Goal: Task Accomplishment & Management: Manage account settings

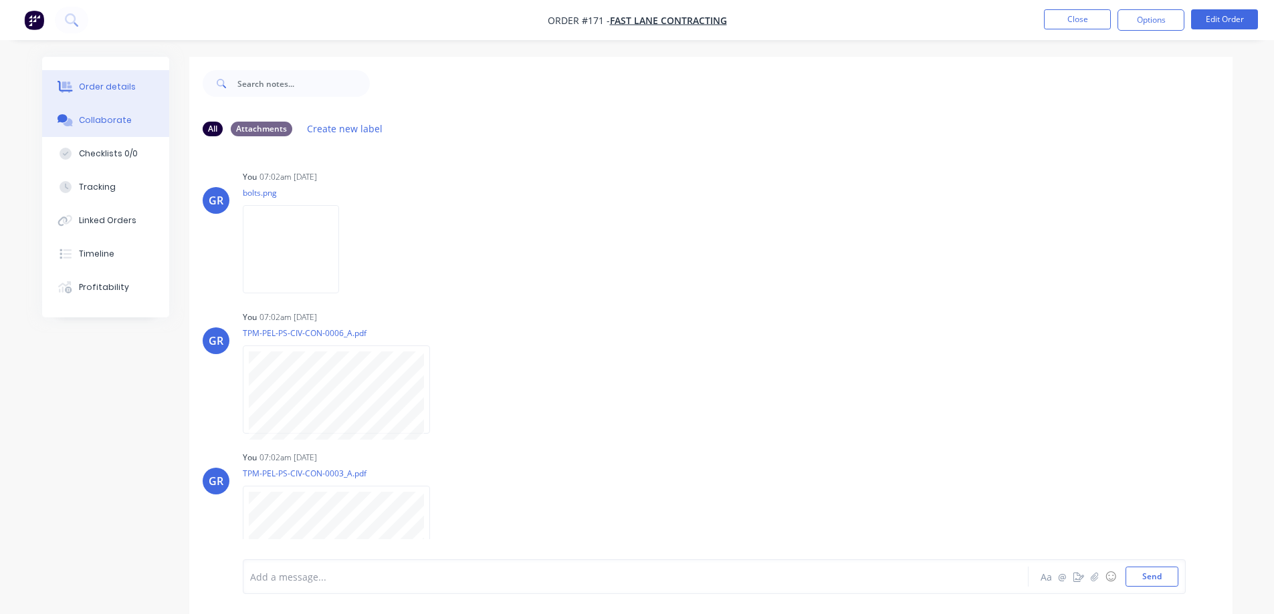
scroll to position [983, 0]
click at [95, 88] on div "Order details" at bounding box center [107, 87] width 57 height 12
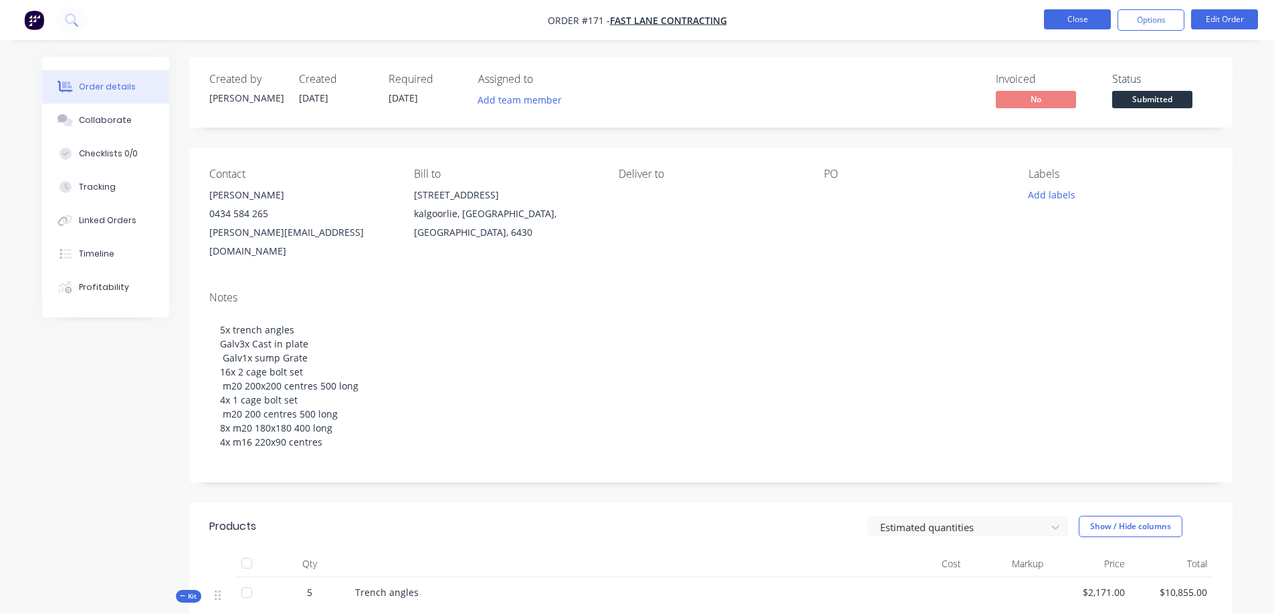
click at [1089, 21] on button "Close" at bounding box center [1077, 19] width 67 height 20
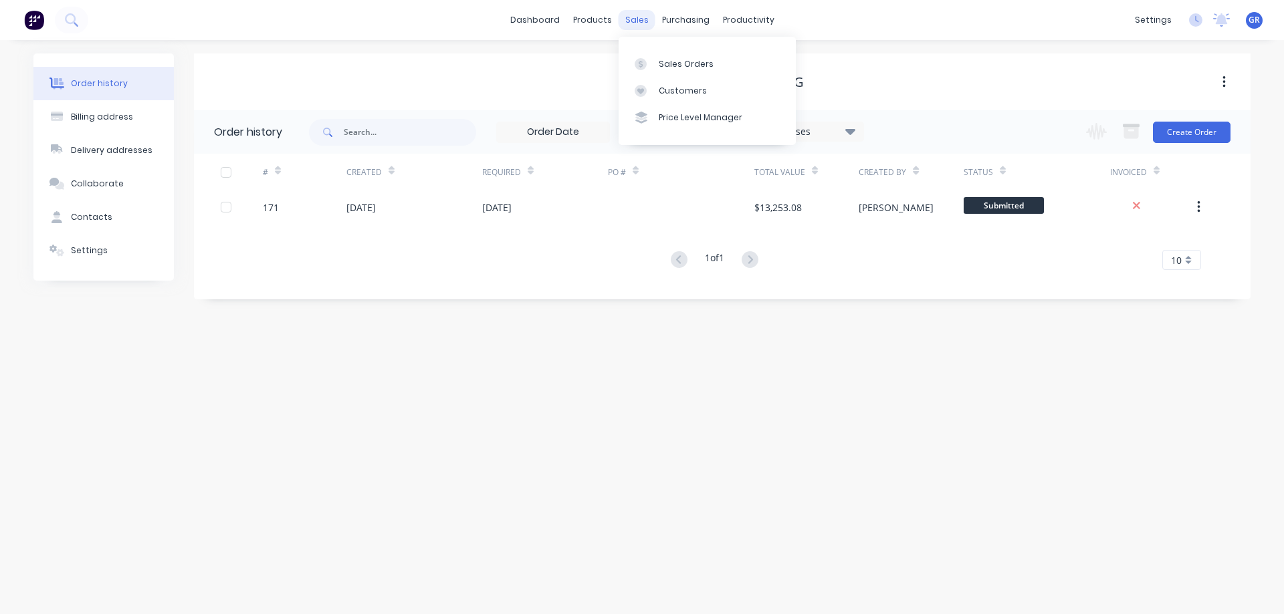
click at [637, 17] on div "sales" at bounding box center [636, 20] width 37 height 20
click at [659, 58] on div "Sales Orders" at bounding box center [686, 64] width 55 height 12
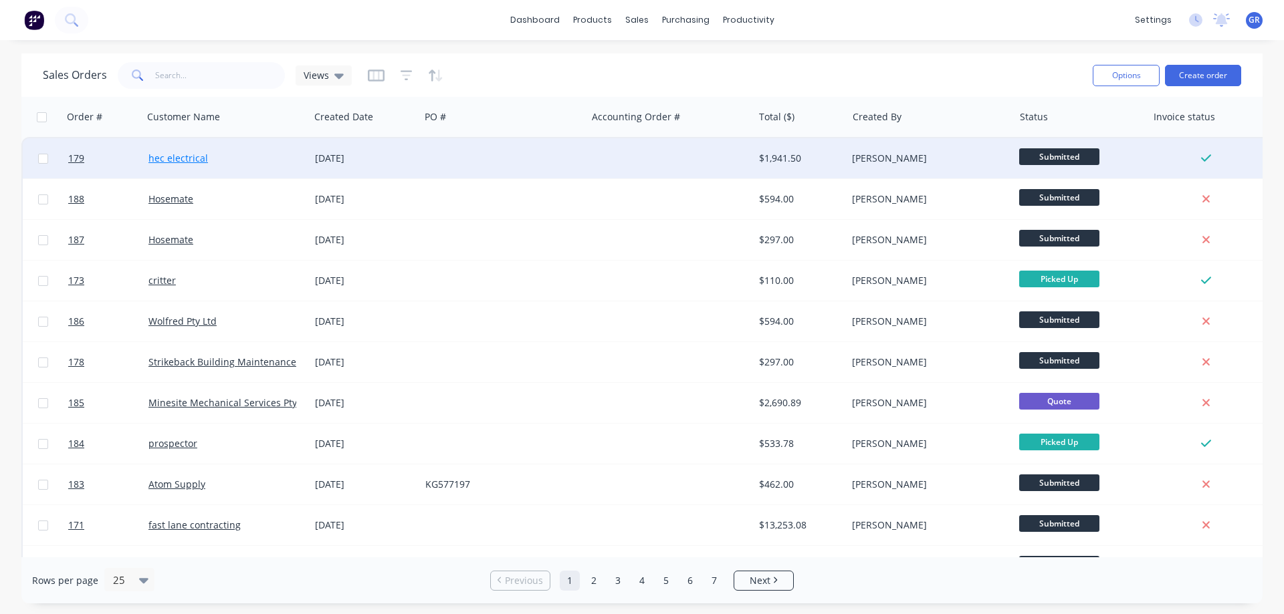
click at [184, 156] on link "hec electrical" at bounding box center [178, 158] width 60 height 13
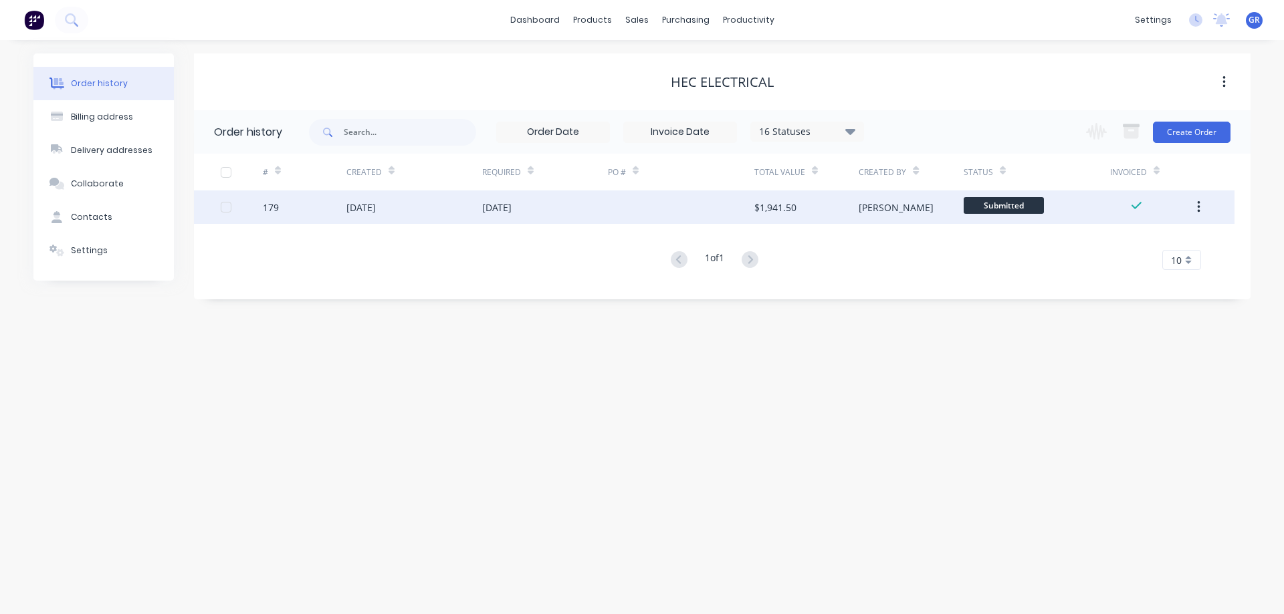
click at [416, 205] on div "[DATE]" at bounding box center [414, 207] width 136 height 33
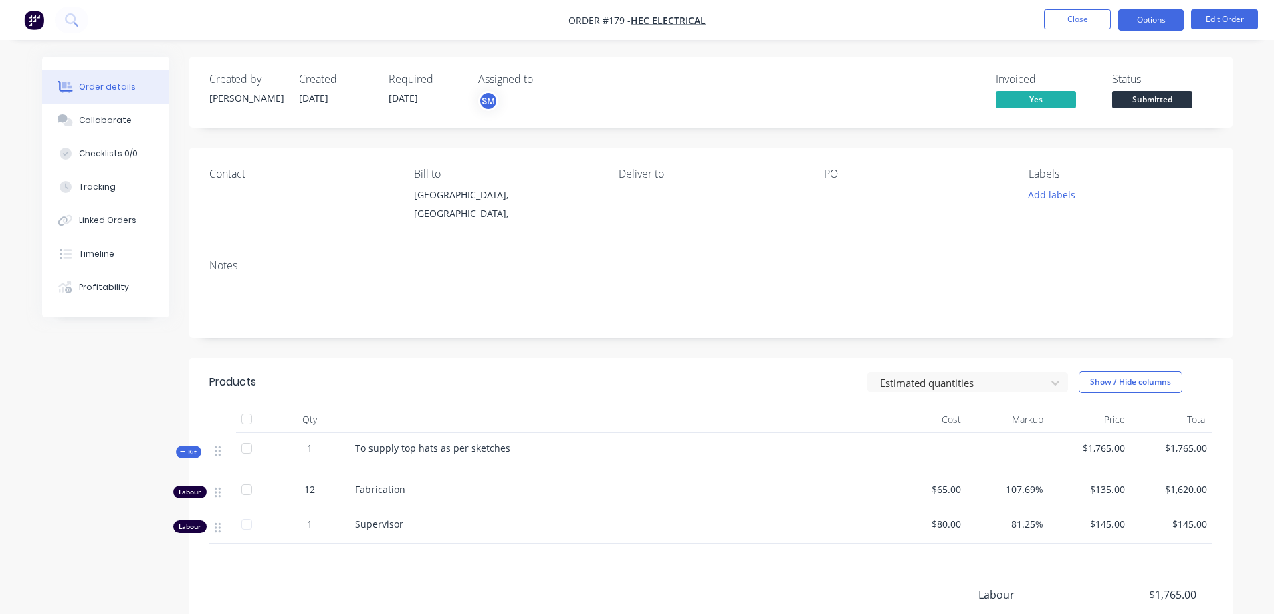
click at [1165, 13] on button "Options" at bounding box center [1150, 19] width 67 height 21
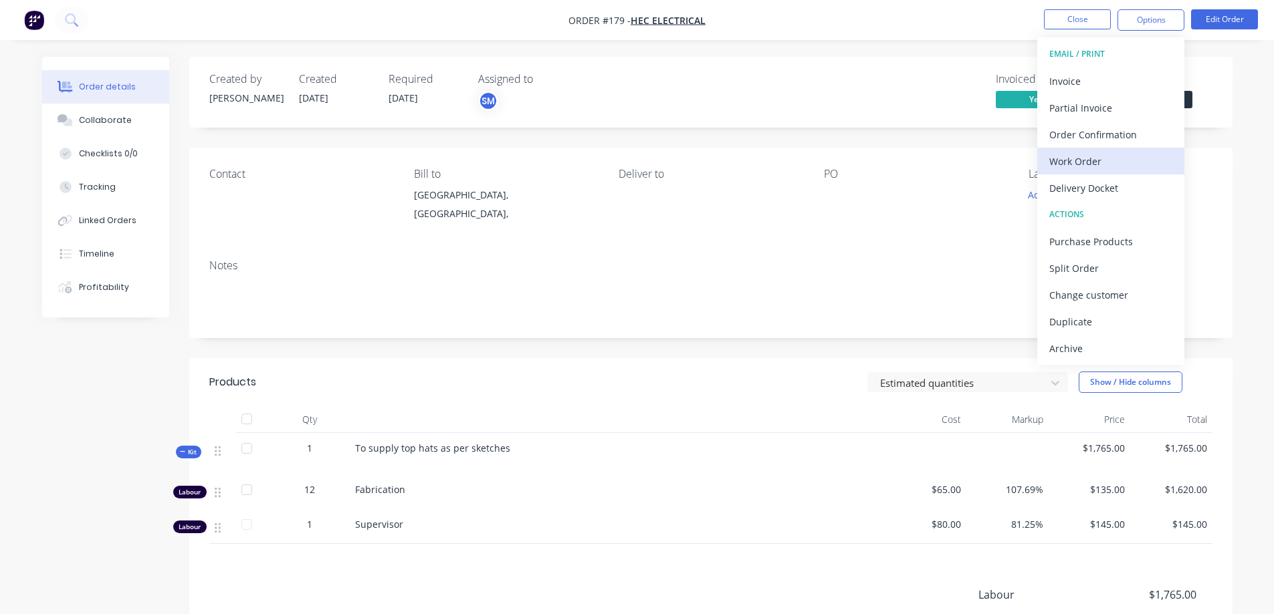
click at [1086, 164] on div "Work Order" at bounding box center [1110, 161] width 123 height 19
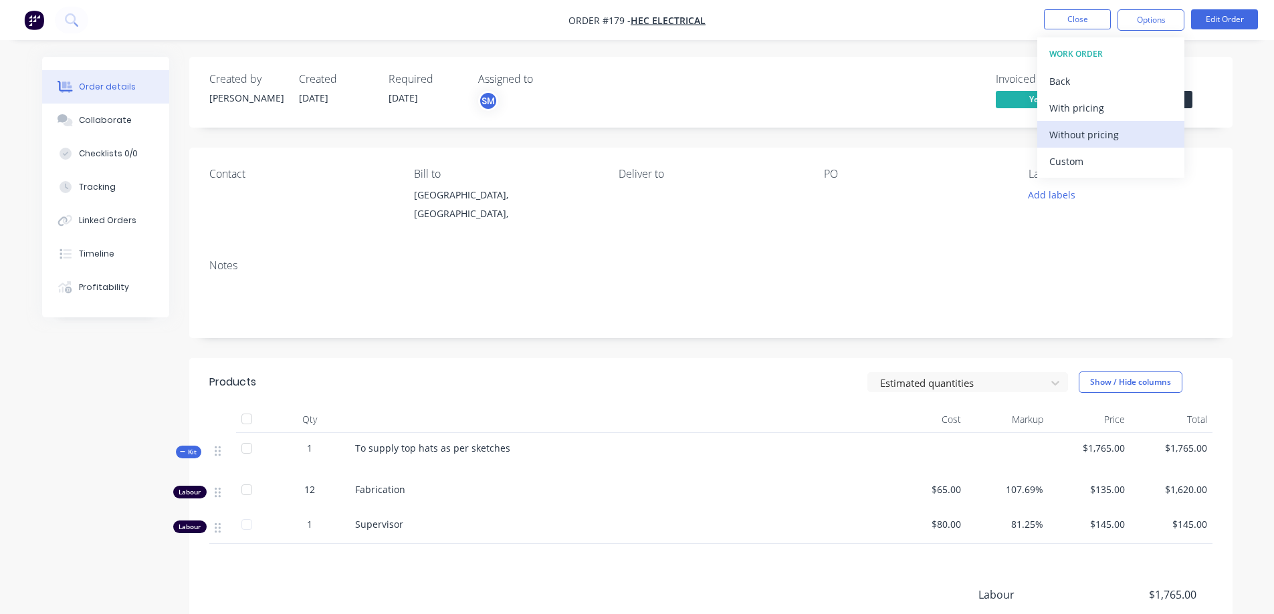
click at [1085, 128] on div "Without pricing" at bounding box center [1110, 134] width 123 height 19
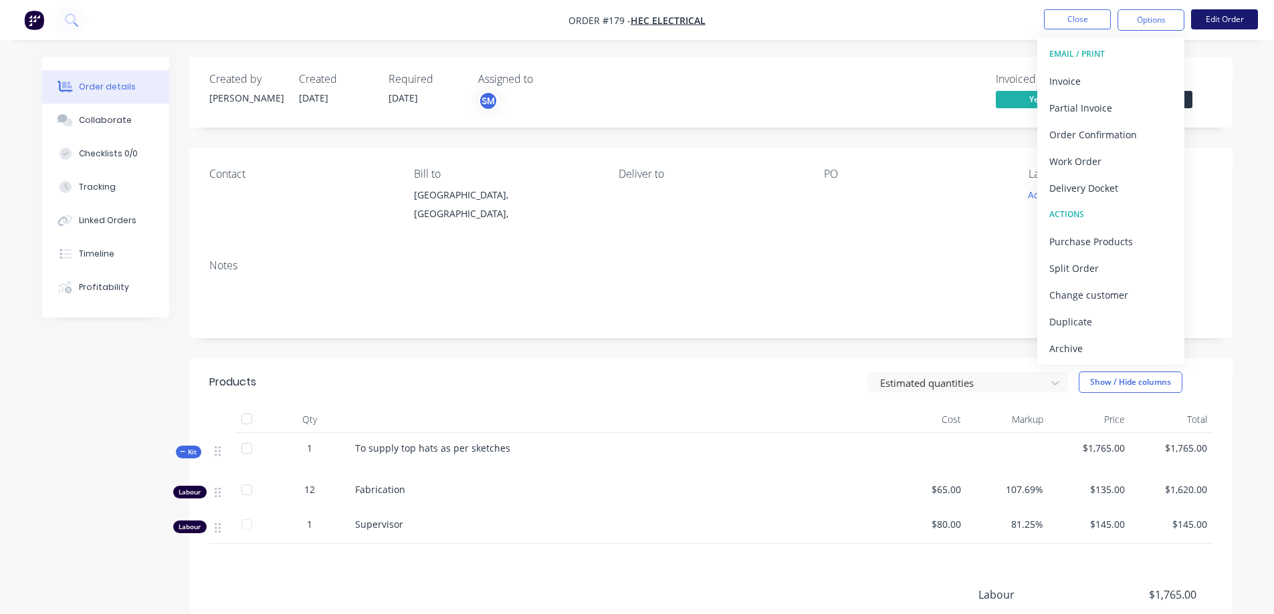
click at [1208, 9] on button "Edit Order" at bounding box center [1224, 19] width 67 height 20
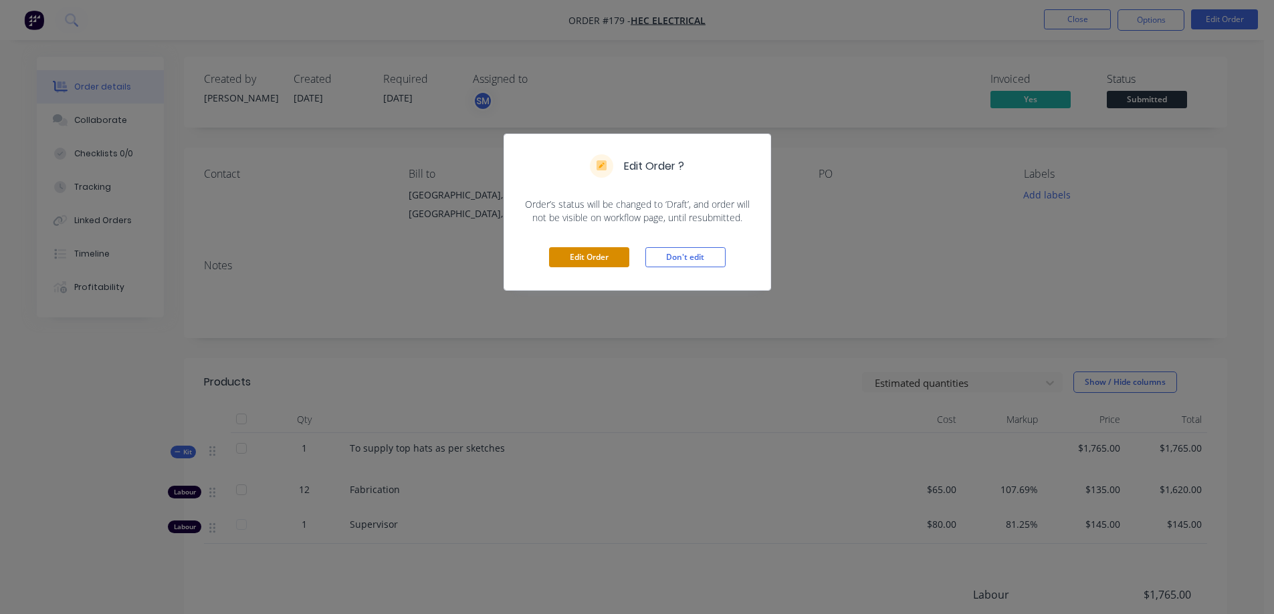
click at [580, 251] on button "Edit Order" at bounding box center [589, 257] width 80 height 20
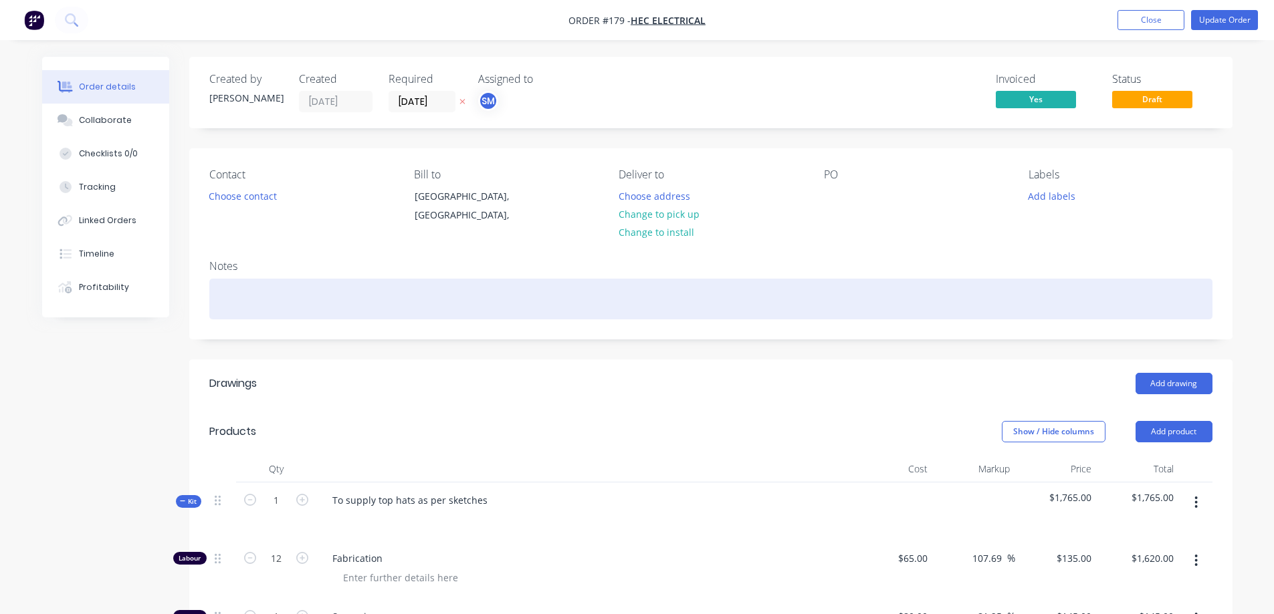
click at [245, 291] on div at bounding box center [710, 299] width 1003 height 41
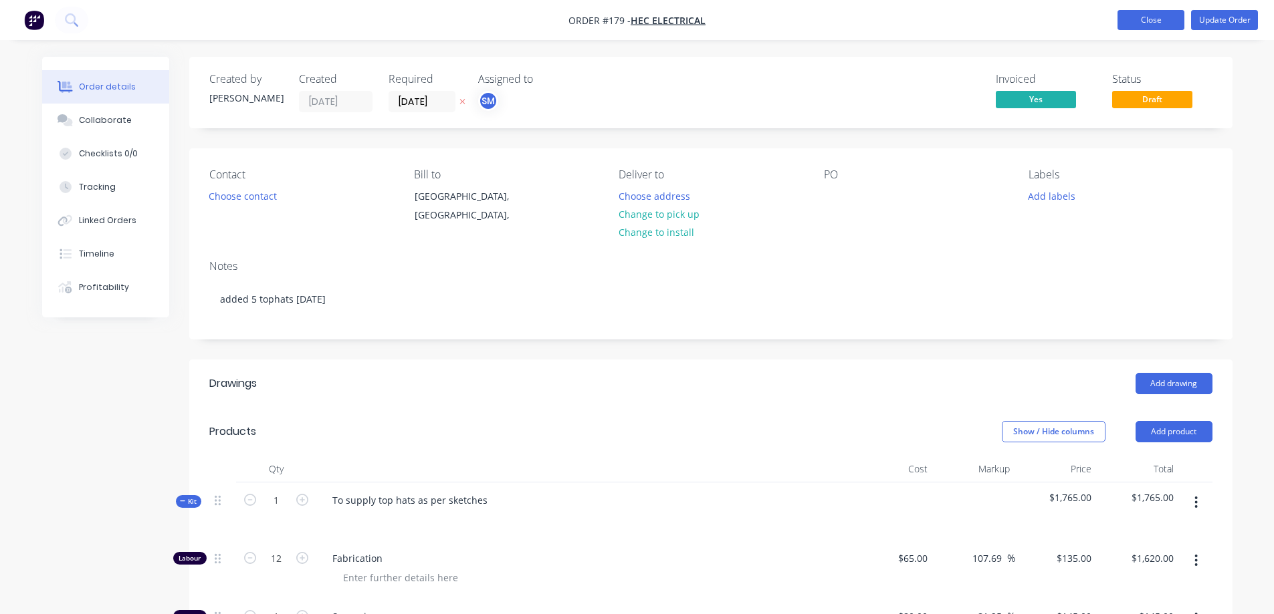
click at [1127, 26] on button "Close" at bounding box center [1150, 20] width 67 height 20
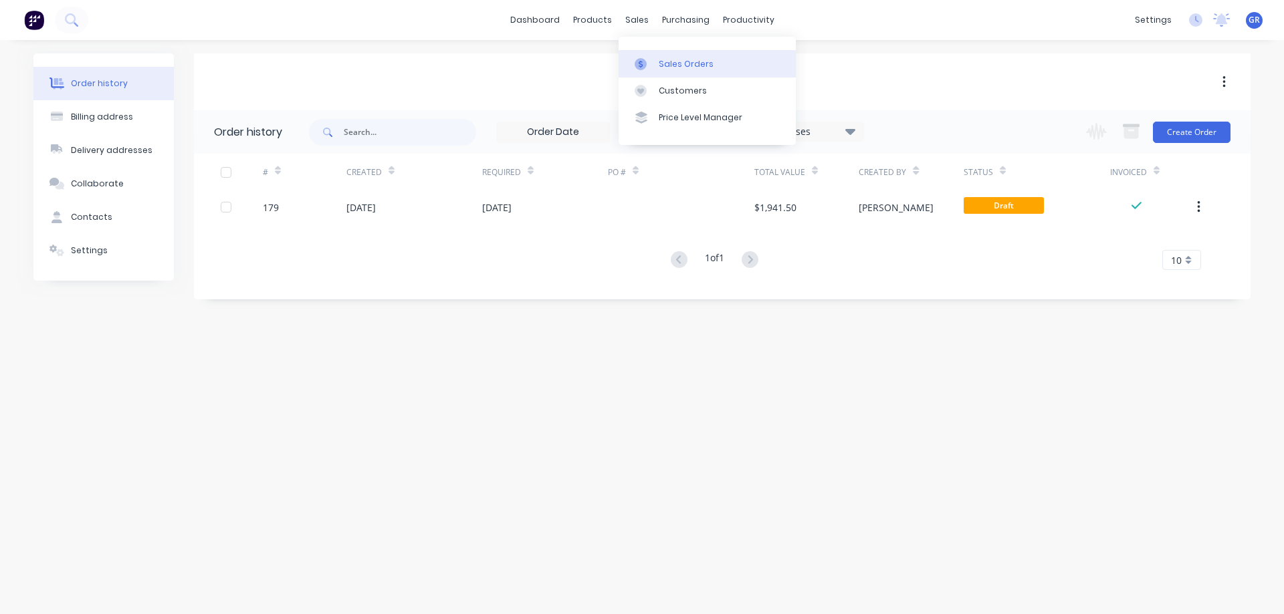
click at [661, 57] on link "Sales Orders" at bounding box center [706, 63] width 177 height 27
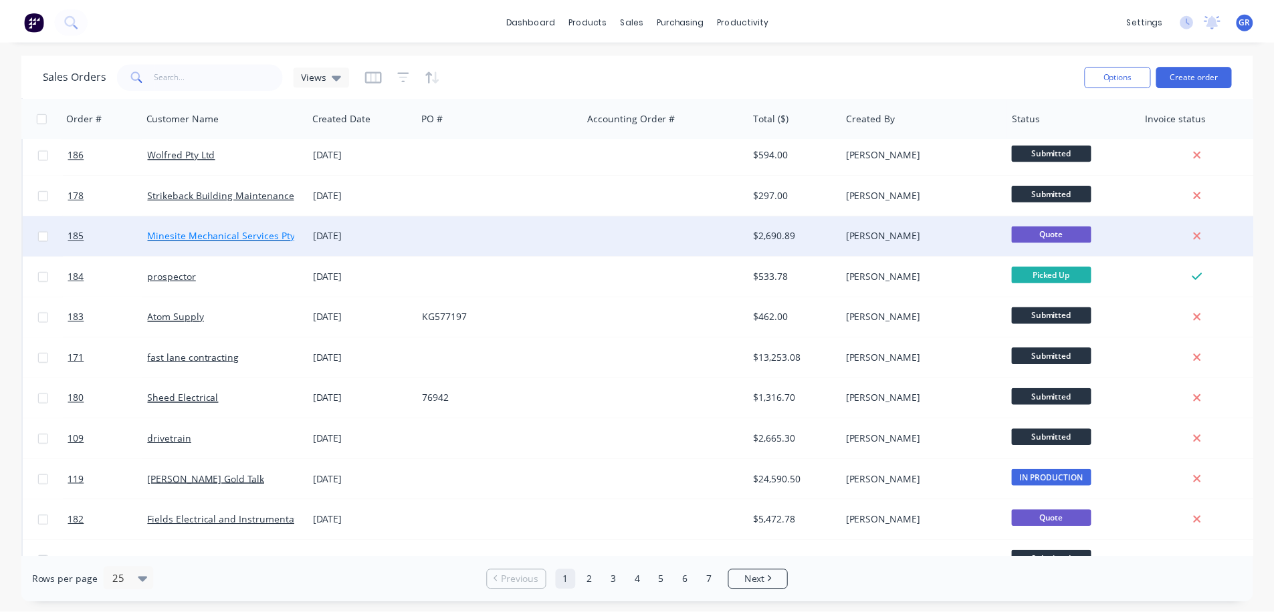
scroll to position [201, 0]
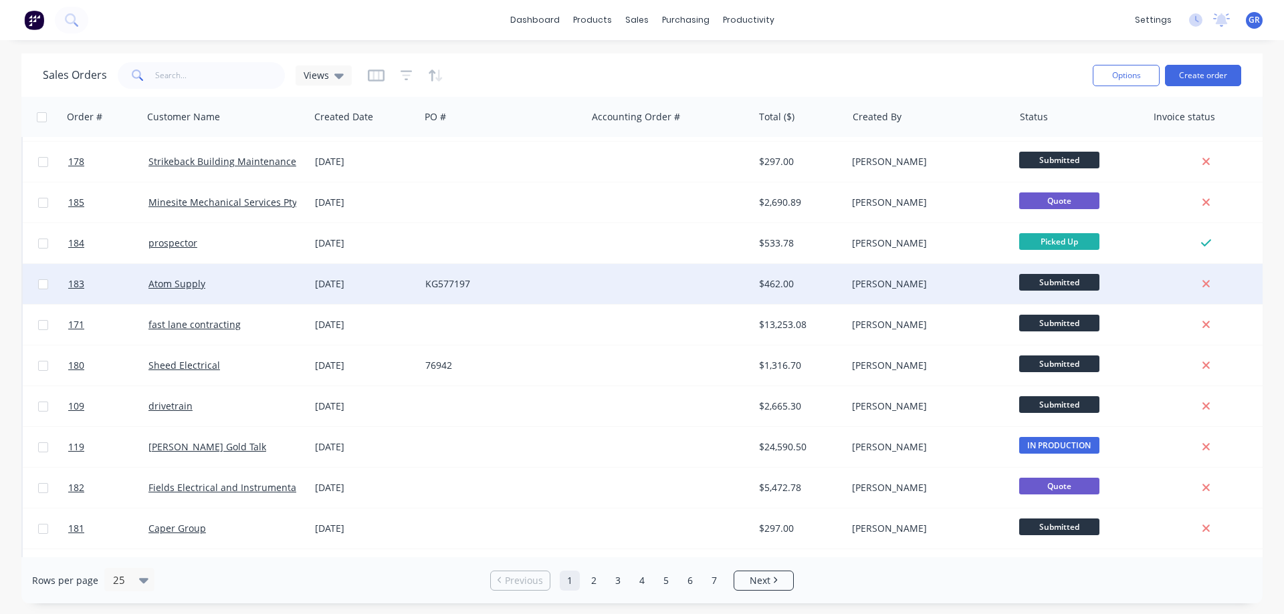
click at [215, 286] on div "Atom Supply" at bounding box center [222, 283] width 148 height 13
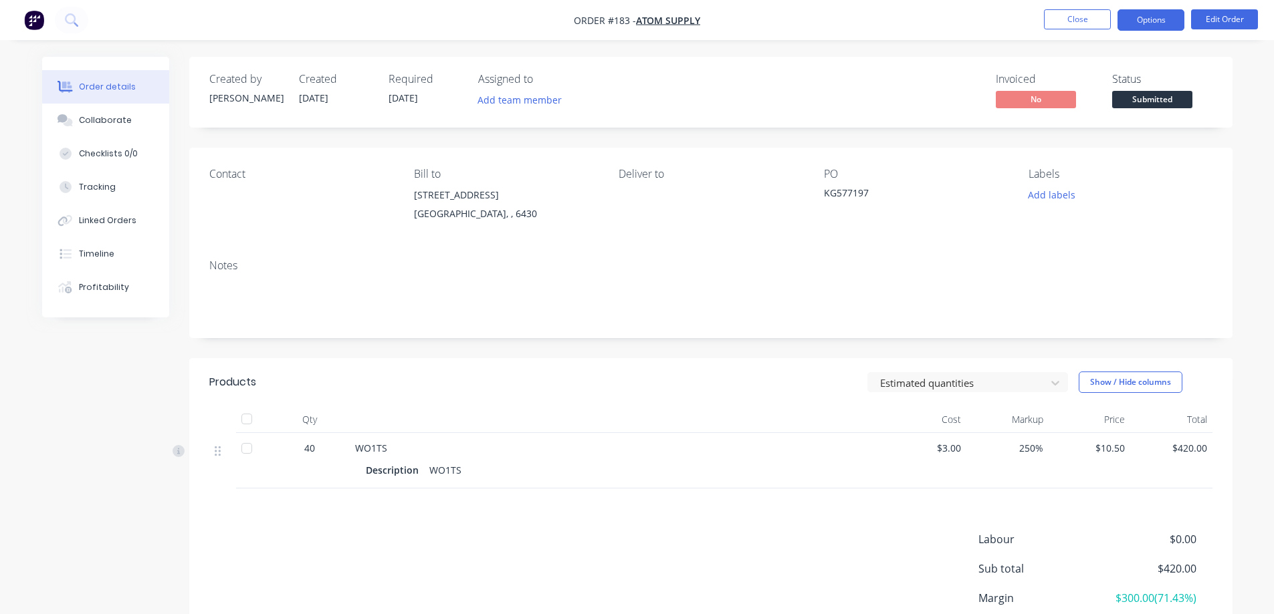
click at [1152, 21] on button "Options" at bounding box center [1150, 19] width 67 height 21
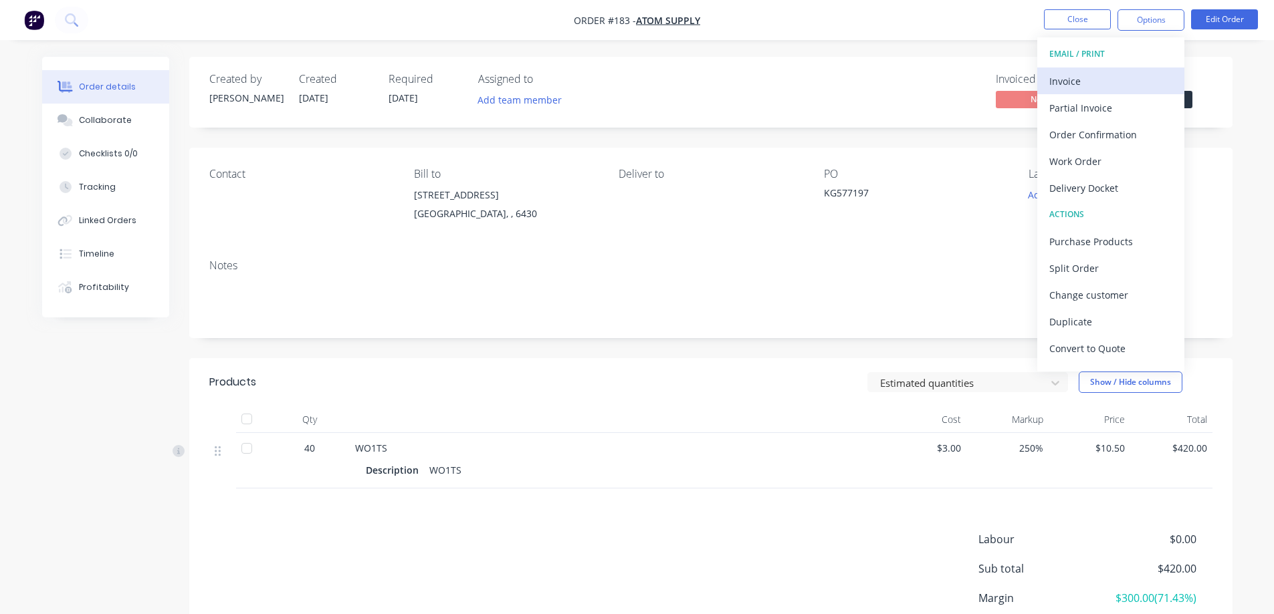
click at [1103, 76] on div "Invoice" at bounding box center [1110, 81] width 123 height 19
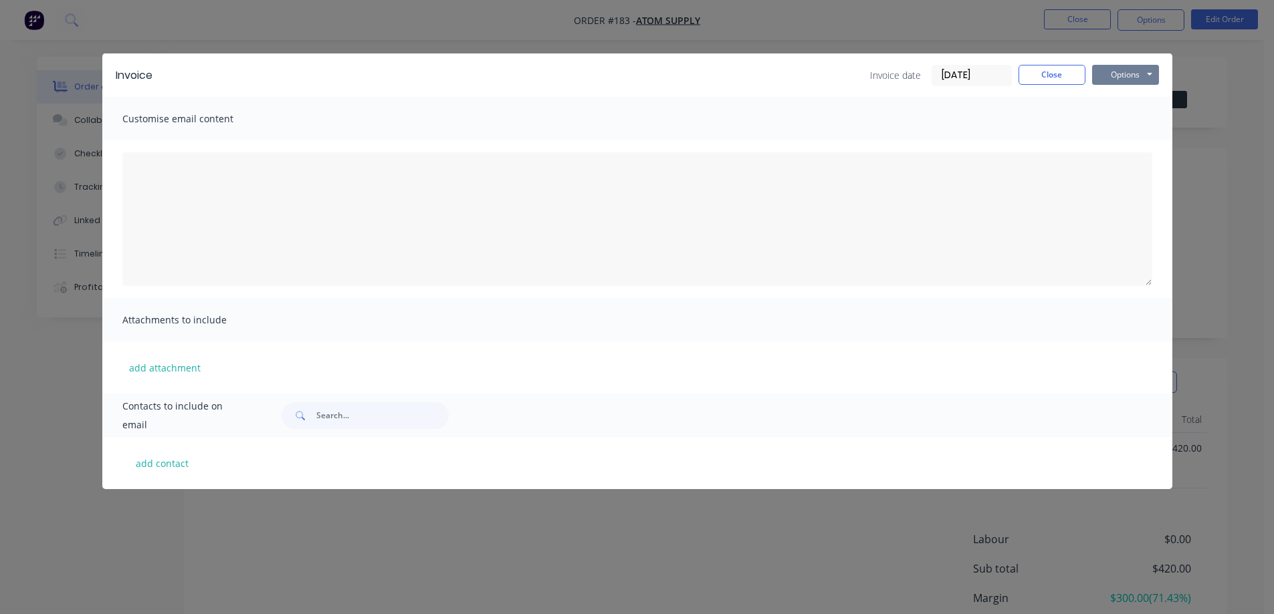
click at [1104, 80] on button "Options" at bounding box center [1125, 75] width 67 height 20
click at [1122, 118] on button "Print" at bounding box center [1135, 121] width 86 height 22
click at [1025, 71] on button "Close" at bounding box center [1051, 75] width 67 height 20
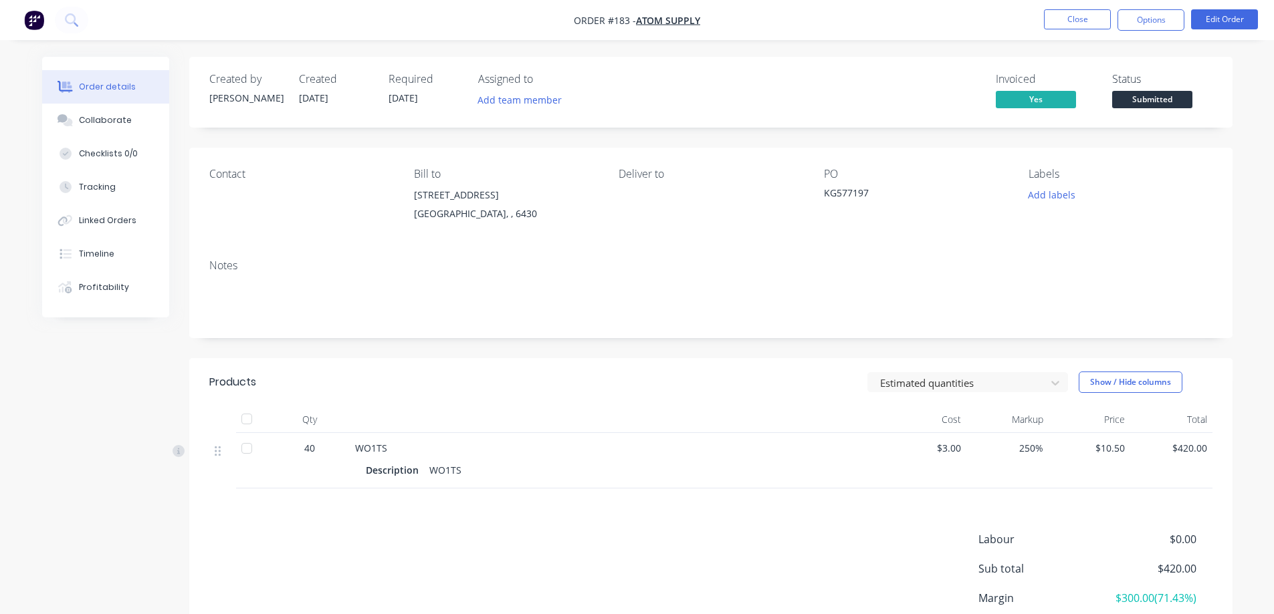
click at [1151, 96] on span "Submitted" at bounding box center [1152, 99] width 80 height 17
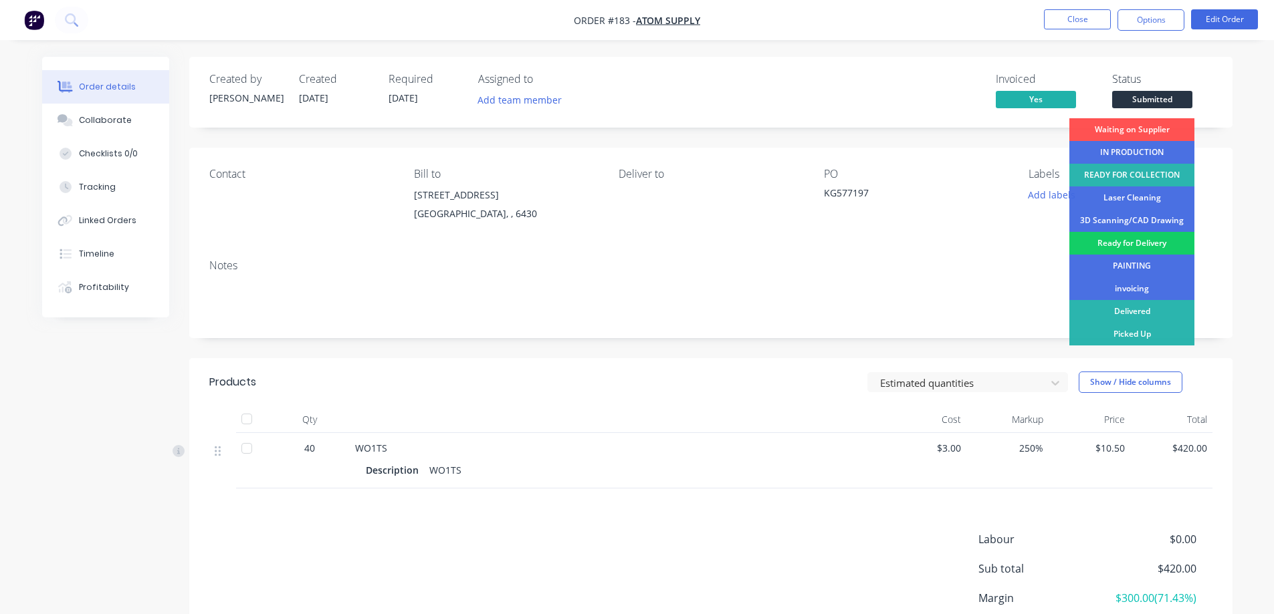
click at [1133, 245] on div "Ready for Delivery" at bounding box center [1131, 243] width 125 height 23
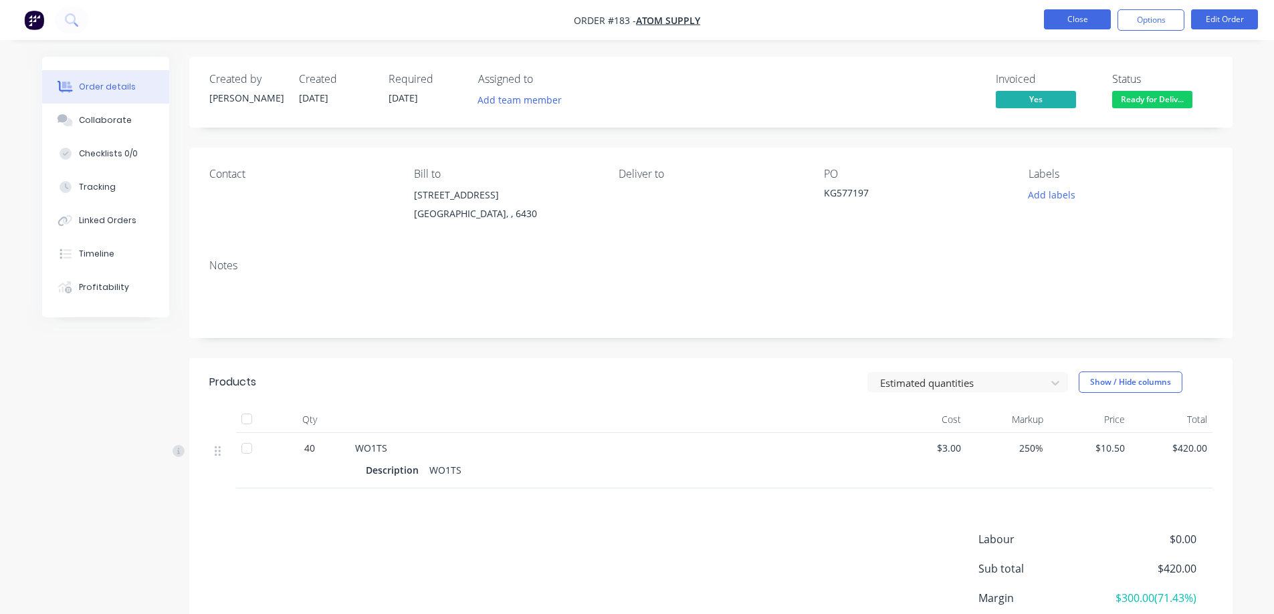
click at [1075, 14] on button "Close" at bounding box center [1077, 19] width 67 height 20
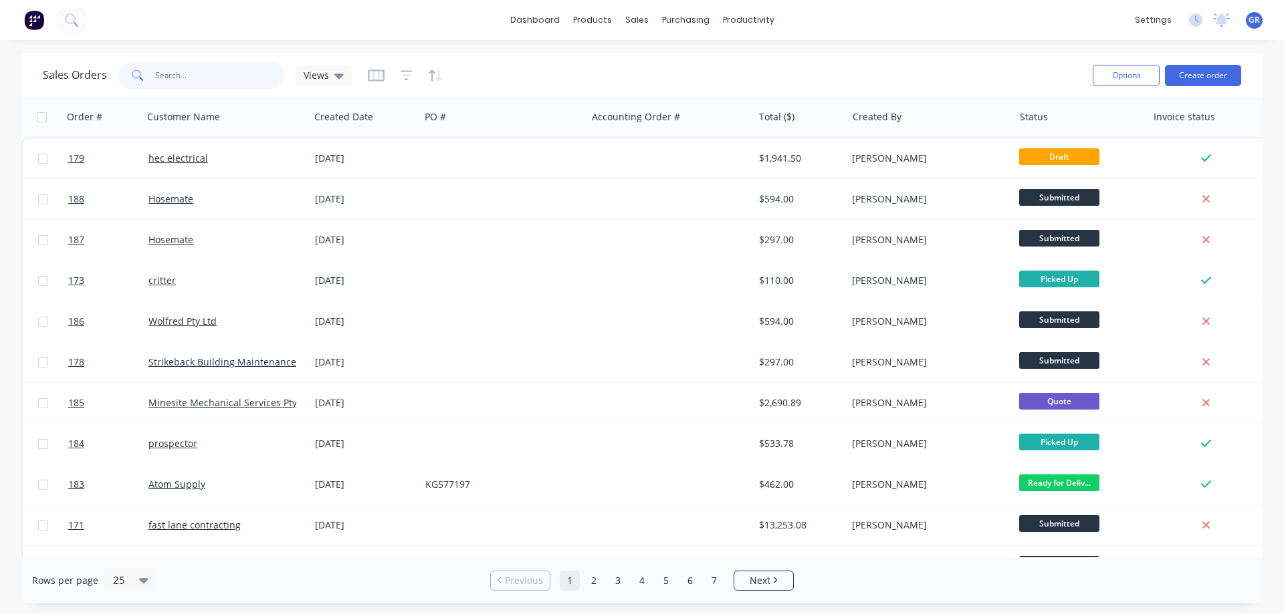
click at [194, 78] on input "text" at bounding box center [220, 75] width 130 height 27
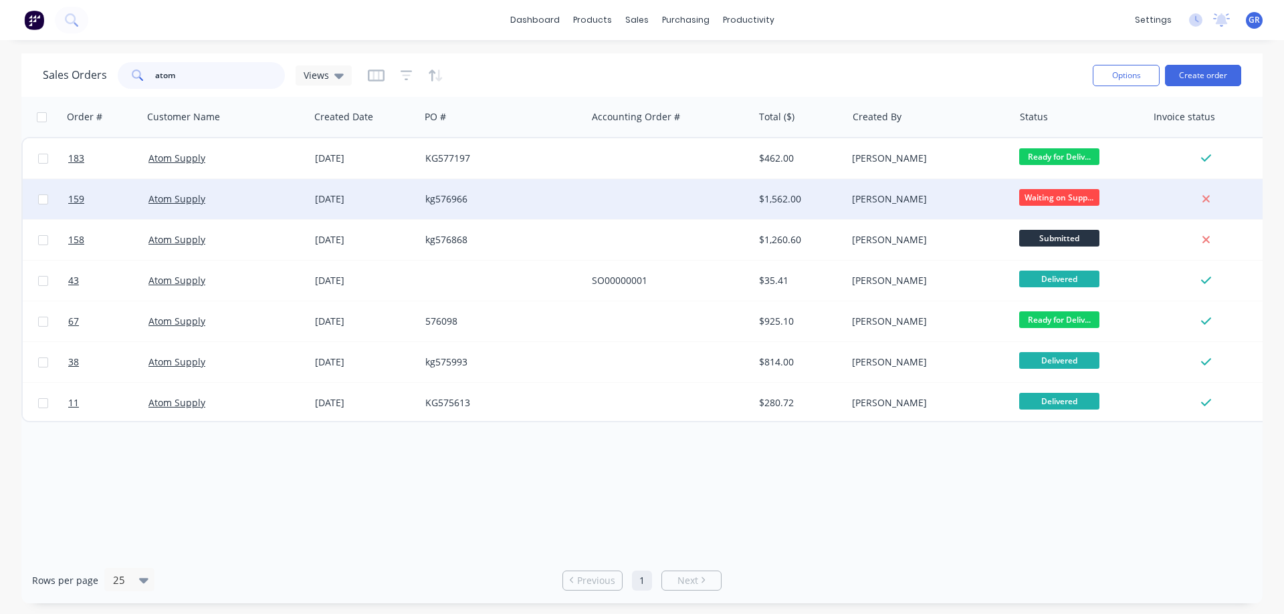
type input "atom"
click at [239, 201] on div "Atom Supply" at bounding box center [222, 199] width 148 height 13
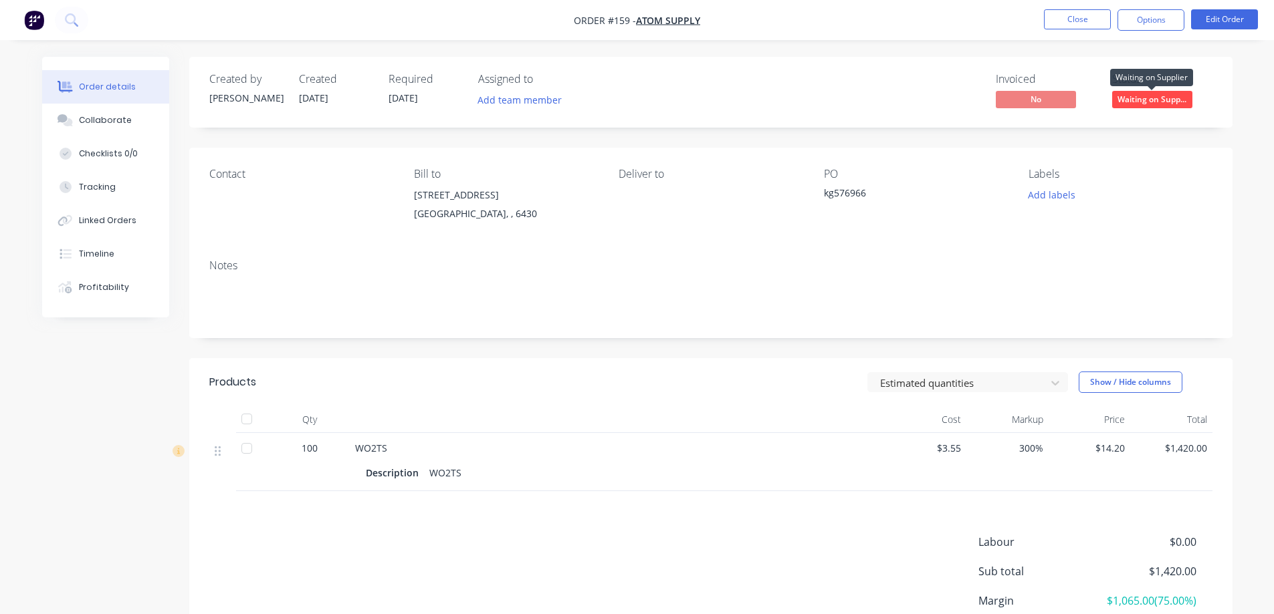
click at [1158, 100] on span "Waiting on Supp..." at bounding box center [1152, 99] width 80 height 17
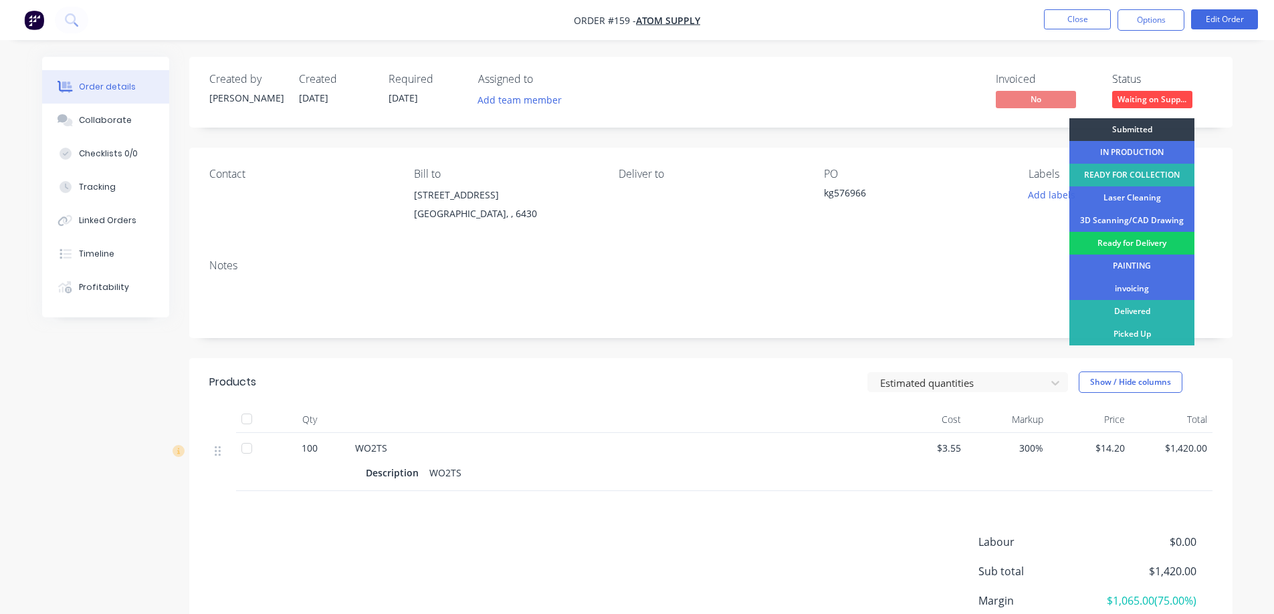
click at [1145, 239] on div "Ready for Delivery" at bounding box center [1131, 243] width 125 height 23
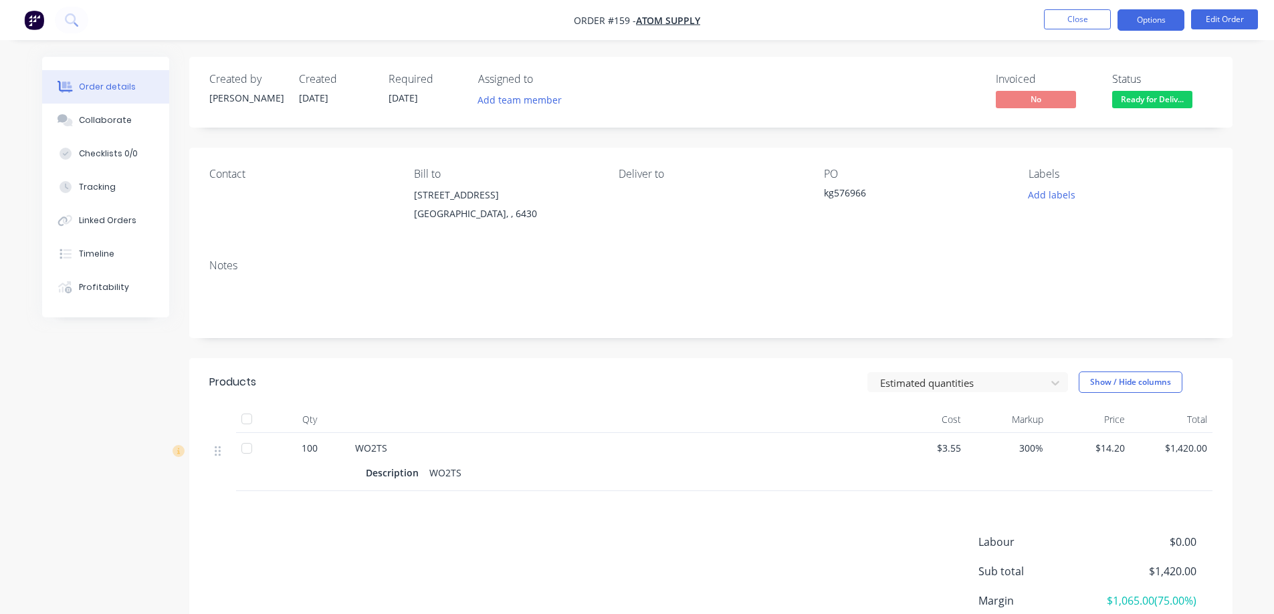
click at [1151, 25] on button "Options" at bounding box center [1150, 19] width 67 height 21
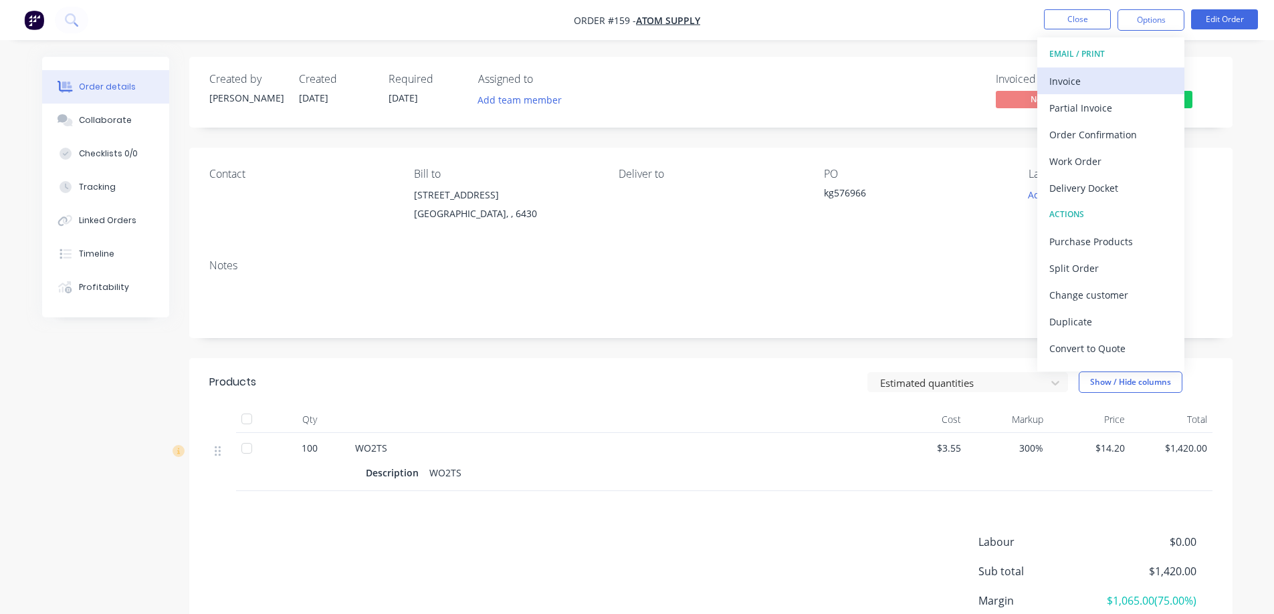
click at [1090, 82] on div "Invoice" at bounding box center [1110, 81] width 123 height 19
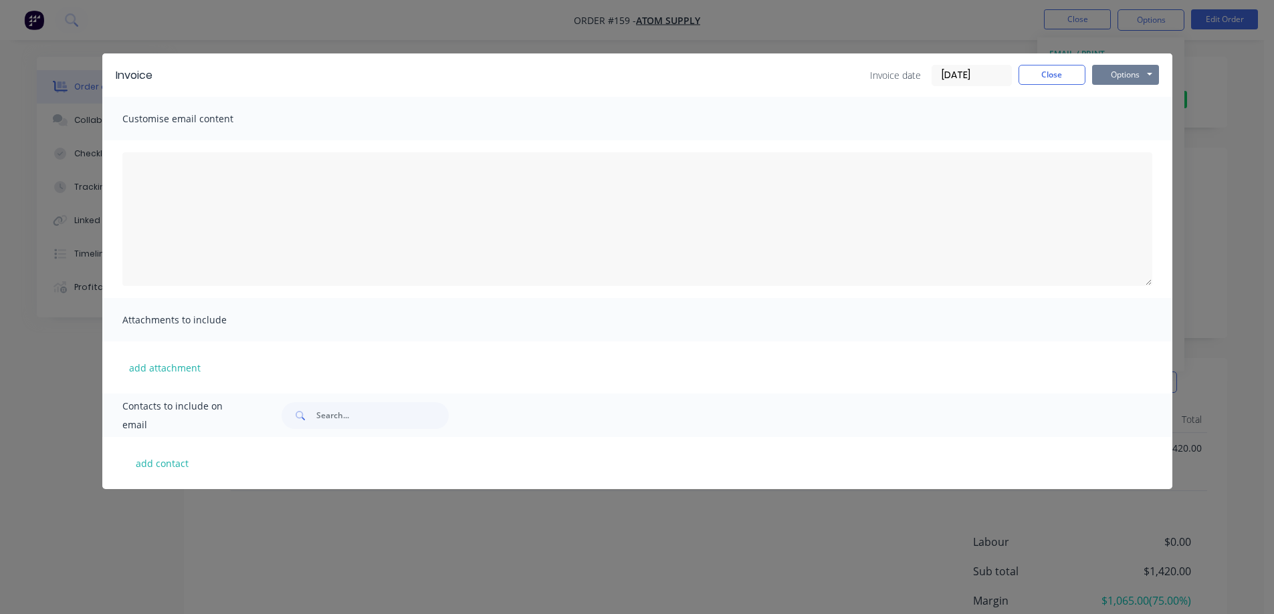
click at [1122, 72] on button "Options" at bounding box center [1125, 75] width 67 height 20
click at [1124, 118] on button "Print" at bounding box center [1135, 121] width 86 height 22
click at [1059, 76] on button "Close" at bounding box center [1051, 75] width 67 height 20
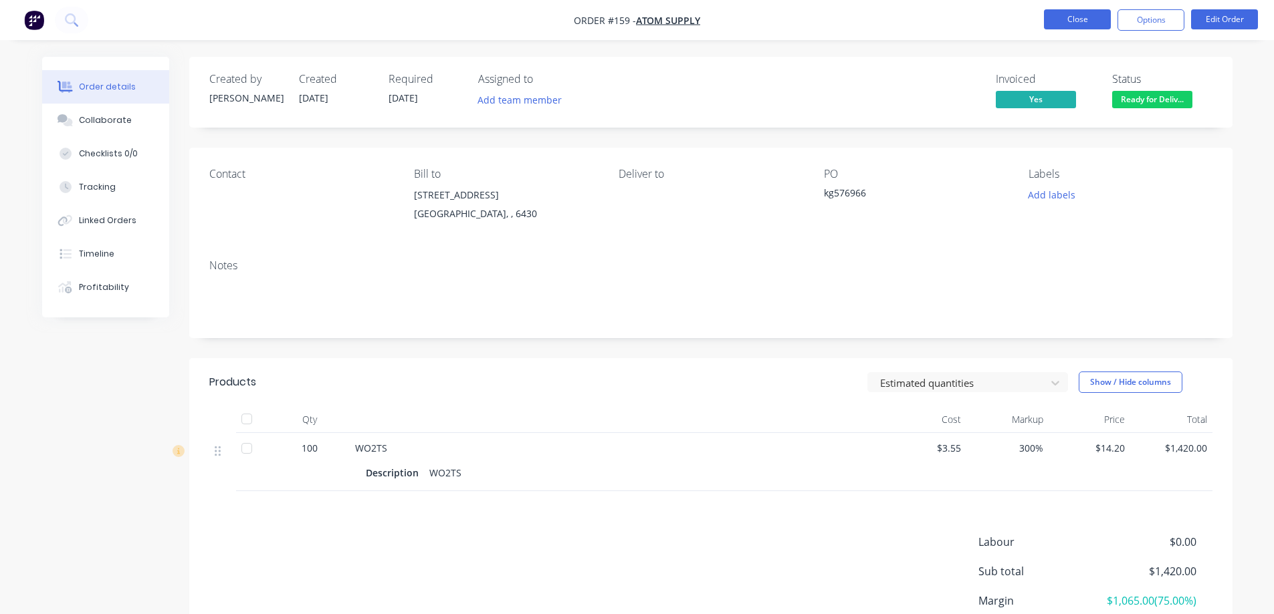
click at [1088, 26] on button "Close" at bounding box center [1077, 19] width 67 height 20
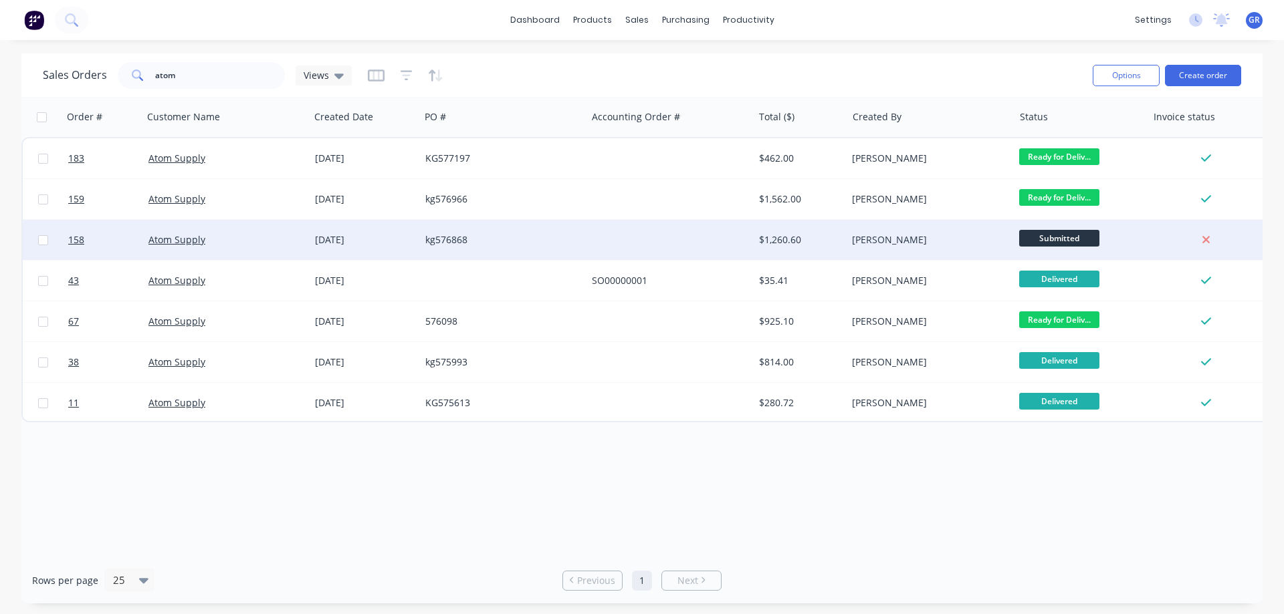
click at [235, 243] on div "Atom Supply" at bounding box center [222, 239] width 148 height 13
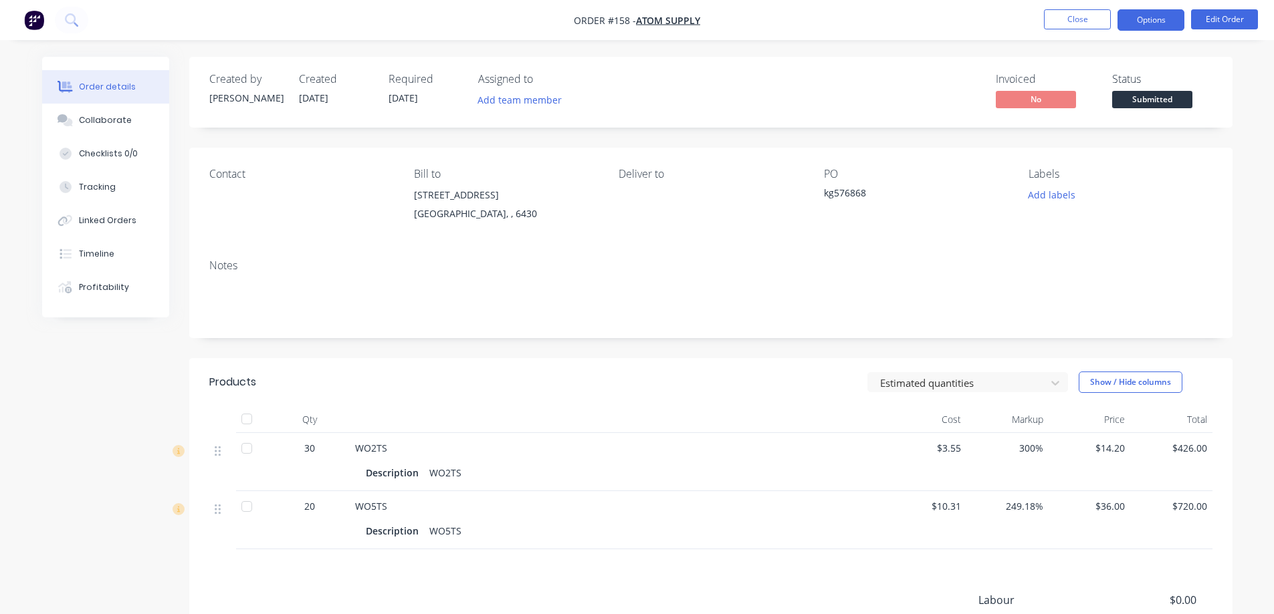
click at [1141, 21] on button "Options" at bounding box center [1150, 19] width 67 height 21
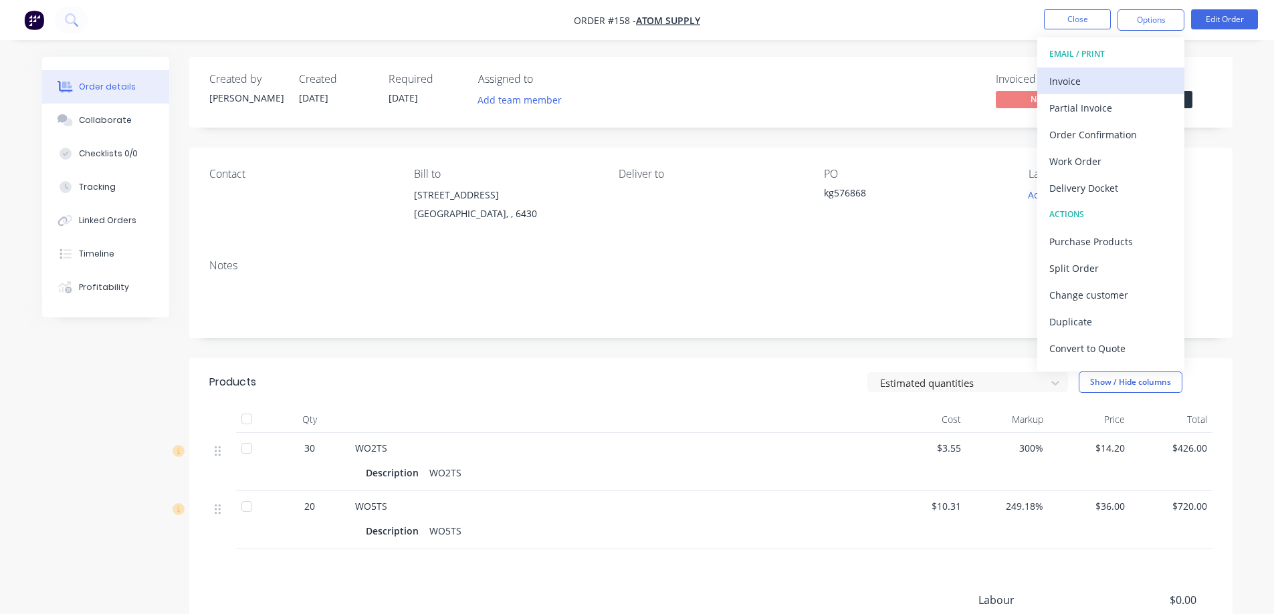
click at [1096, 80] on div "Invoice" at bounding box center [1110, 81] width 123 height 19
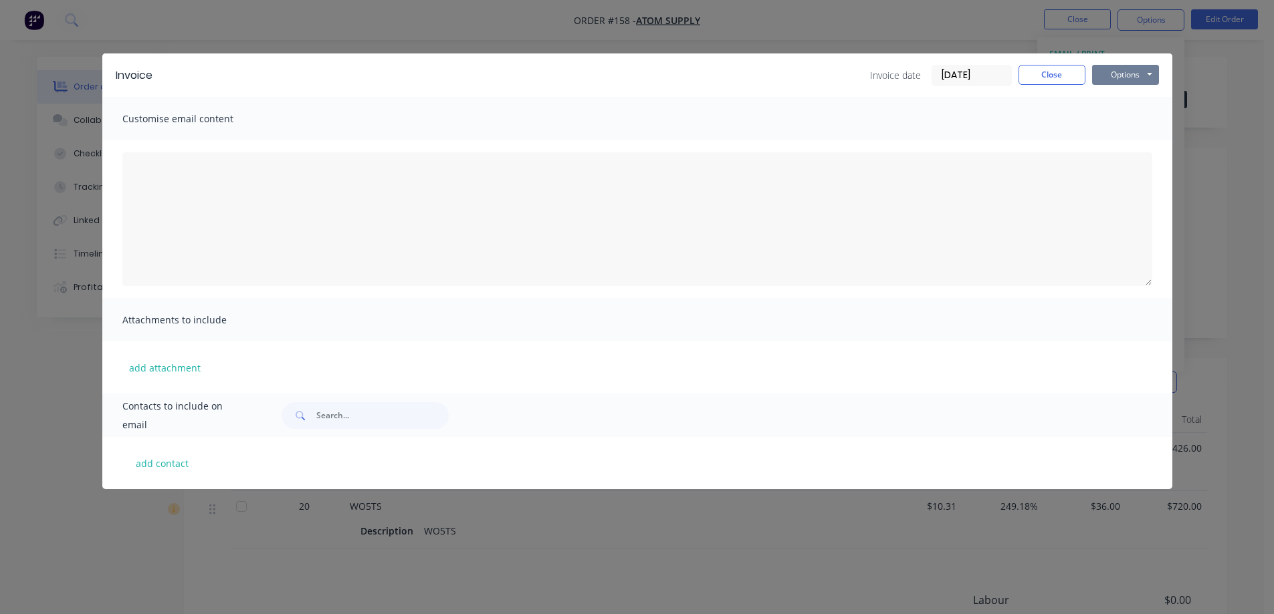
click at [1107, 79] on button "Options" at bounding box center [1125, 75] width 67 height 20
click at [1120, 114] on button "Print" at bounding box center [1135, 121] width 86 height 22
click at [1056, 78] on button "Close" at bounding box center [1051, 75] width 67 height 20
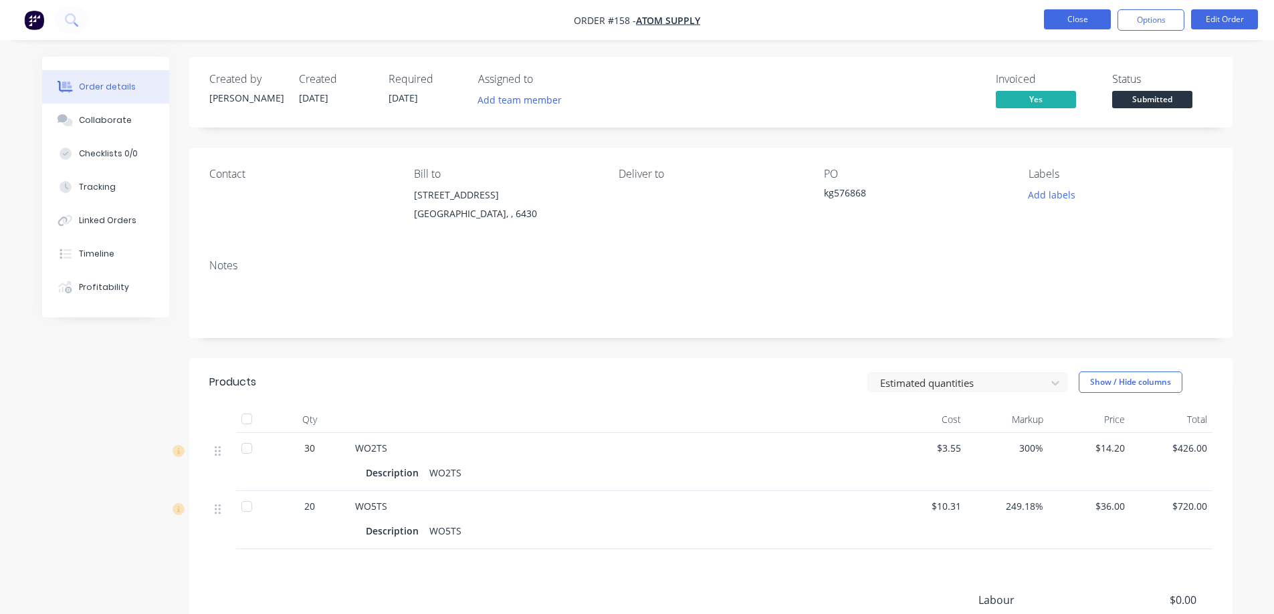
click at [1068, 23] on button "Close" at bounding box center [1077, 19] width 67 height 20
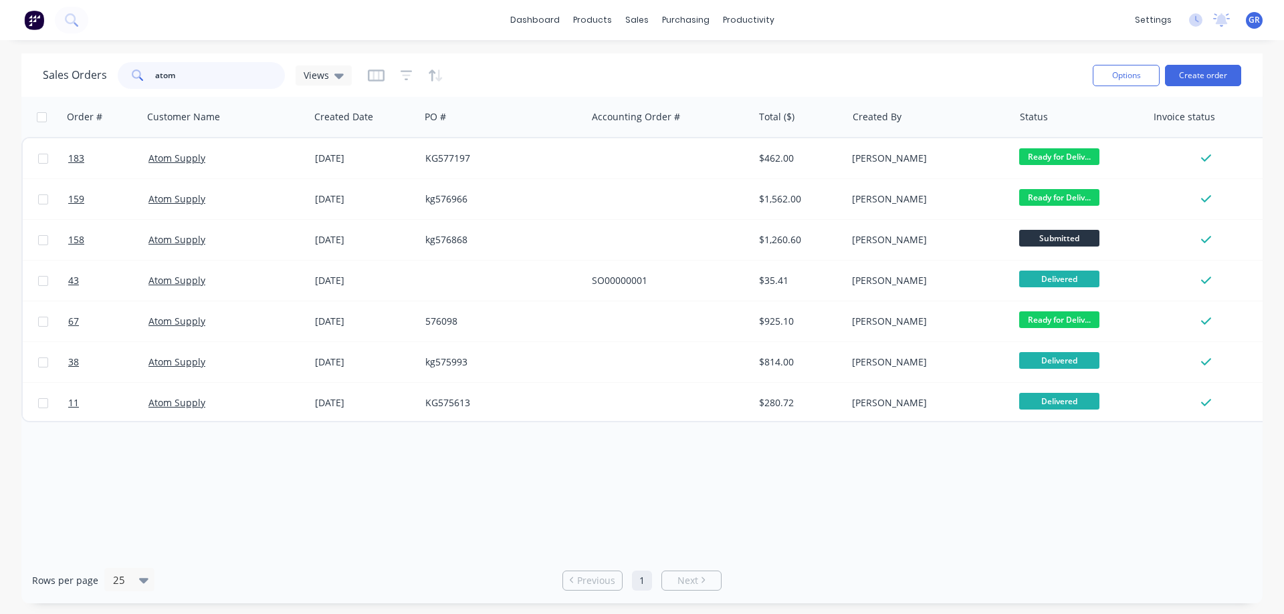
drag, startPoint x: 201, startPoint y: 72, endPoint x: 118, endPoint y: 74, distance: 82.9
click at [118, 74] on div "atom" at bounding box center [201, 75] width 167 height 27
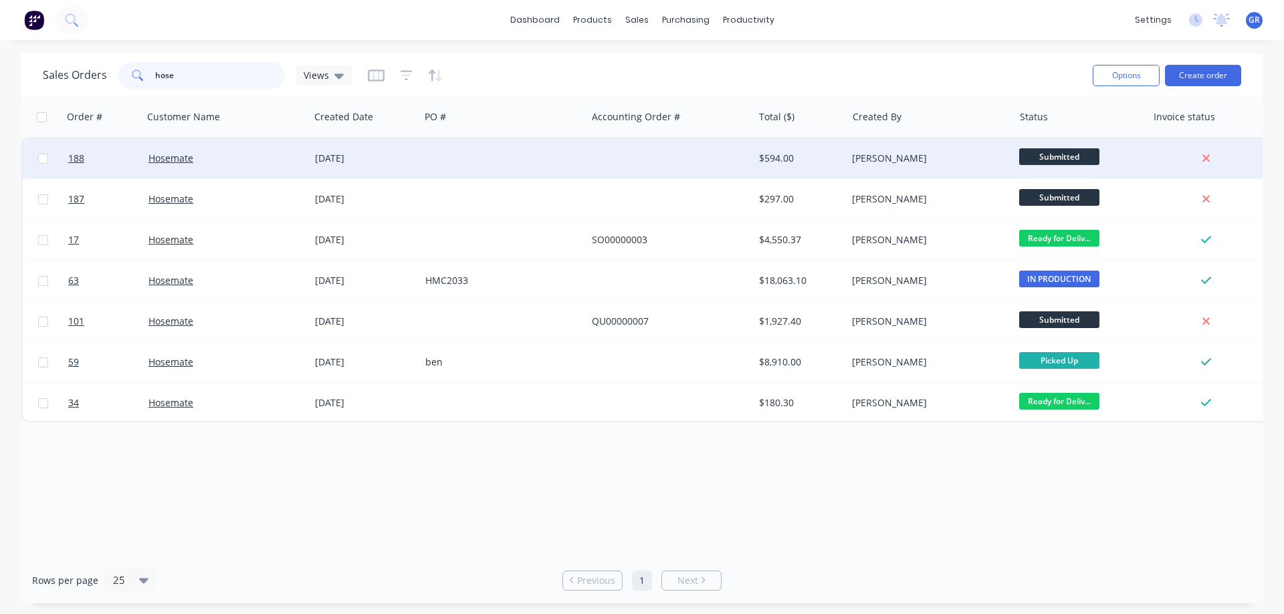
type input "hose"
click at [222, 162] on div "Hosemate" at bounding box center [222, 158] width 148 height 13
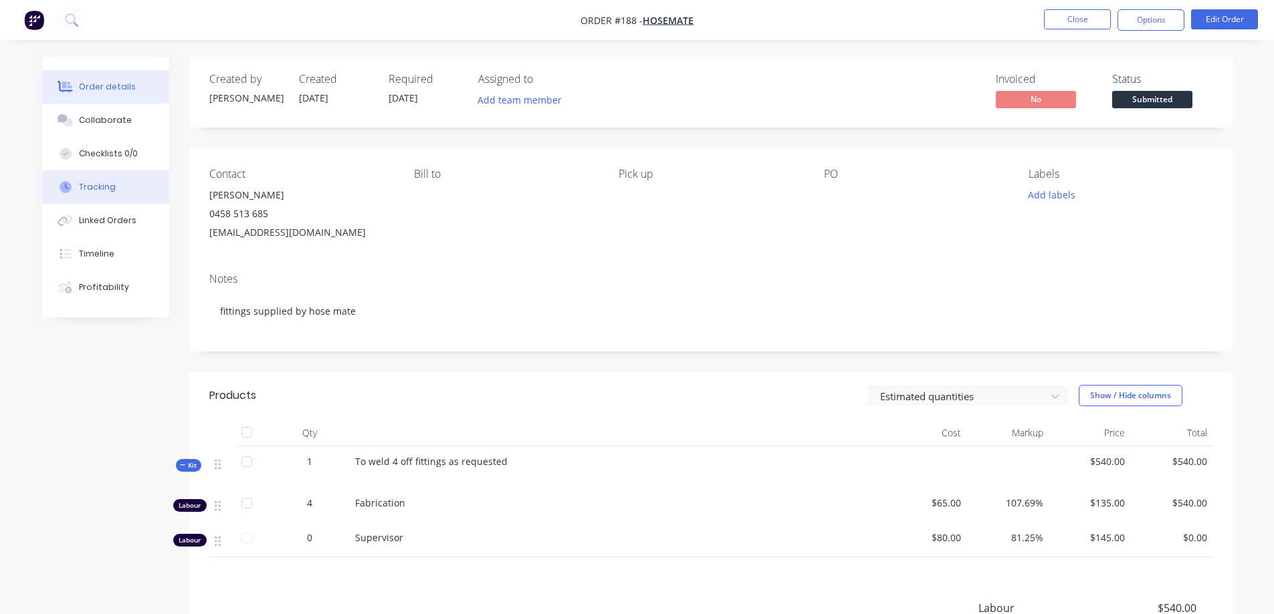
click at [108, 189] on div "Tracking" at bounding box center [97, 187] width 37 height 12
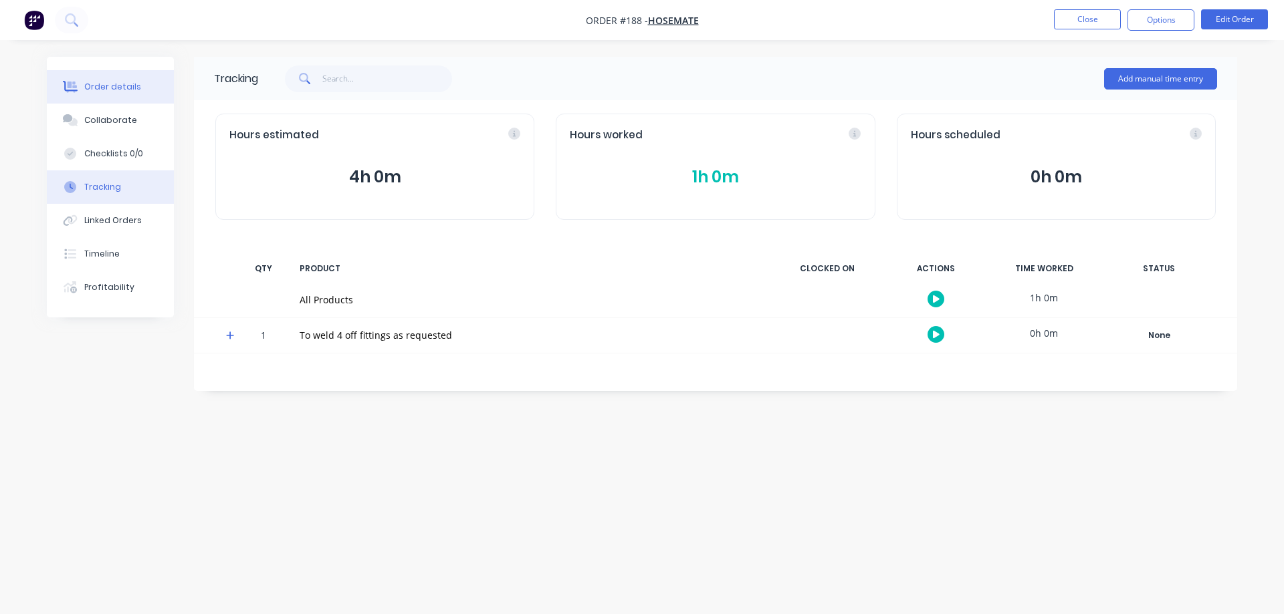
click at [95, 82] on div "Order details" at bounding box center [112, 87] width 57 height 12
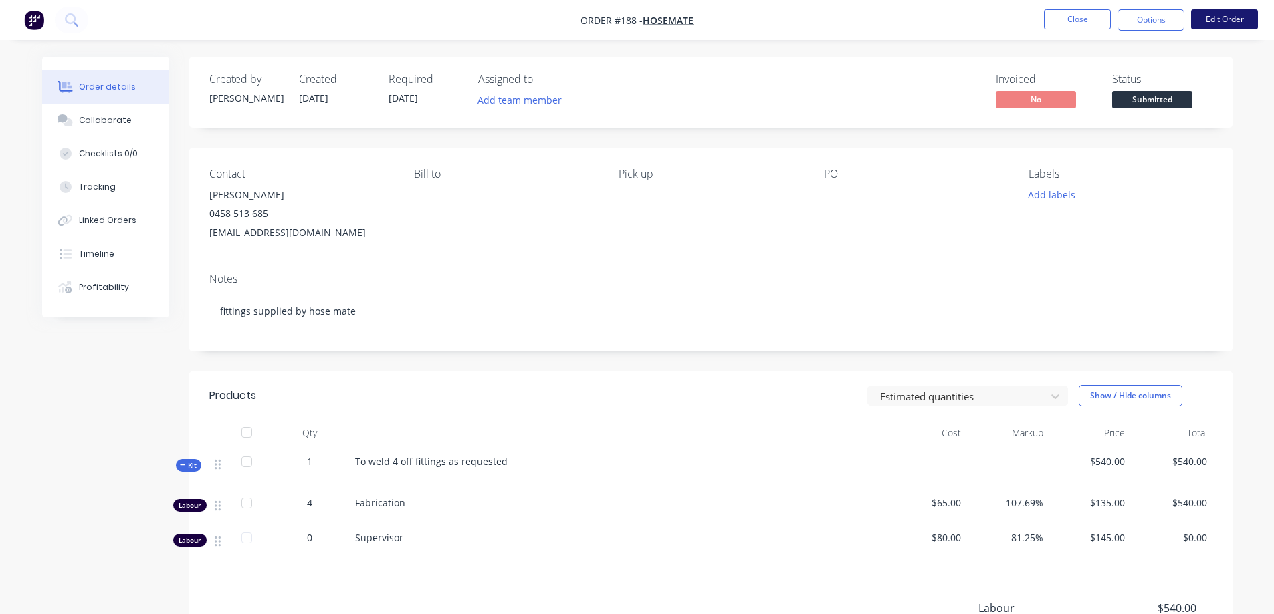
click at [1212, 19] on button "Edit Order" at bounding box center [1224, 19] width 67 height 20
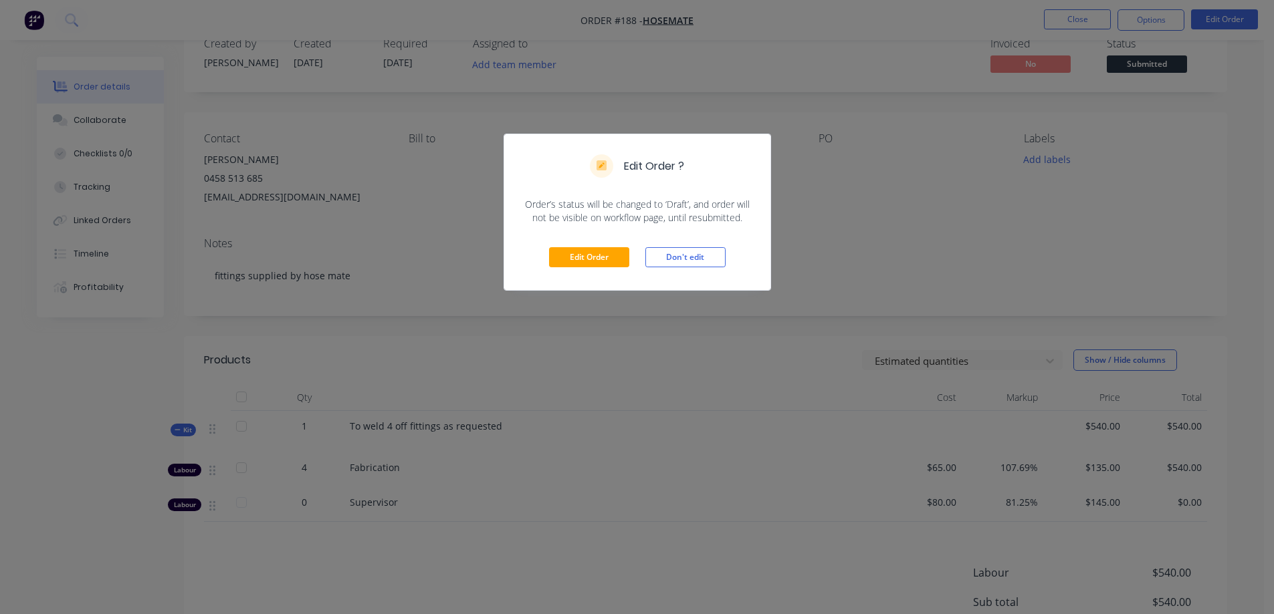
scroll to position [67, 0]
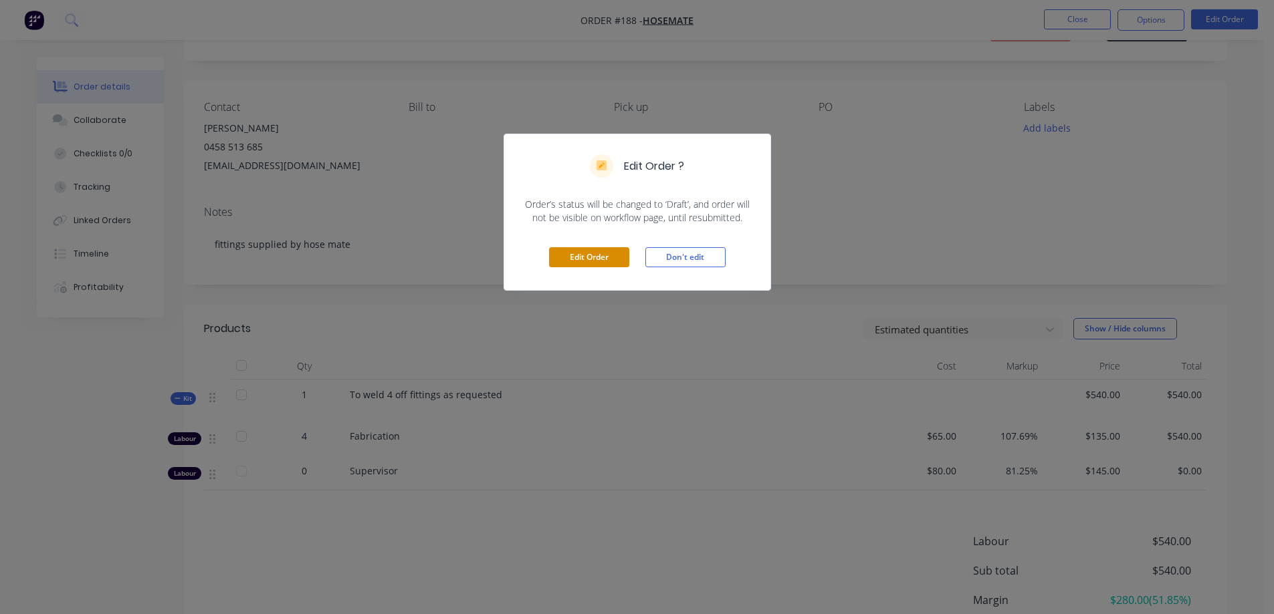
click at [590, 264] on button "Edit Order" at bounding box center [589, 257] width 80 height 20
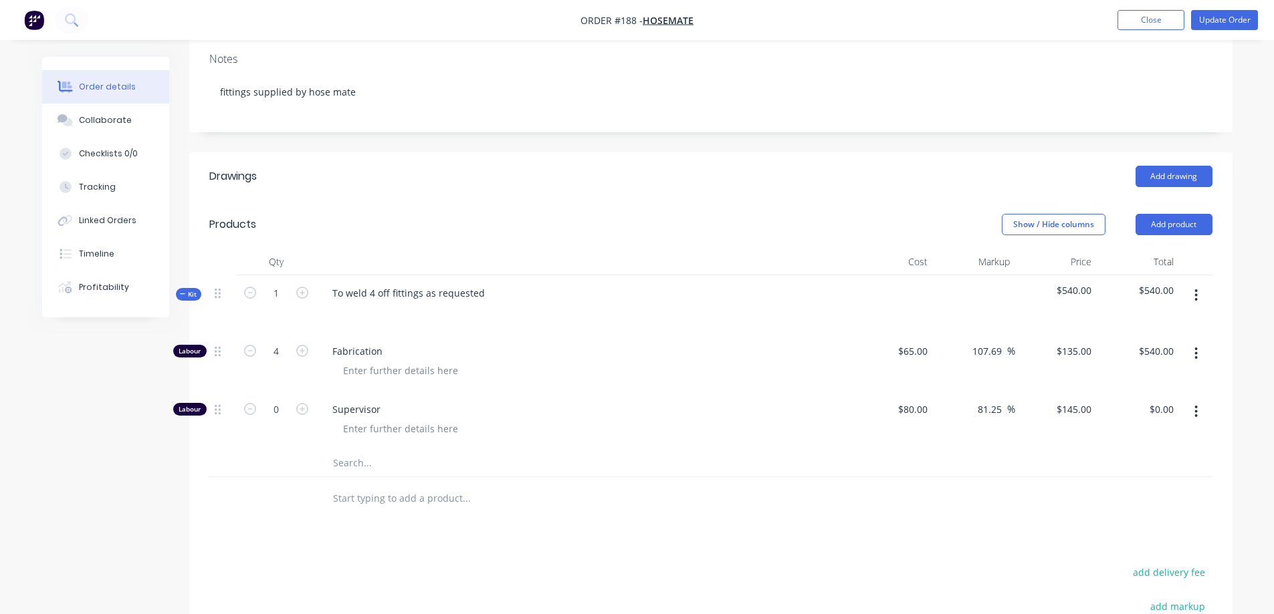
scroll to position [267, 0]
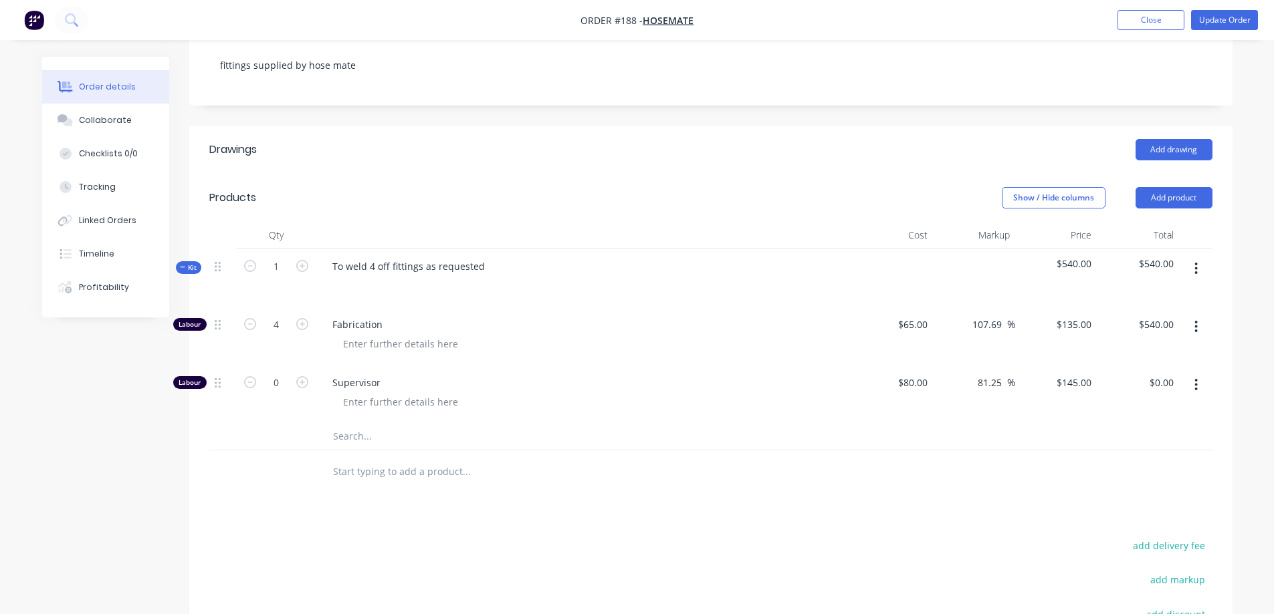
click at [240, 307] on div "4" at bounding box center [276, 336] width 80 height 58
click at [251, 318] on icon "button" at bounding box center [250, 324] width 12 height 12
type input "3"
type input "$405.00"
click at [251, 318] on icon "button" at bounding box center [250, 324] width 12 height 12
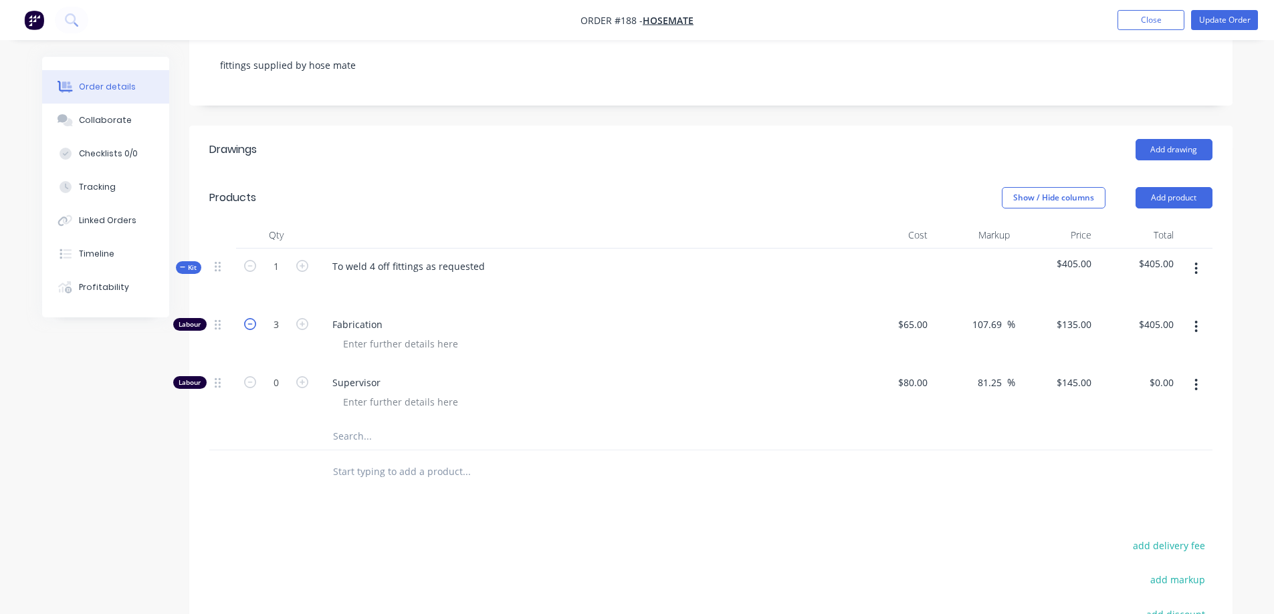
type input "2"
type input "$270.00"
click at [251, 318] on icon "button" at bounding box center [250, 324] width 12 height 12
type input "1"
type input "$135.00"
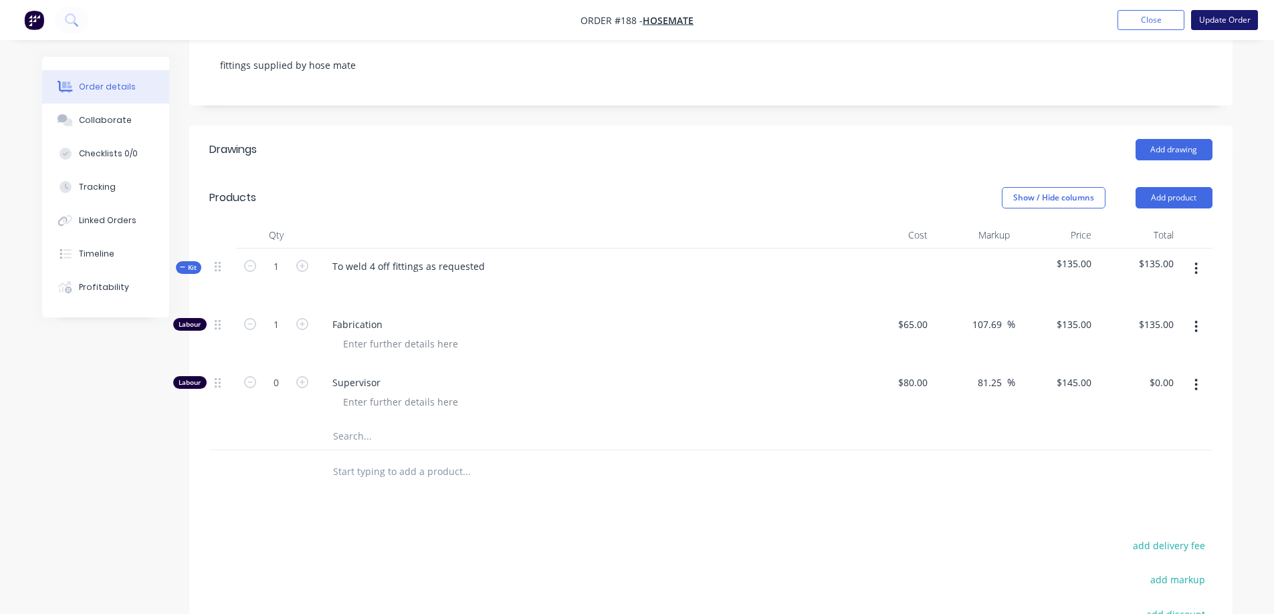
click at [1228, 19] on button "Update Order" at bounding box center [1224, 20] width 67 height 20
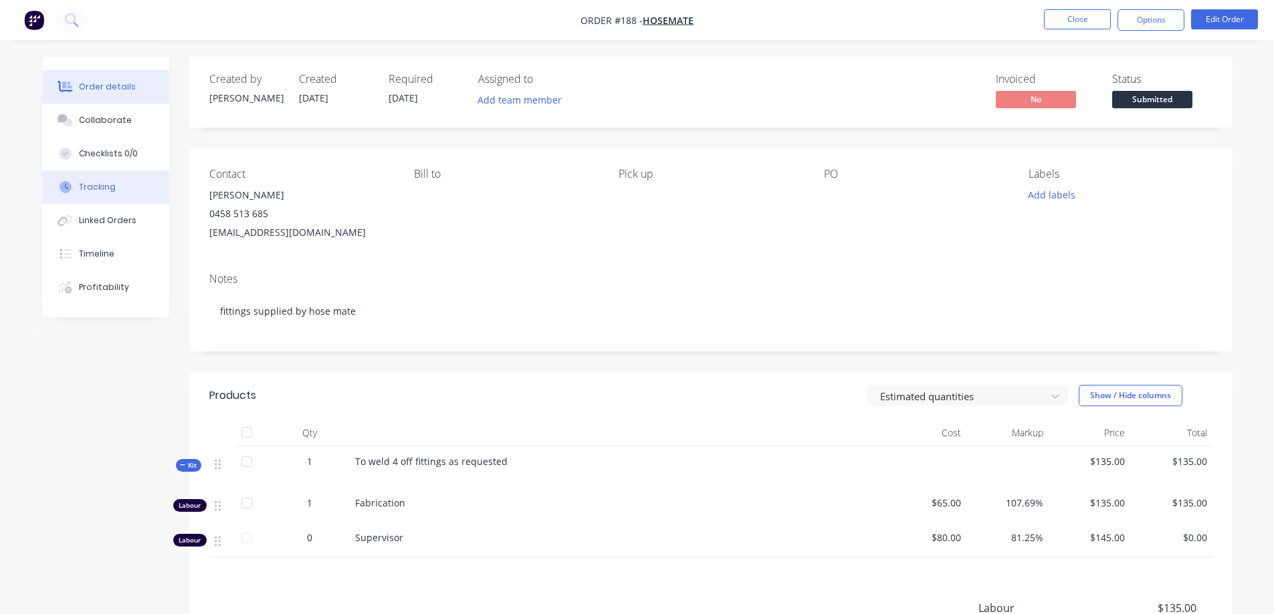
click at [108, 185] on div "Tracking" at bounding box center [97, 187] width 37 height 12
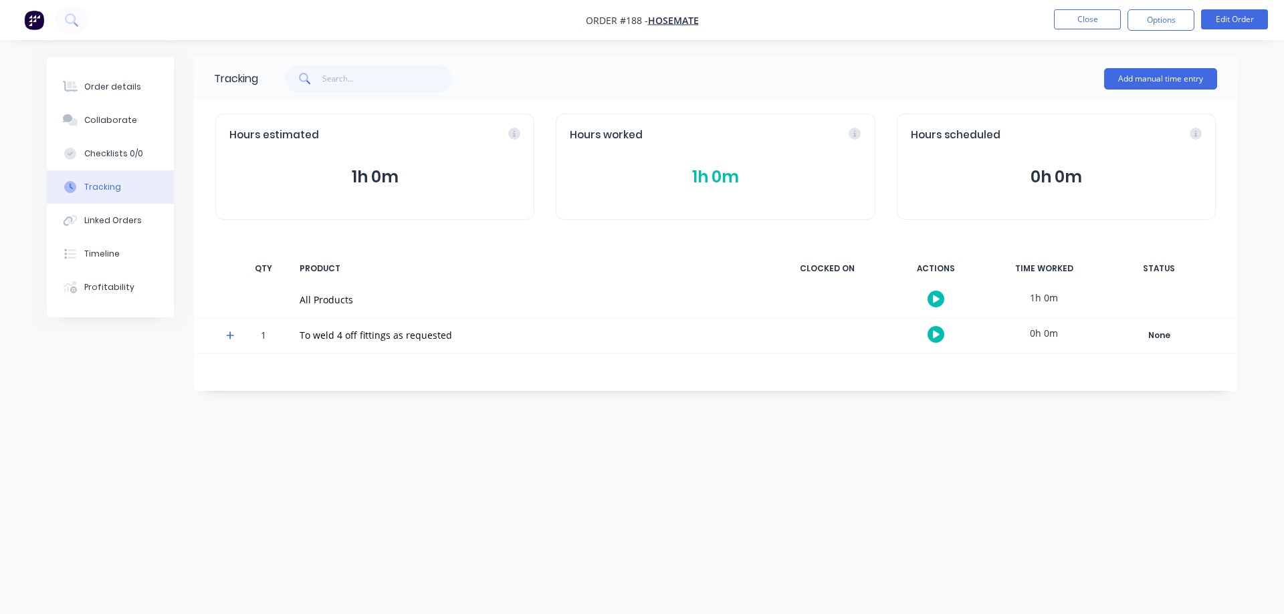
click at [546, 423] on div "Tracking Add manual time entry Hours estimated 1h 0m Hours worked 1h 0m Hours s…" at bounding box center [642, 282] width 1190 height 450
click at [1141, 16] on button "Options" at bounding box center [1160, 19] width 67 height 21
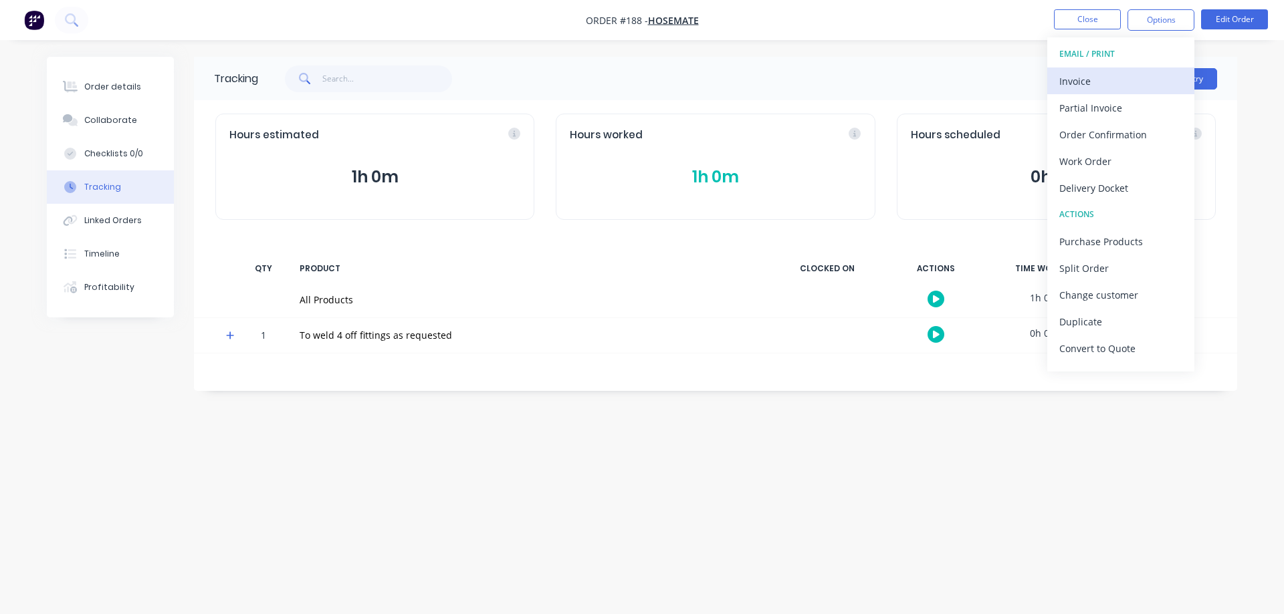
click at [1125, 82] on div "Invoice" at bounding box center [1120, 81] width 123 height 19
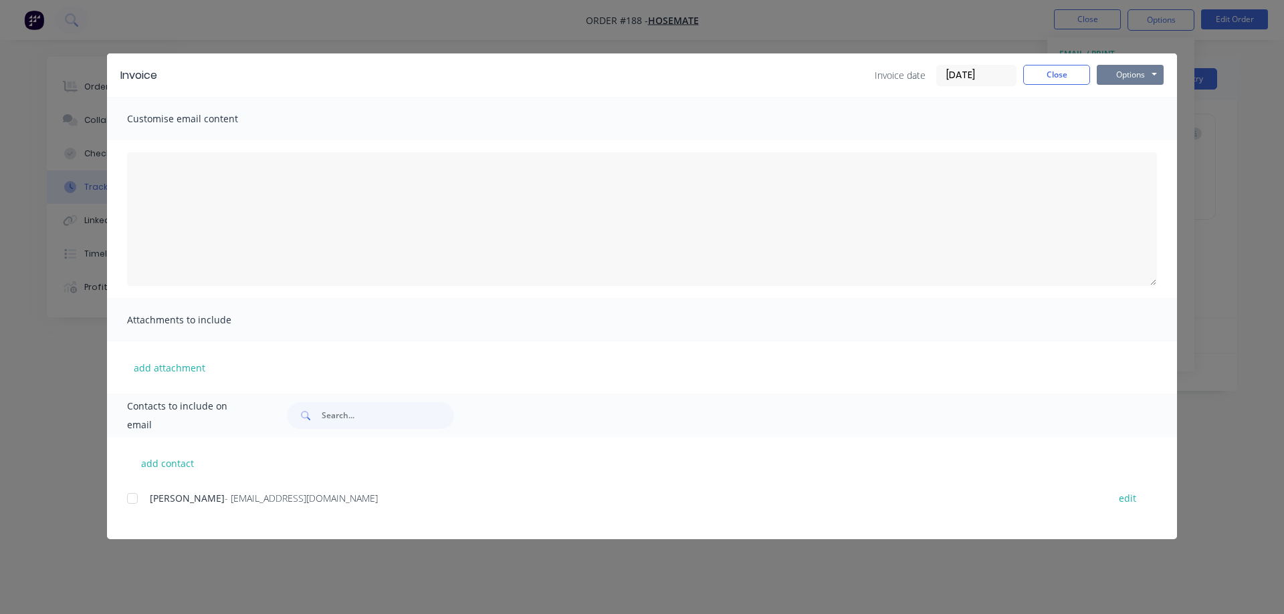
click at [1116, 74] on button "Options" at bounding box center [1129, 75] width 67 height 20
click at [1133, 116] on button "Print" at bounding box center [1139, 121] width 86 height 22
click at [1059, 70] on button "Close" at bounding box center [1056, 75] width 67 height 20
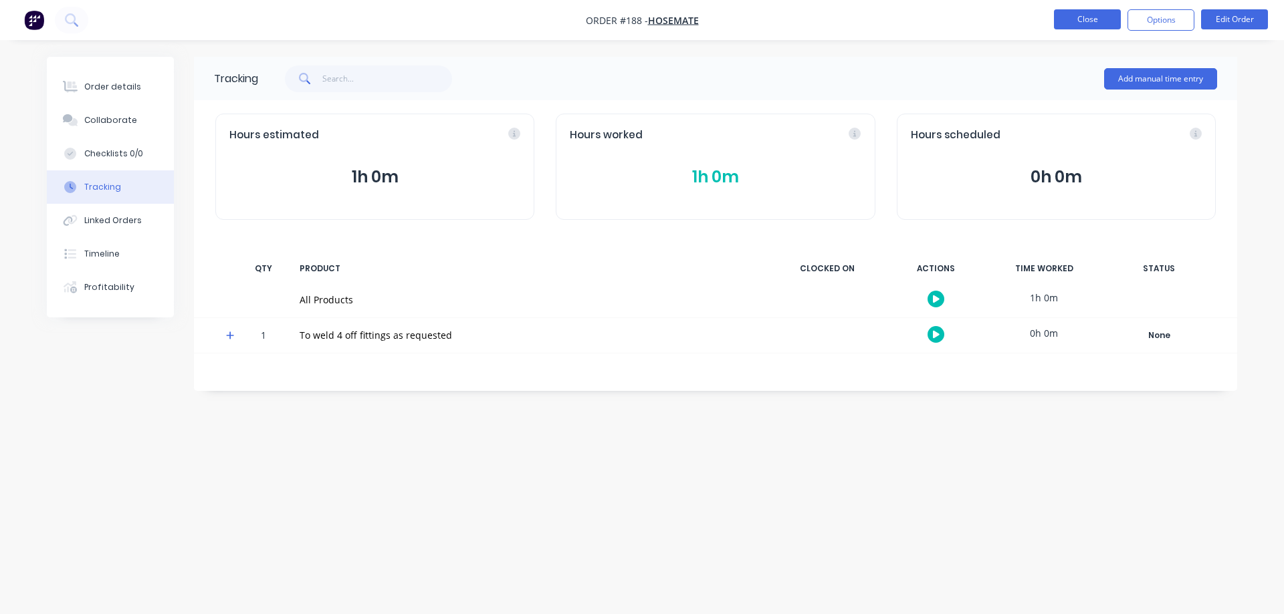
click at [1094, 22] on button "Close" at bounding box center [1087, 19] width 67 height 20
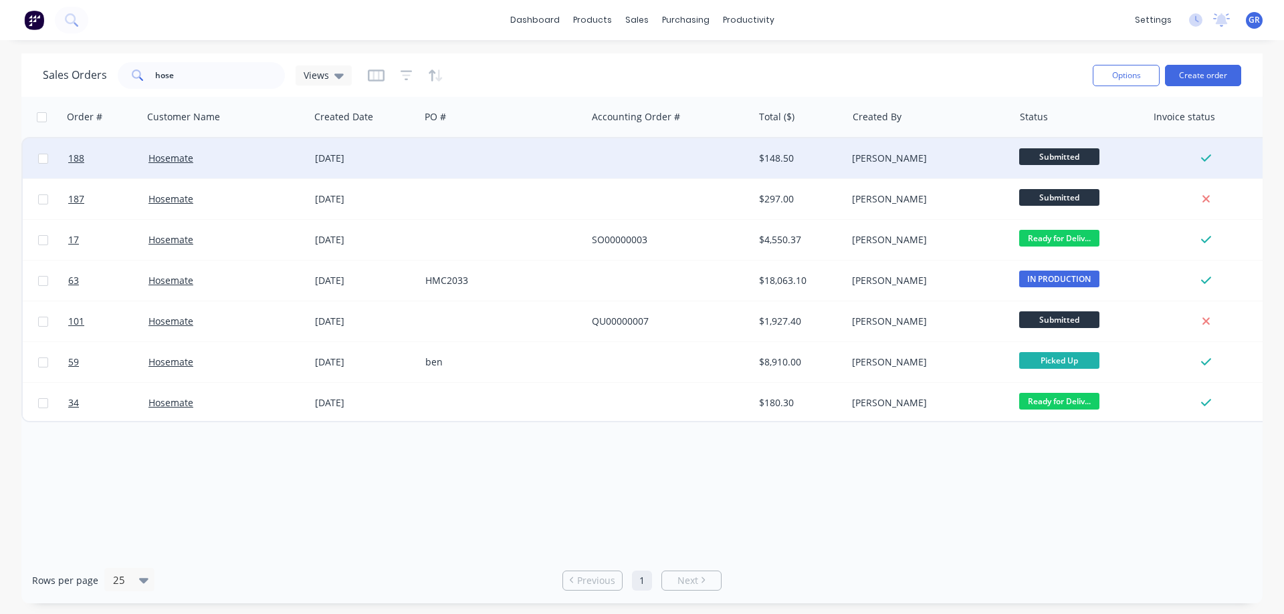
click at [1044, 160] on span "Submitted" at bounding box center [1059, 156] width 80 height 17
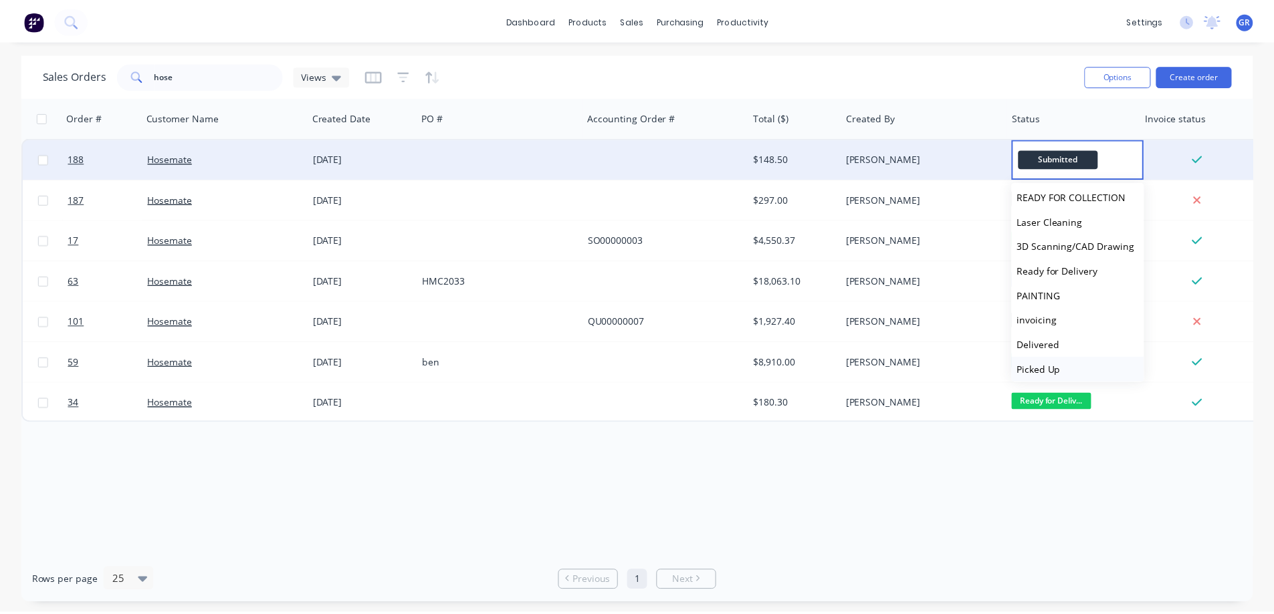
scroll to position [82, 0]
click at [1068, 362] on button "Picked Up" at bounding box center [1086, 364] width 134 height 25
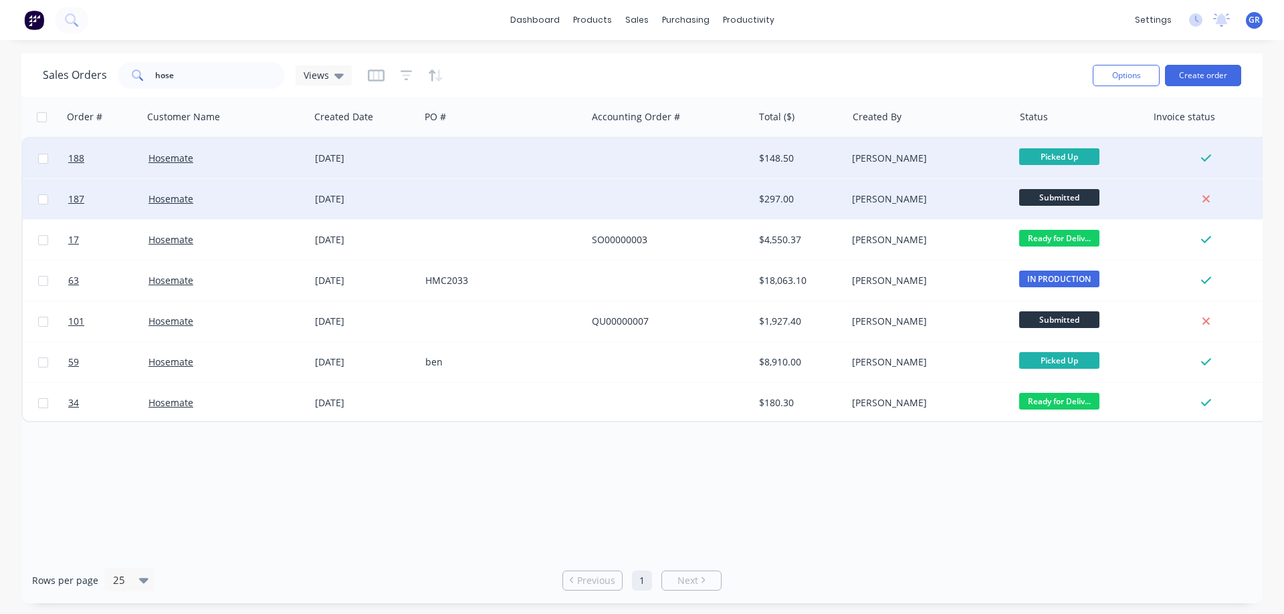
click at [503, 186] on div at bounding box center [503, 199] width 166 height 40
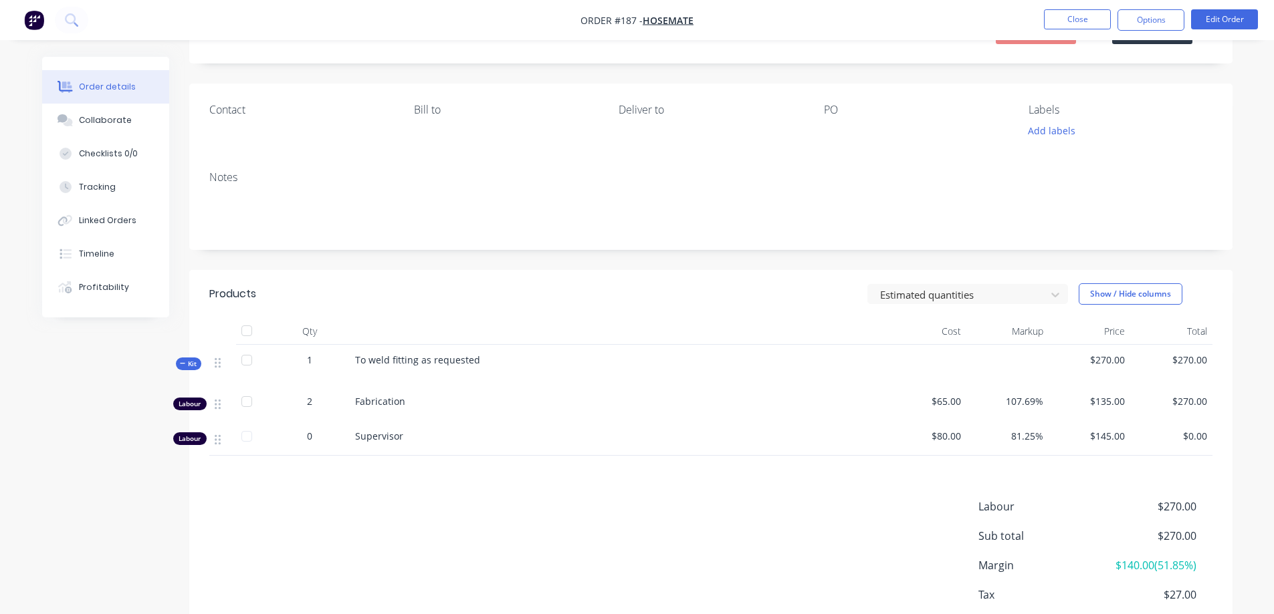
scroll to position [134, 0]
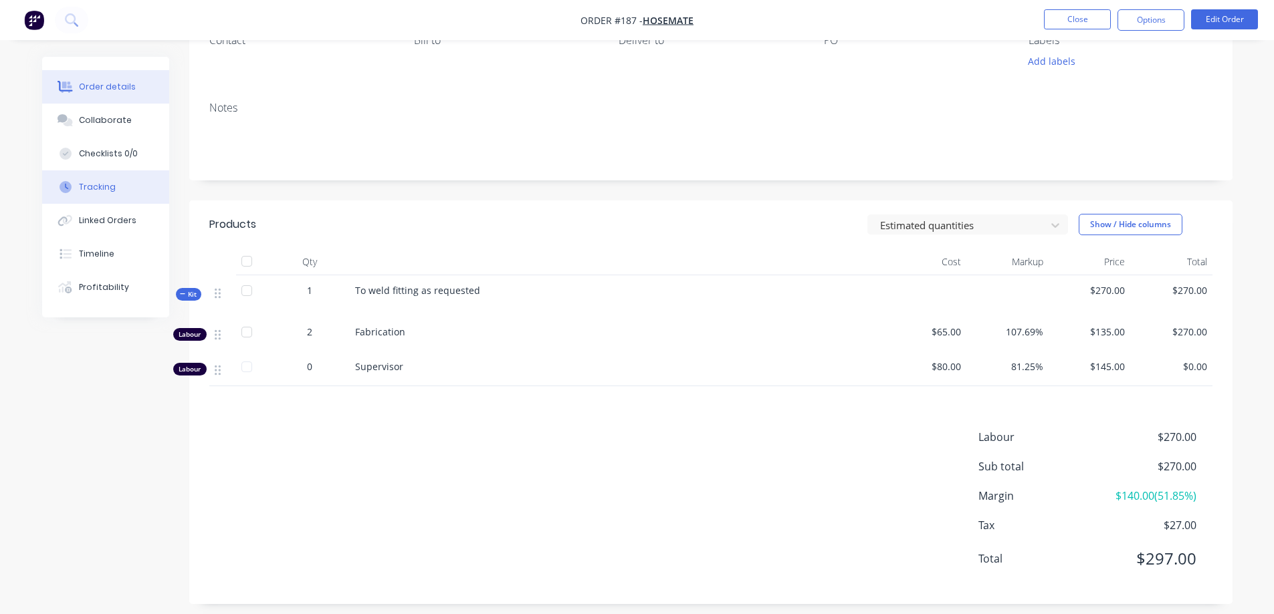
click at [93, 191] on div "Tracking" at bounding box center [97, 187] width 37 height 12
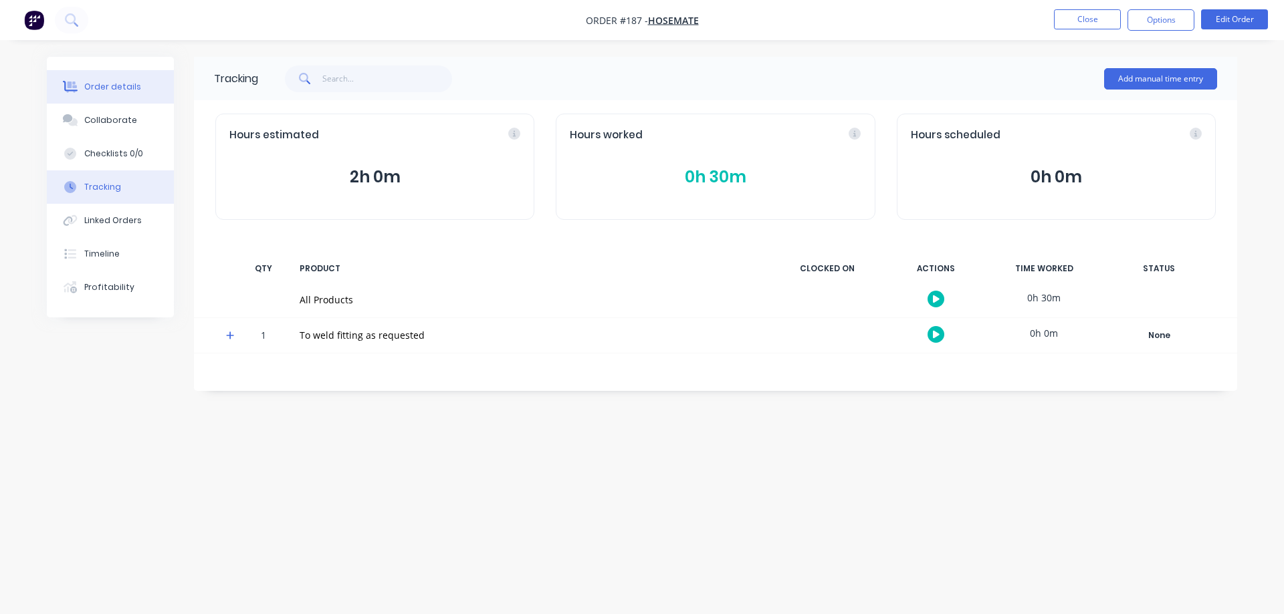
click at [126, 86] on div "Order details" at bounding box center [112, 87] width 57 height 12
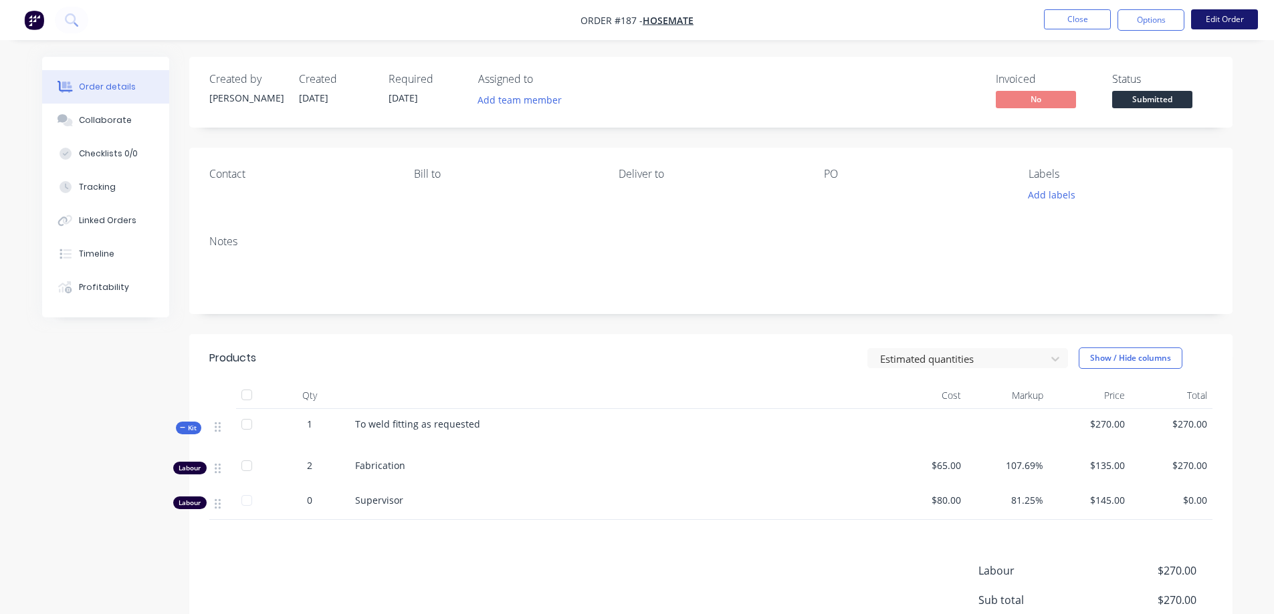
click at [1240, 20] on button "Edit Order" at bounding box center [1224, 19] width 67 height 20
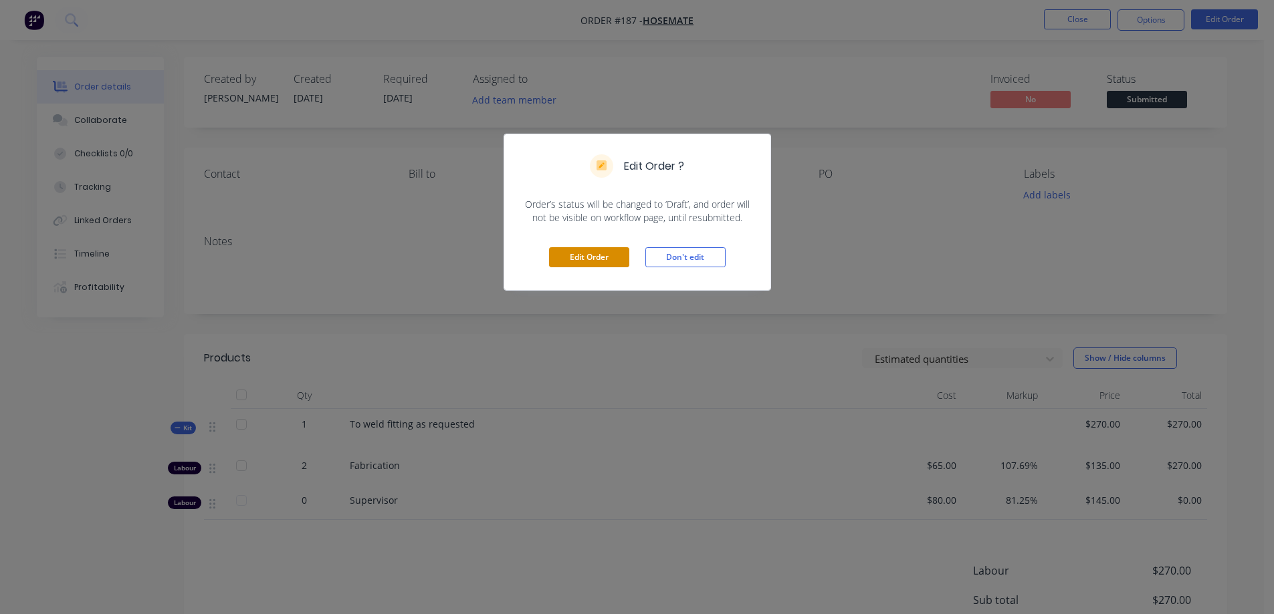
click at [578, 253] on button "Edit Order" at bounding box center [589, 257] width 80 height 20
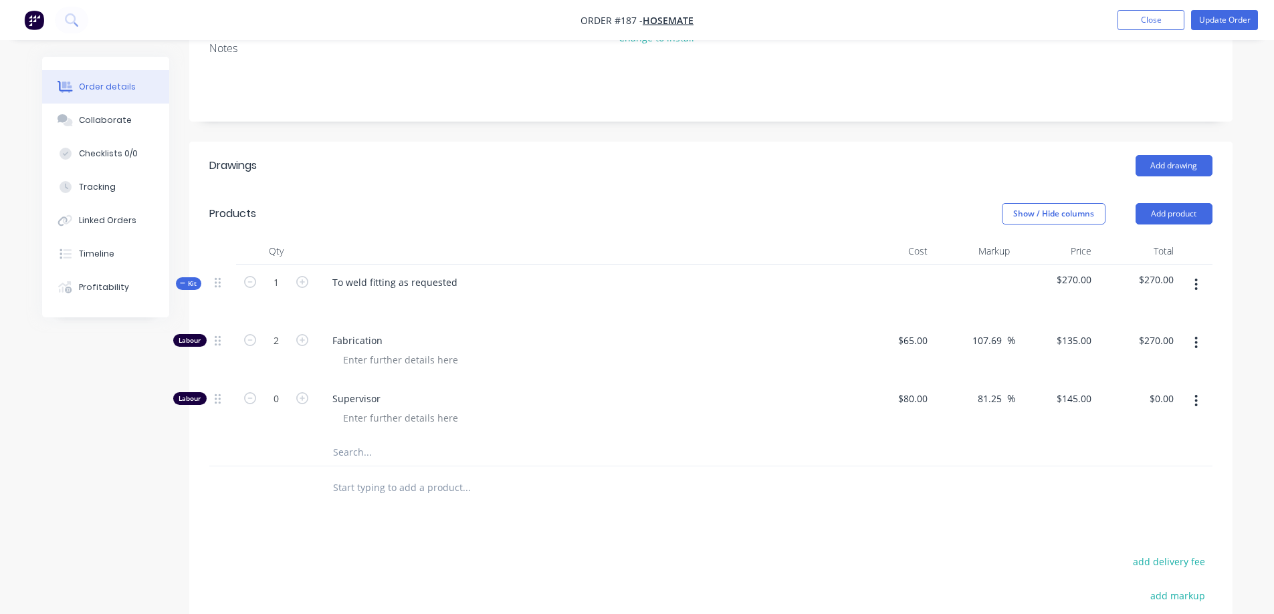
scroll to position [201, 0]
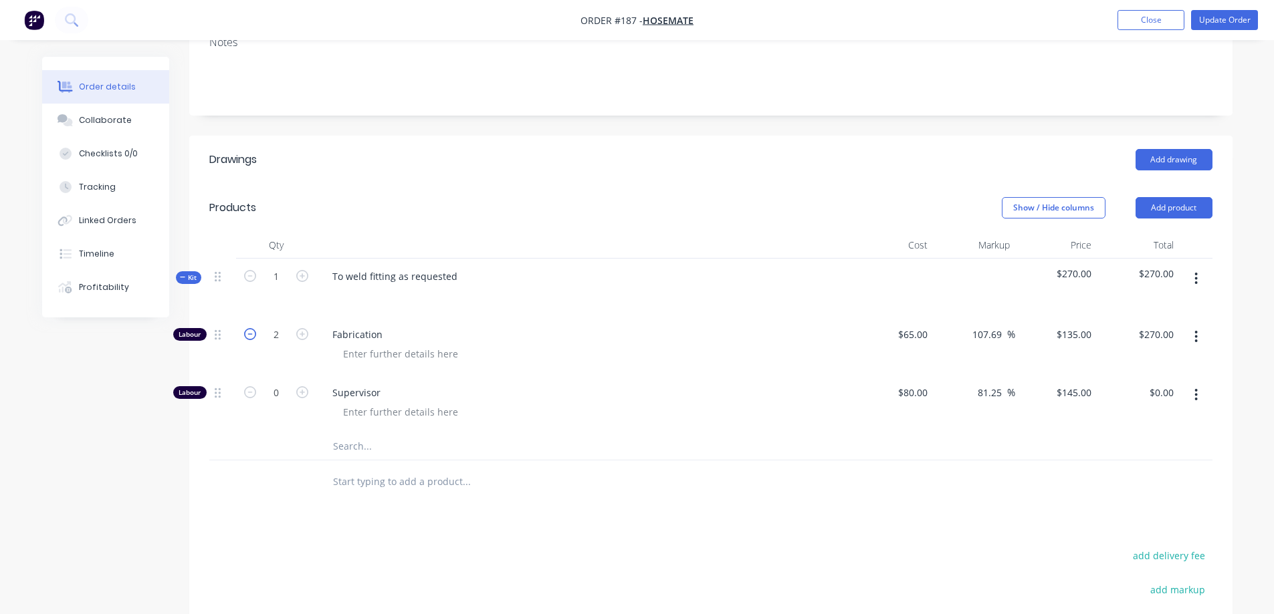
click at [255, 336] on icon "button" at bounding box center [250, 334] width 12 height 12
type input "1"
type input "$135.00"
click at [746, 192] on header "Products Show / Hide columns Add product" at bounding box center [710, 208] width 1043 height 48
click at [1214, 20] on button "Update Order" at bounding box center [1224, 20] width 67 height 20
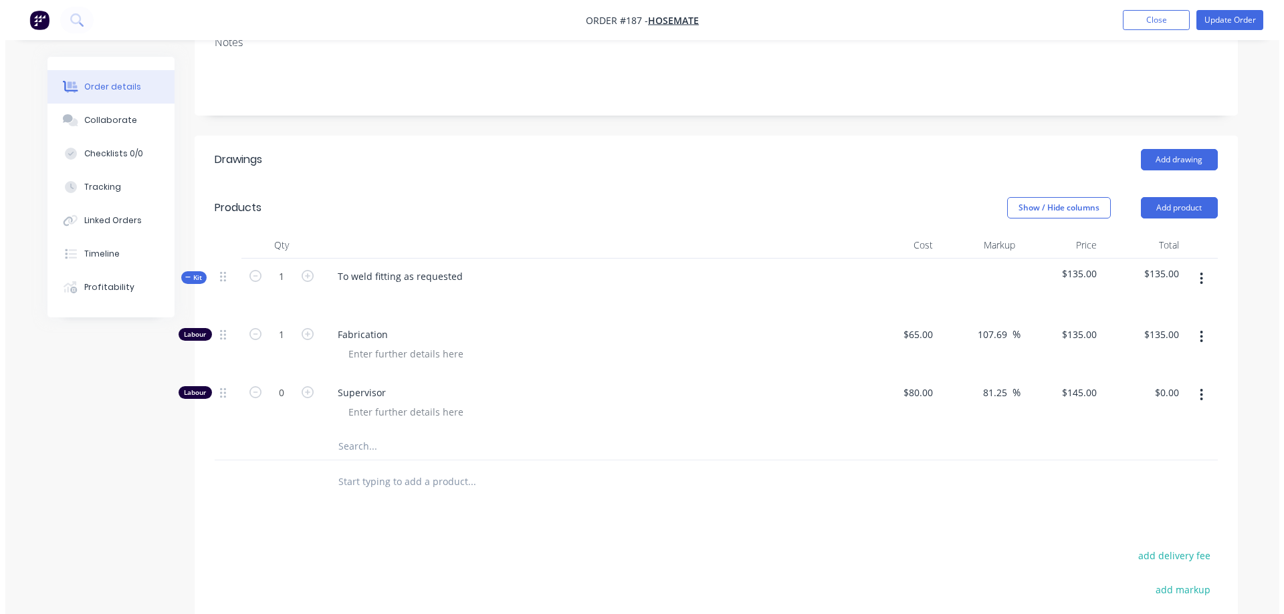
scroll to position [0, 0]
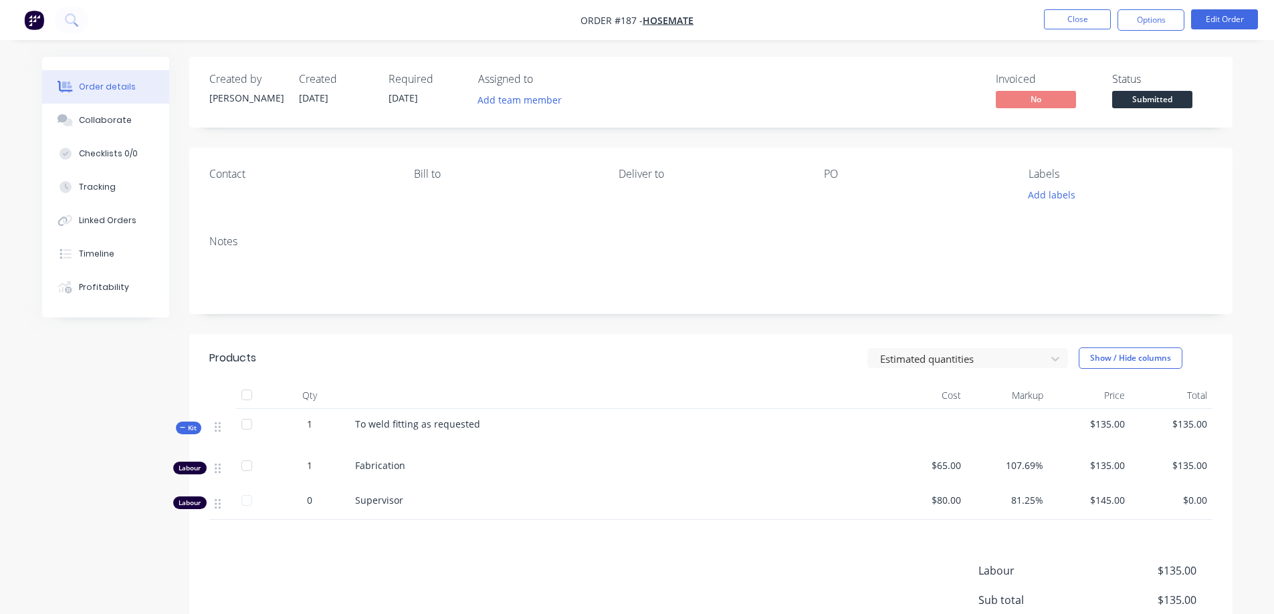
click at [843, 134] on div "Created by [PERSON_NAME] Created [DATE] Required [DATE] Assigned to Add team me…" at bounding box center [710, 397] width 1043 height 681
click at [1166, 24] on button "Options" at bounding box center [1150, 19] width 67 height 21
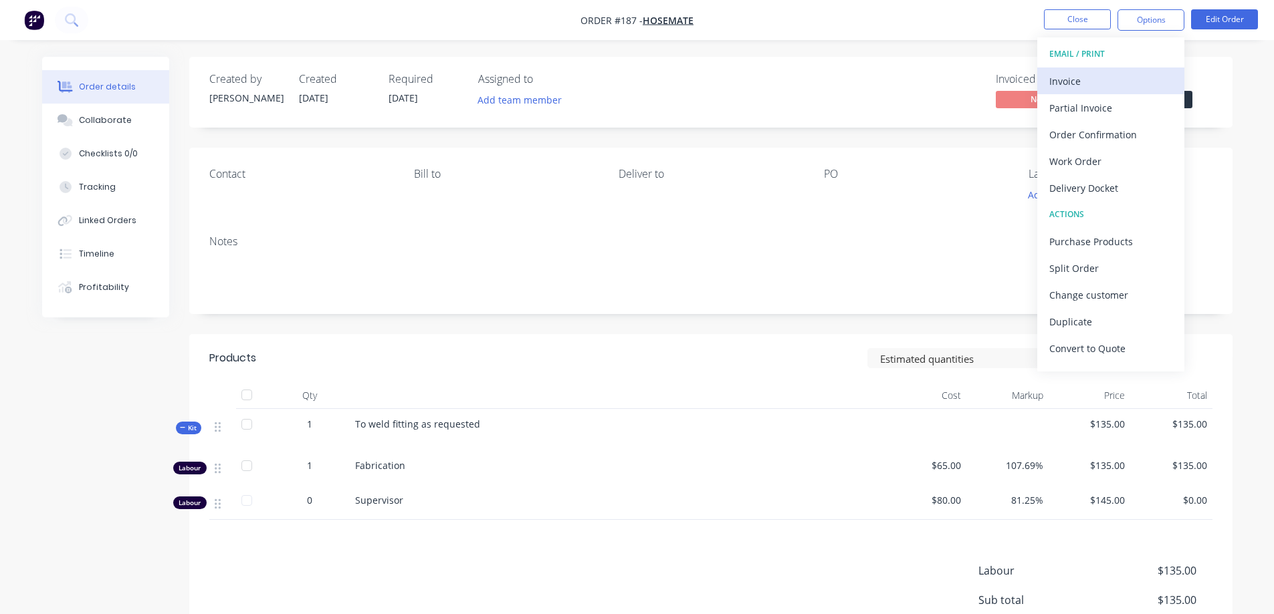
click at [1103, 83] on div "Invoice" at bounding box center [1110, 81] width 123 height 19
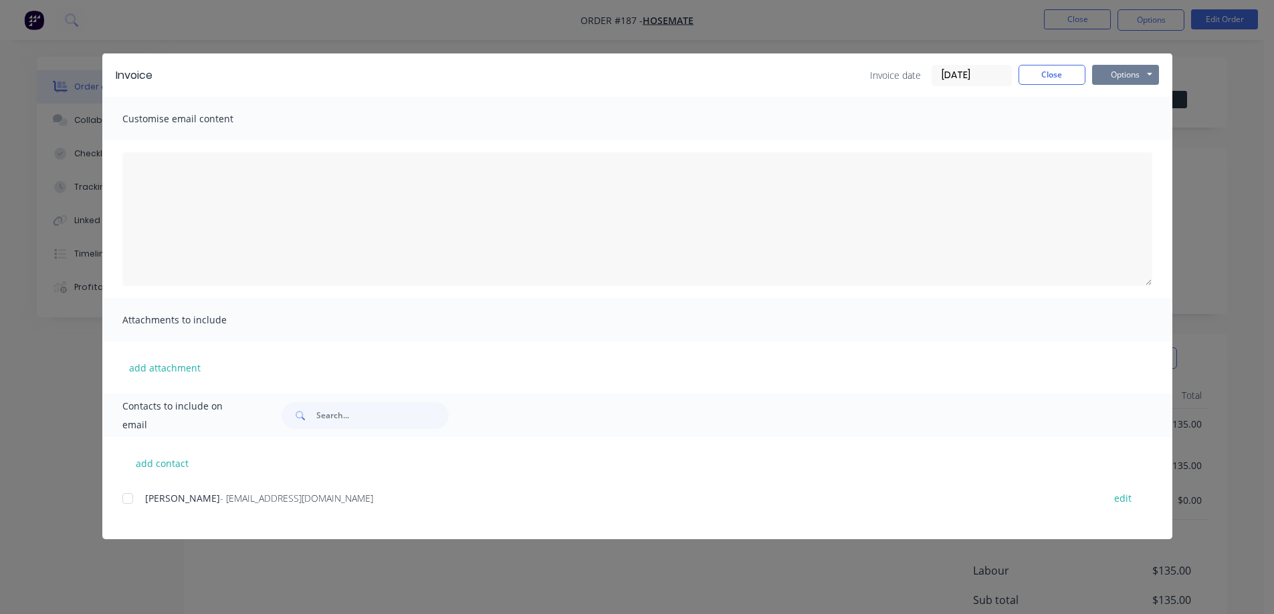
click at [1108, 76] on button "Options" at bounding box center [1125, 75] width 67 height 20
click at [1120, 120] on button "Print" at bounding box center [1135, 121] width 86 height 22
click at [1060, 73] on button "Close" at bounding box center [1051, 75] width 67 height 20
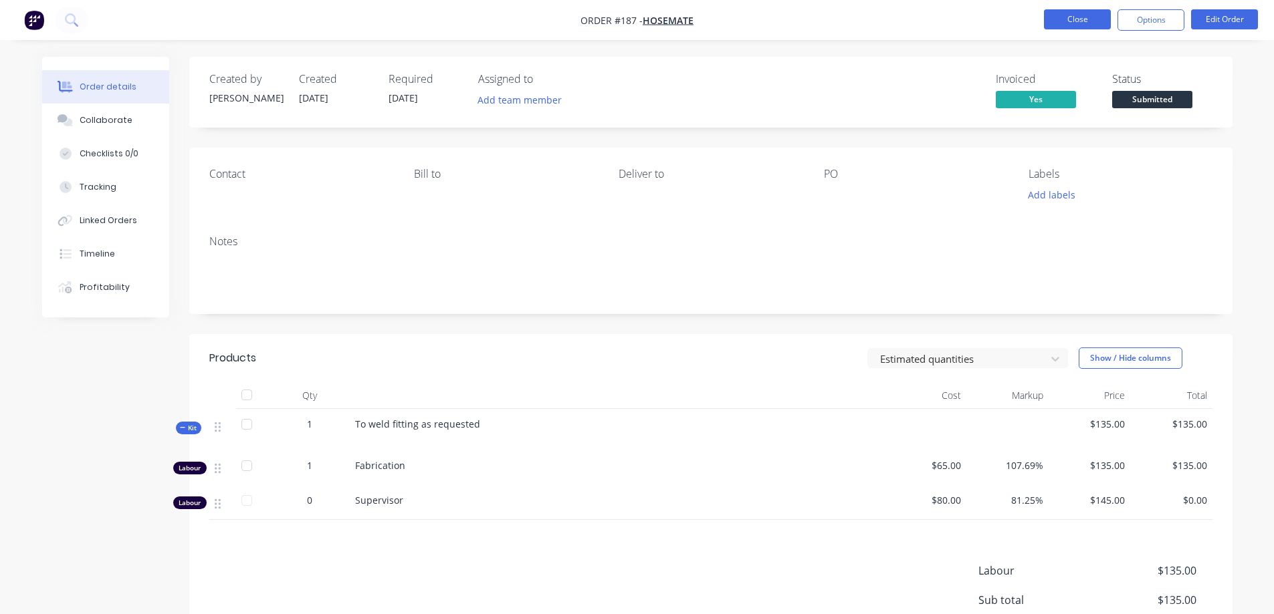
click at [1072, 15] on button "Close" at bounding box center [1077, 19] width 67 height 20
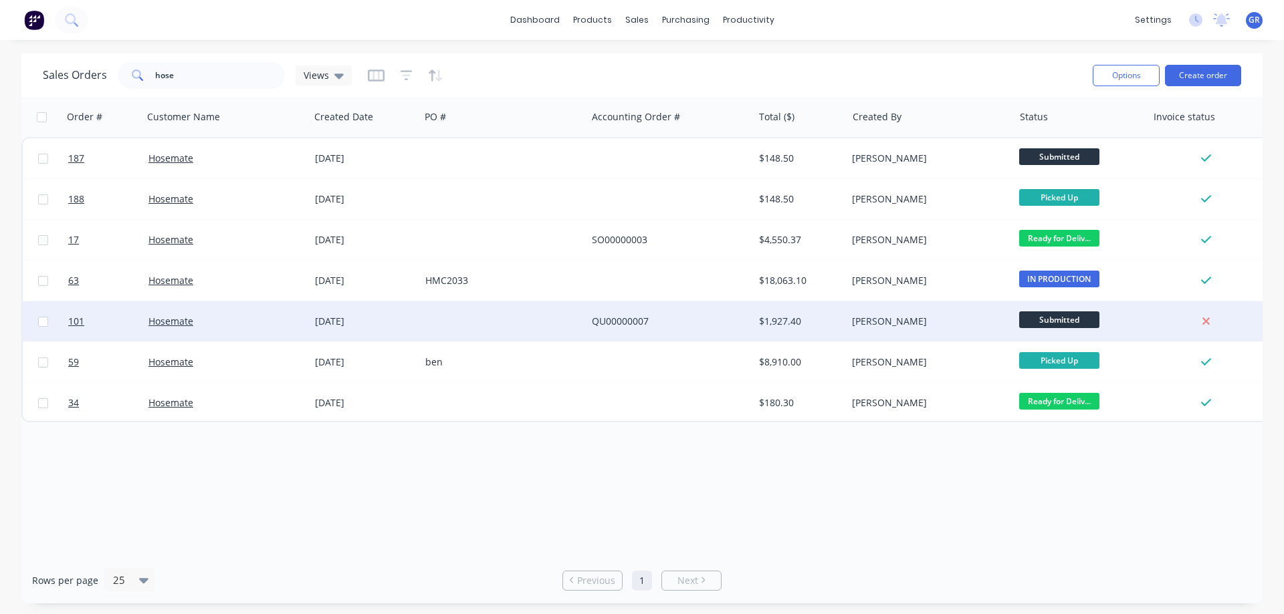
click at [485, 326] on div at bounding box center [503, 322] width 166 height 40
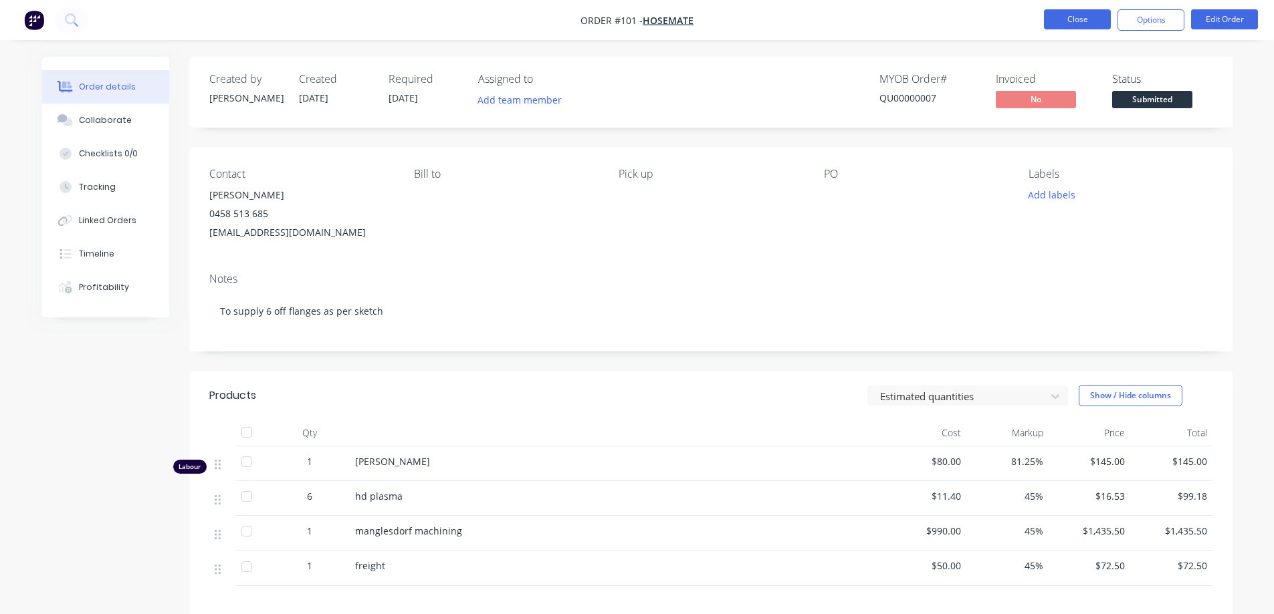
click at [1066, 17] on button "Close" at bounding box center [1077, 19] width 67 height 20
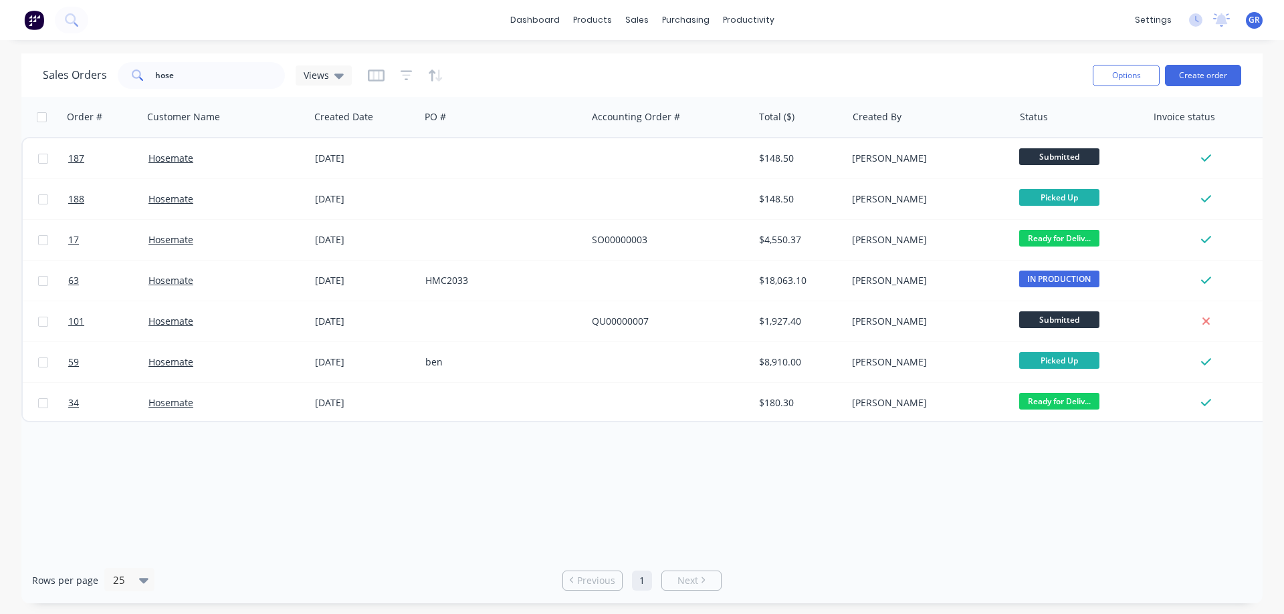
click at [975, 33] on div "dashboard products sales purchasing productivity dashboard products Product Cat…" at bounding box center [642, 20] width 1284 height 40
click at [625, 21] on div "sales" at bounding box center [636, 20] width 37 height 20
click at [670, 63] on div "Sales Orders" at bounding box center [686, 64] width 55 height 12
drag, startPoint x: 234, startPoint y: 73, endPoint x: 0, endPoint y: 75, distance: 234.0
click at [0, 75] on div "Sales Orders hose Views Options Create order Order # Customer Name Created Date…" at bounding box center [642, 328] width 1284 height 550
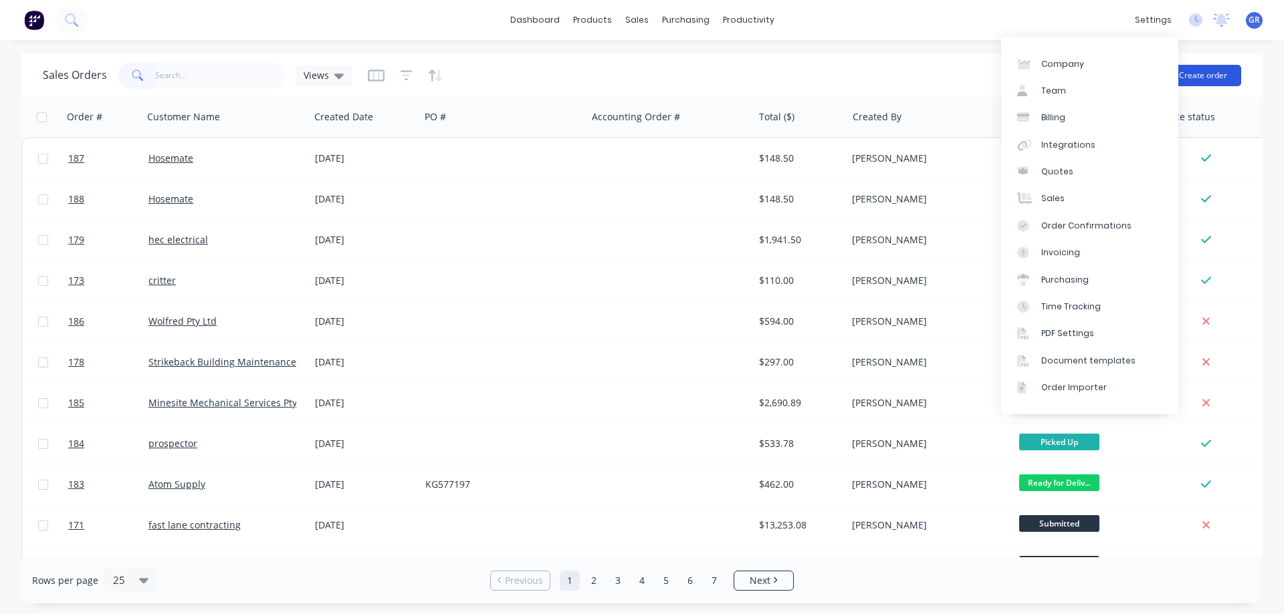
click at [1186, 76] on button "Create order" at bounding box center [1203, 75] width 76 height 21
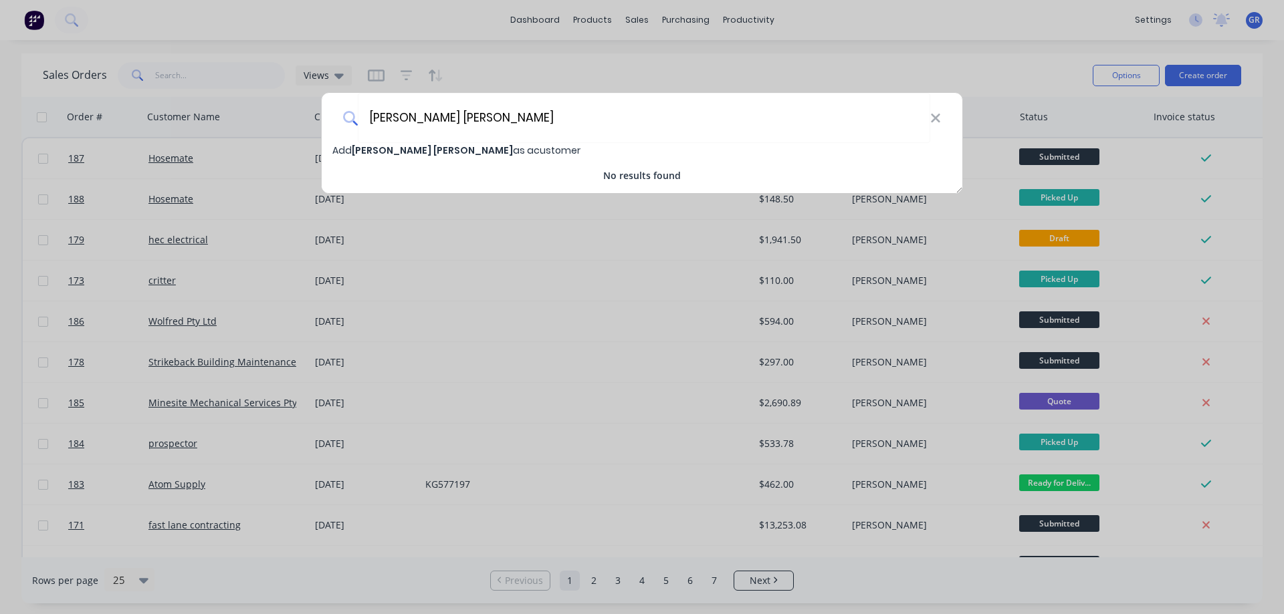
type input "[PERSON_NAME] [PERSON_NAME]"
click at [425, 154] on span "Add [PERSON_NAME] [PERSON_NAME] as a customer" at bounding box center [456, 150] width 248 height 13
select select "AU"
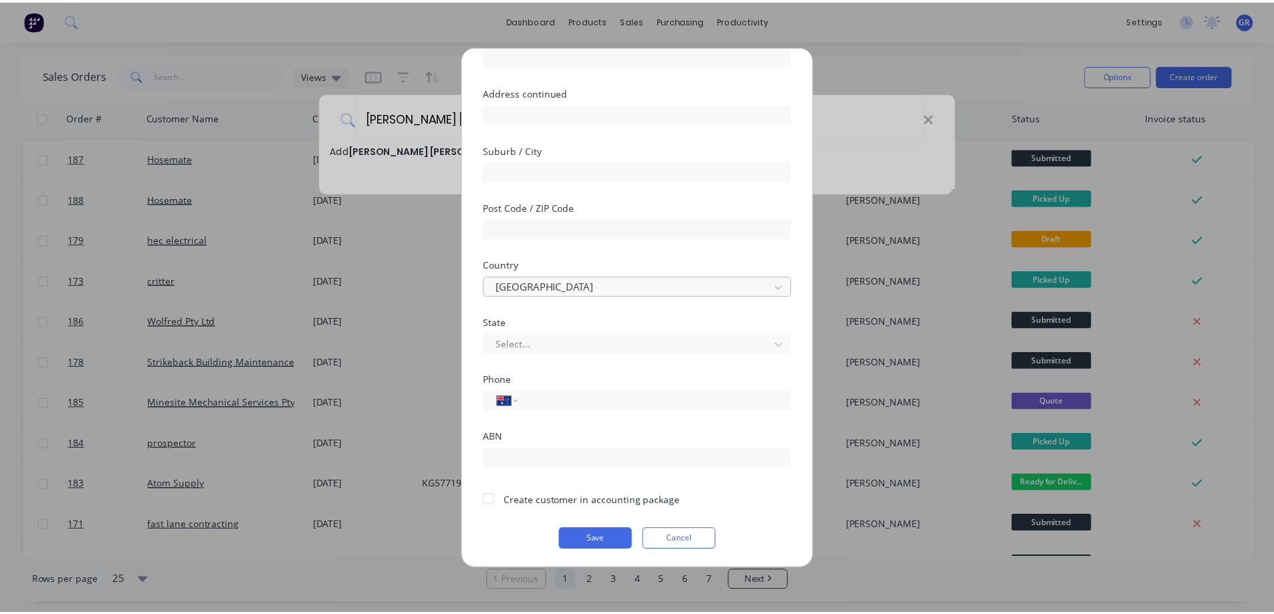
scroll to position [130, 0]
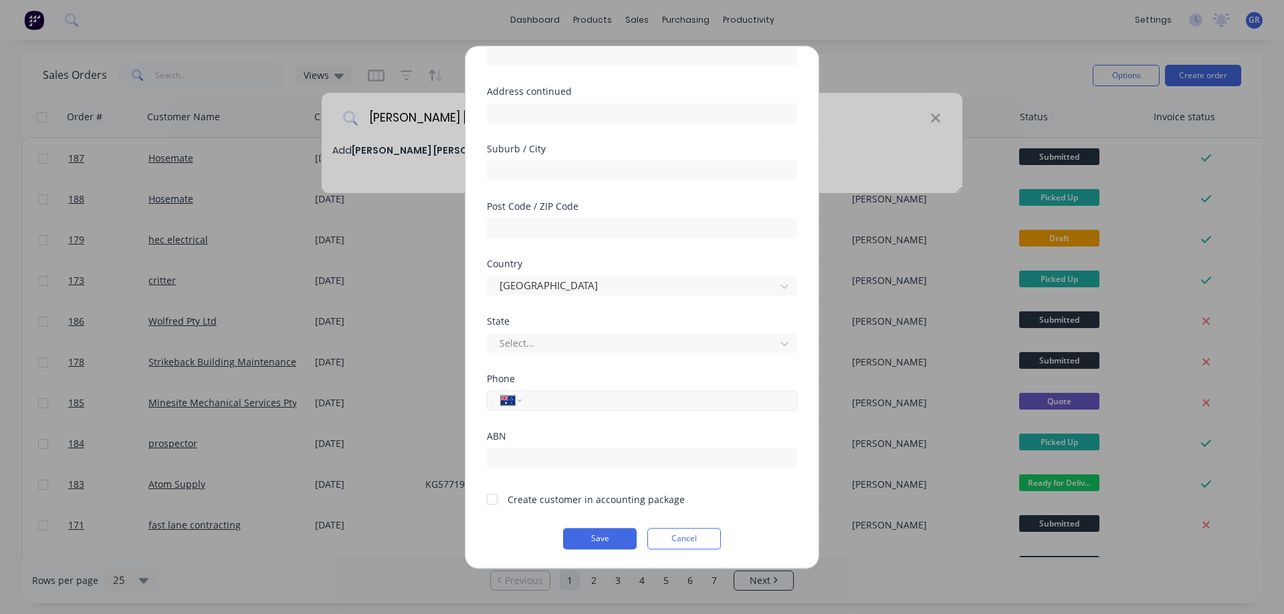
click at [545, 403] on input "tel" at bounding box center [657, 399] width 252 height 15
type input "0400 750 763"
click at [580, 533] on button "Save" at bounding box center [600, 538] width 74 height 21
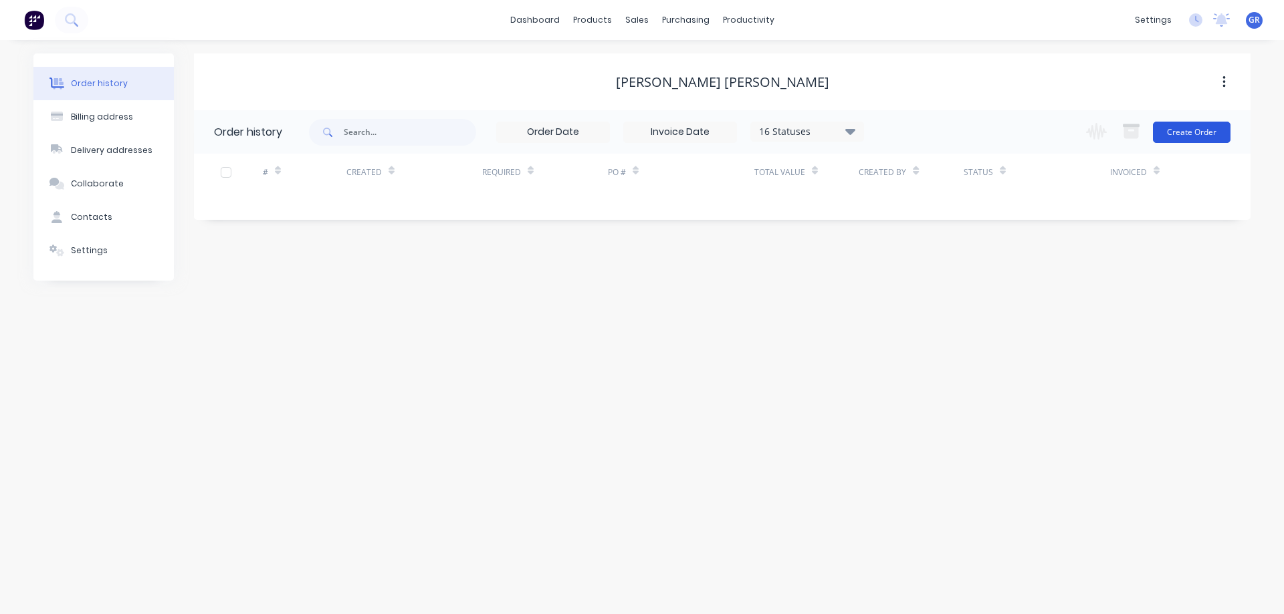
click at [1188, 132] on button "Create Order" at bounding box center [1192, 132] width 78 height 21
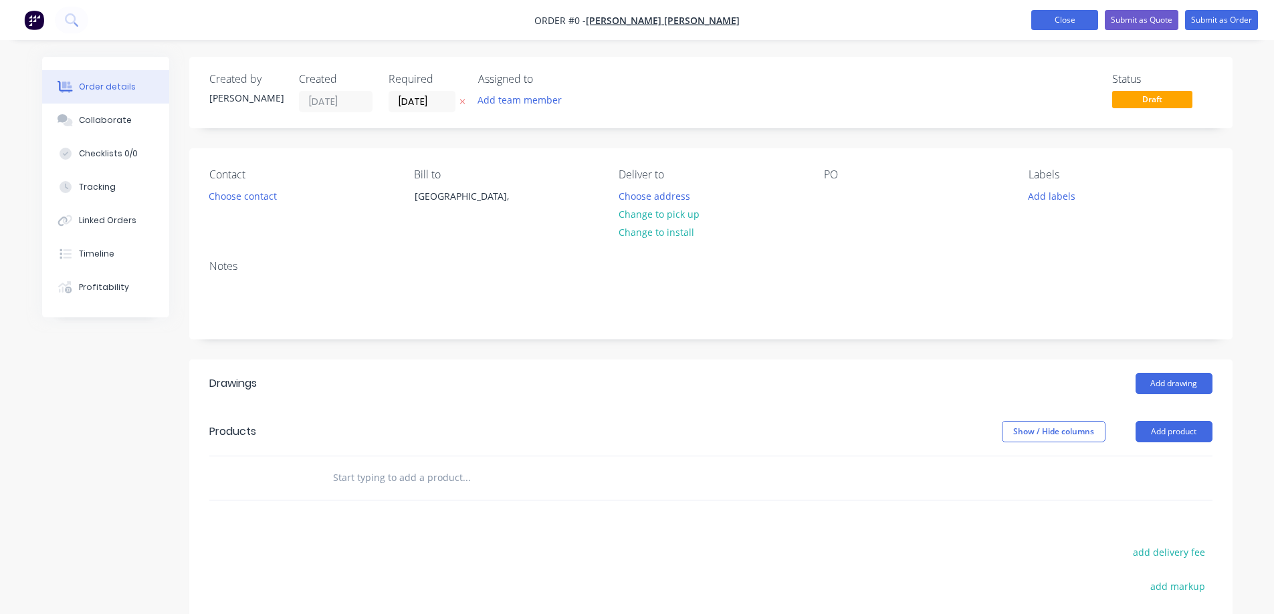
click at [1044, 19] on button "Close" at bounding box center [1064, 20] width 67 height 20
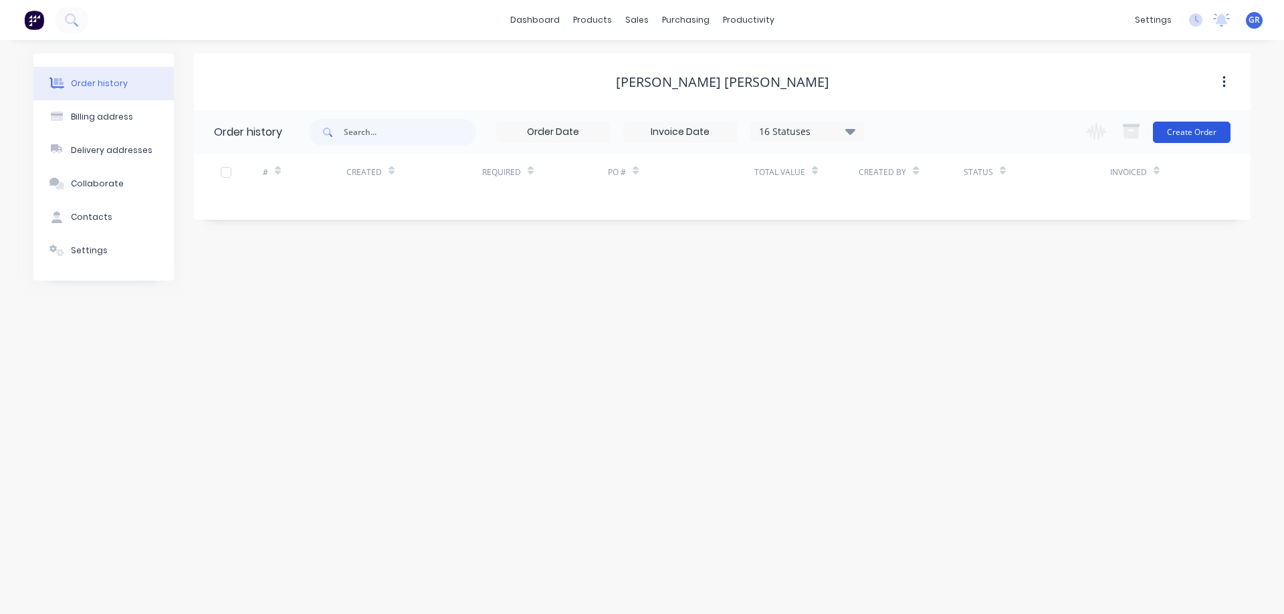
click at [1183, 134] on button "Create Order" at bounding box center [1192, 132] width 78 height 21
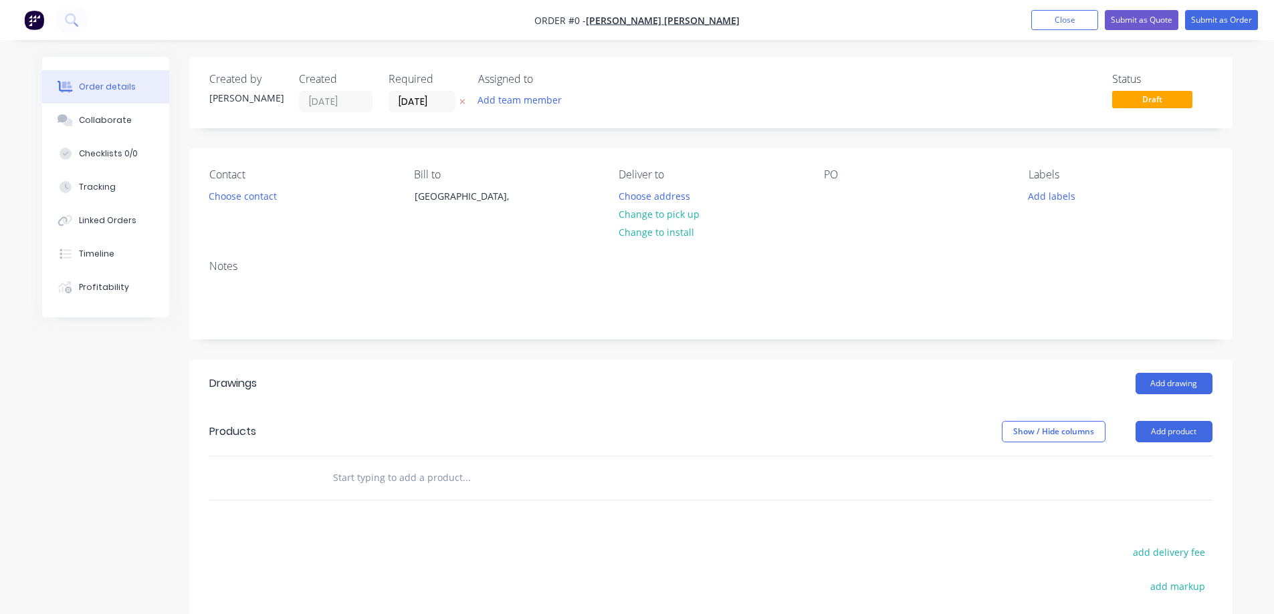
click at [369, 481] on input "text" at bounding box center [465, 478] width 267 height 27
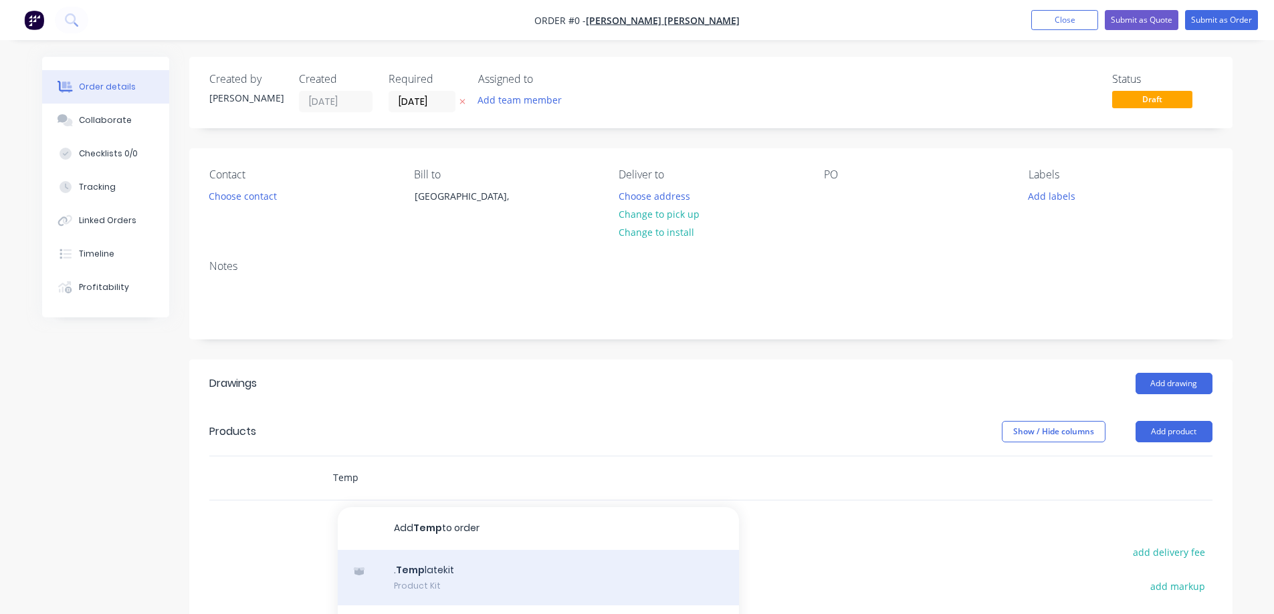
type input "Temp"
click at [454, 568] on div ". Temp latekit Product Kit" at bounding box center [538, 578] width 401 height 56
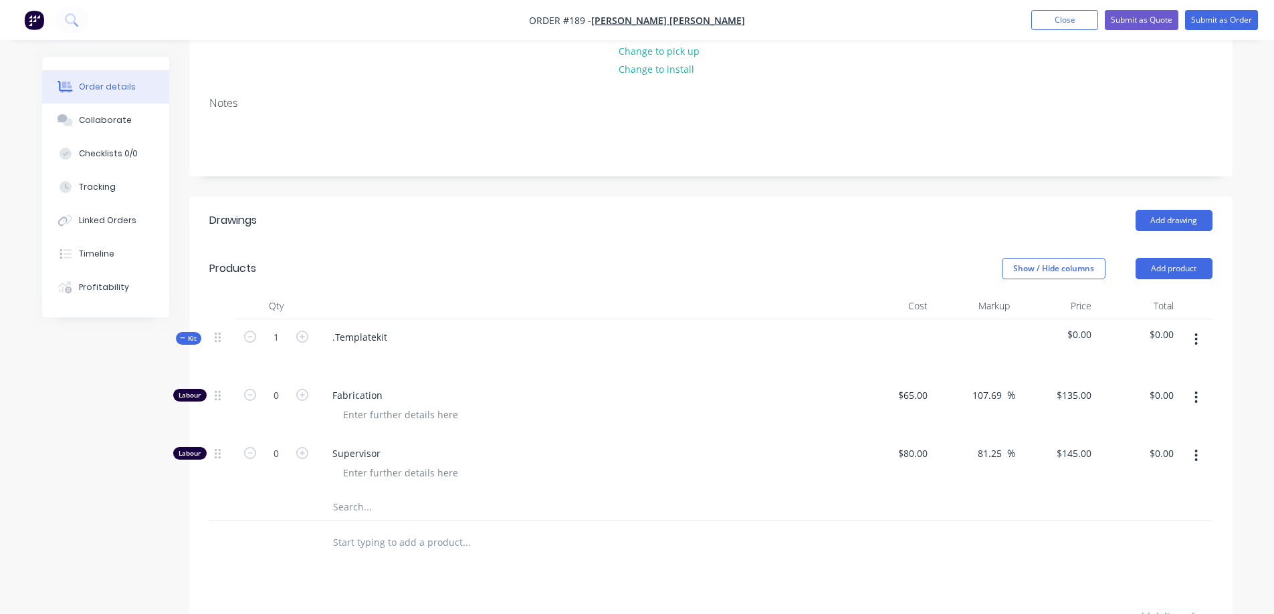
scroll to position [201, 0]
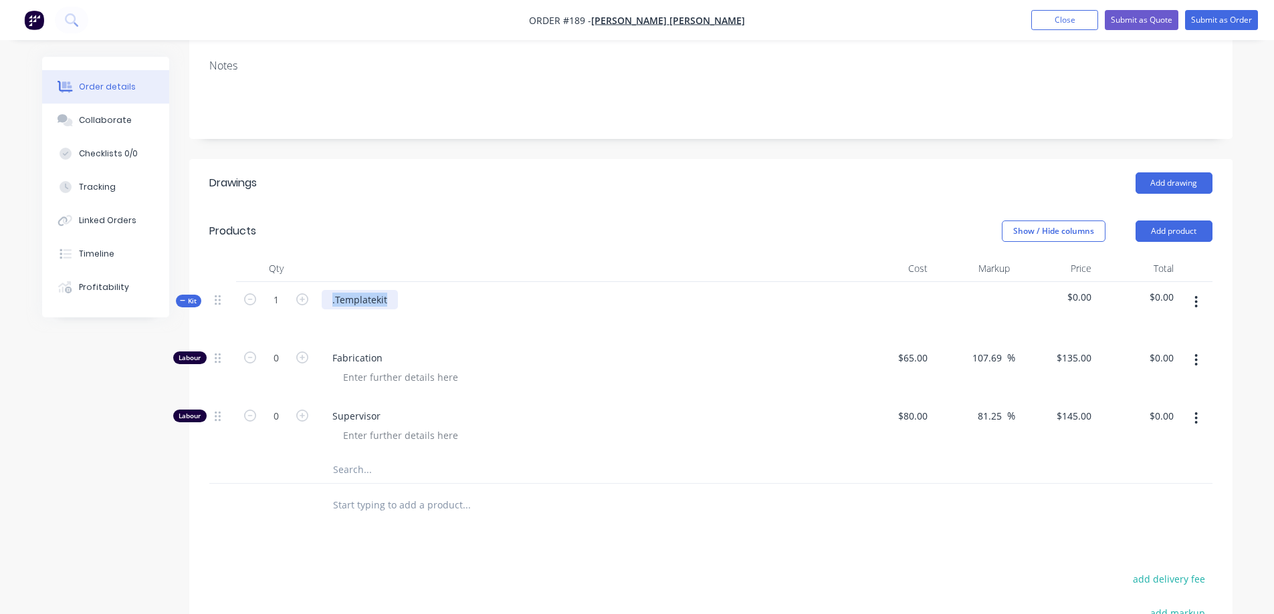
drag, startPoint x: 386, startPoint y: 292, endPoint x: 316, endPoint y: 298, distance: 70.4
click at [316, 298] on div ".Templatekit" at bounding box center [583, 311] width 535 height 58
click at [578, 557] on div "Drawings Add drawing Products Show / Hide columns Add product Qty Cost Markup P…" at bounding box center [710, 503] width 1043 height 689
click at [298, 354] on icon "button" at bounding box center [302, 358] width 12 height 12
type input "1"
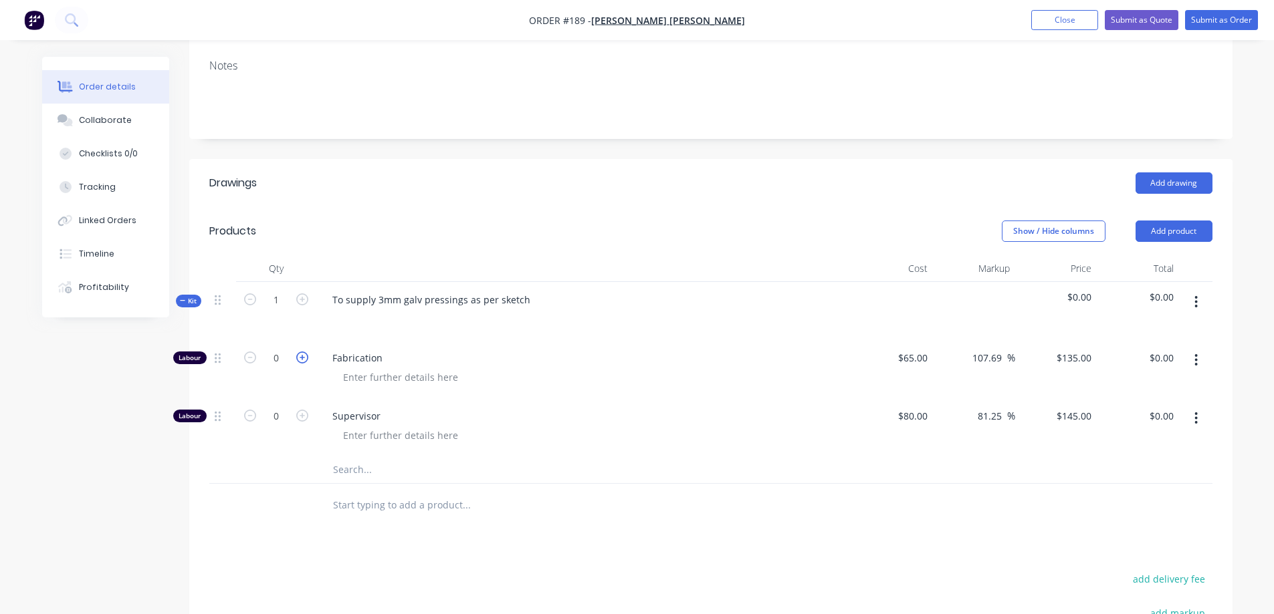
type input "$135.00"
click at [610, 552] on div "Drawings Add drawing Products Show / Hide columns Add product Qty Cost Markup P…" at bounding box center [710, 503] width 1043 height 689
click at [1196, 17] on button "Submit as Order" at bounding box center [1221, 20] width 73 height 20
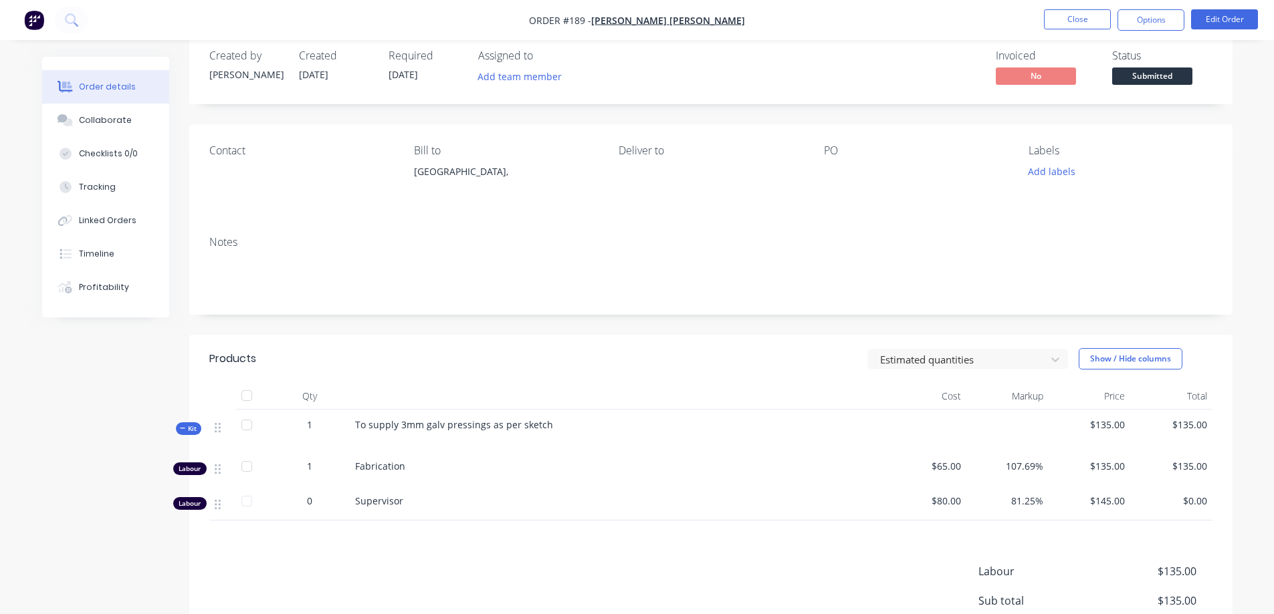
scroll to position [0, 0]
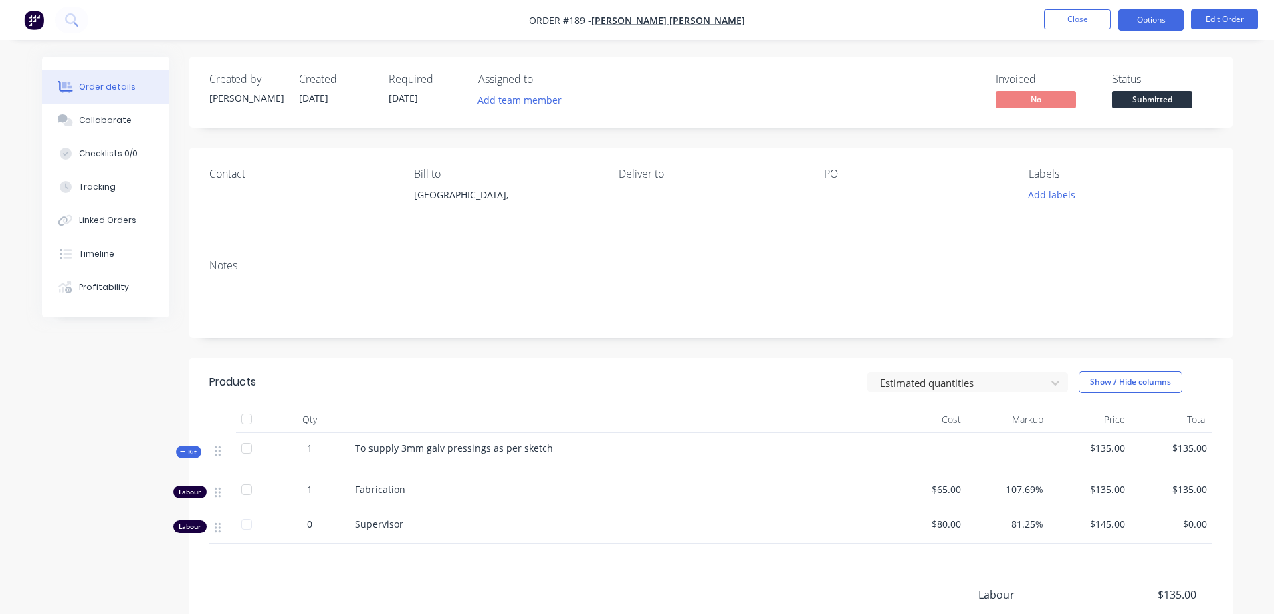
click at [1158, 19] on button "Options" at bounding box center [1150, 19] width 67 height 21
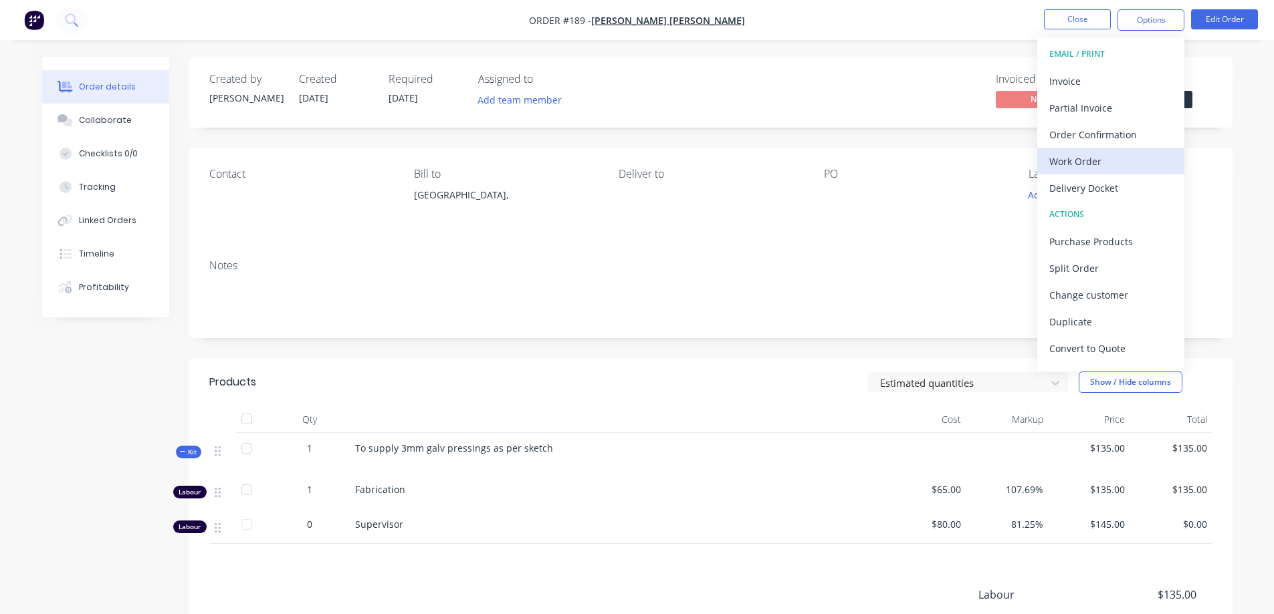
click at [1096, 155] on div "Work Order" at bounding box center [1110, 161] width 123 height 19
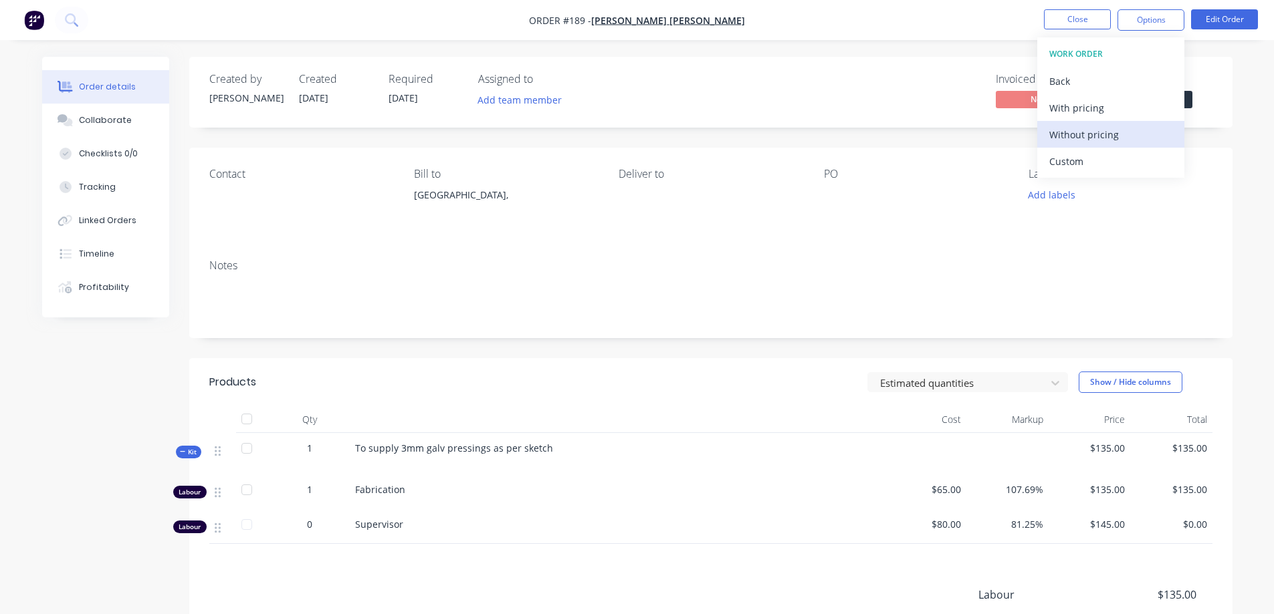
click at [1074, 130] on div "Without pricing" at bounding box center [1110, 134] width 123 height 19
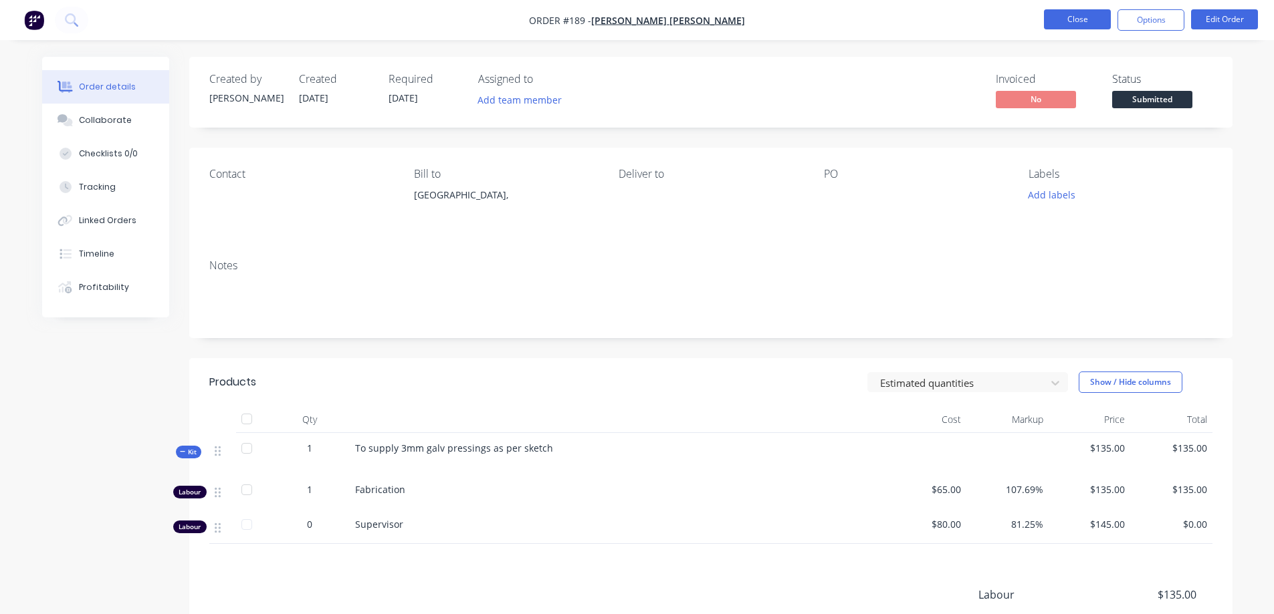
click at [1063, 19] on button "Close" at bounding box center [1077, 19] width 67 height 20
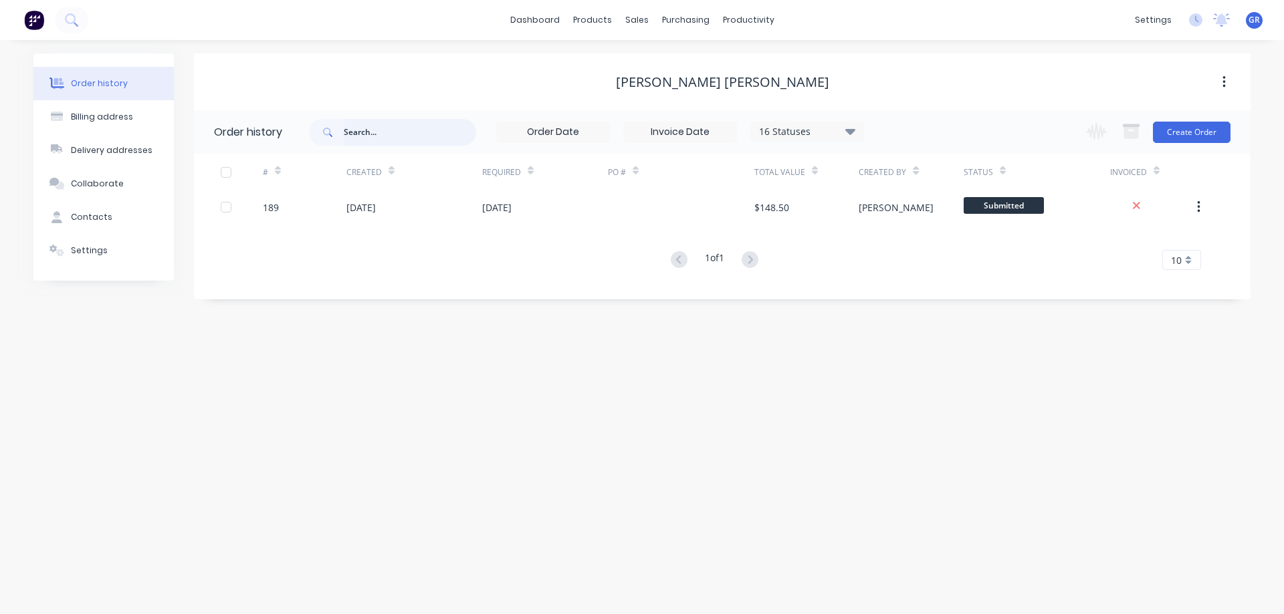
click at [374, 130] on input "text" at bounding box center [410, 132] width 132 height 27
click at [624, 22] on div "sales" at bounding box center [636, 20] width 37 height 20
click at [656, 57] on link "Sales Orders" at bounding box center [706, 63] width 177 height 27
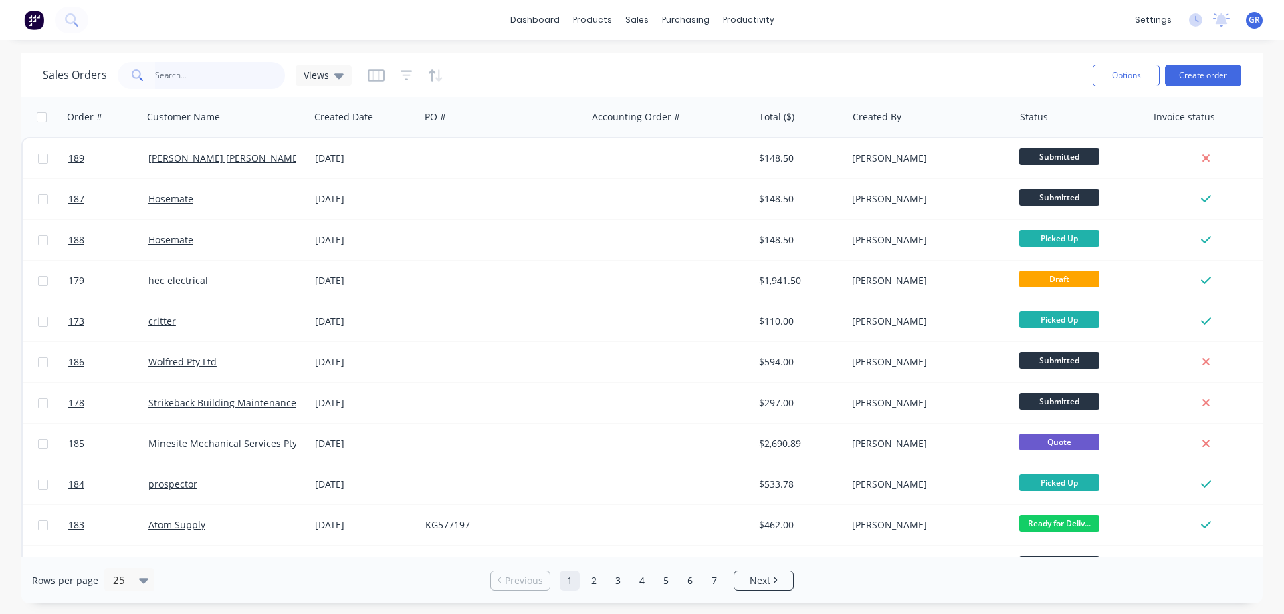
click at [191, 68] on input "text" at bounding box center [220, 75] width 130 height 27
type input "drivetrain"
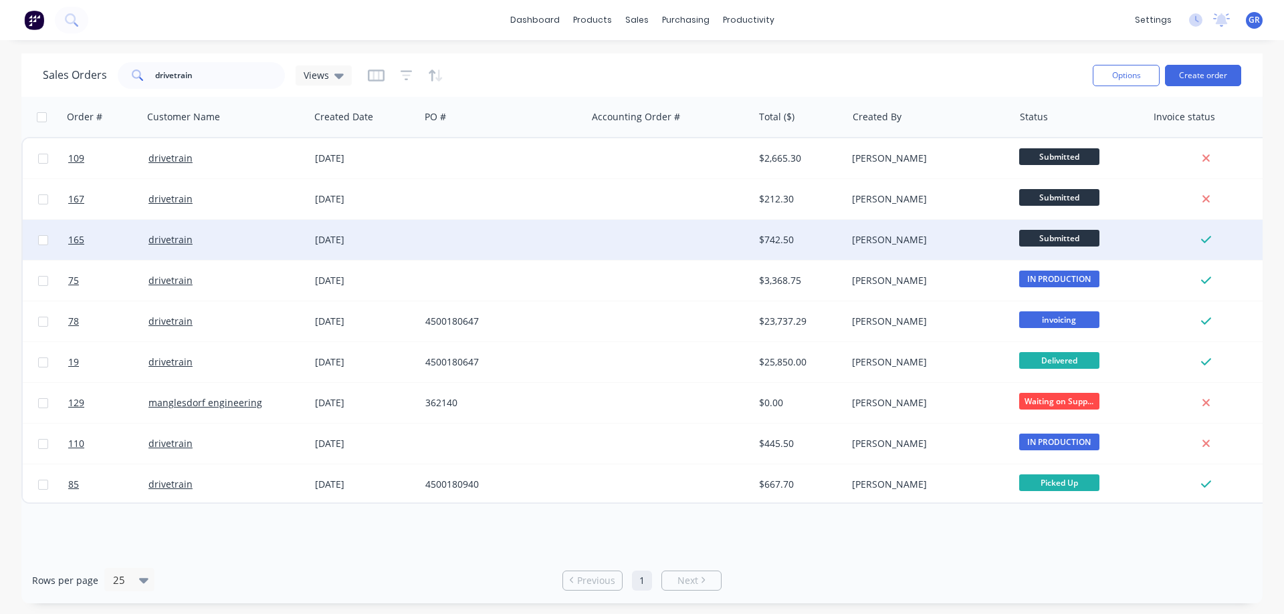
click at [289, 244] on div "drivetrain" at bounding box center [222, 239] width 148 height 13
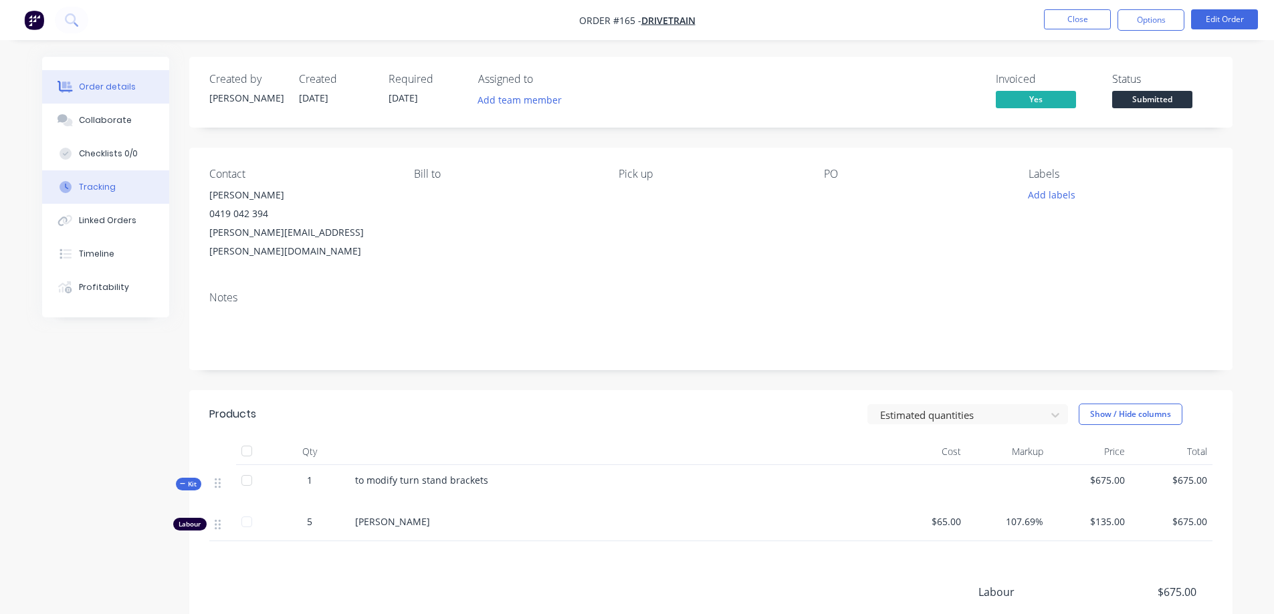
click at [102, 187] on div "Tracking" at bounding box center [97, 187] width 37 height 12
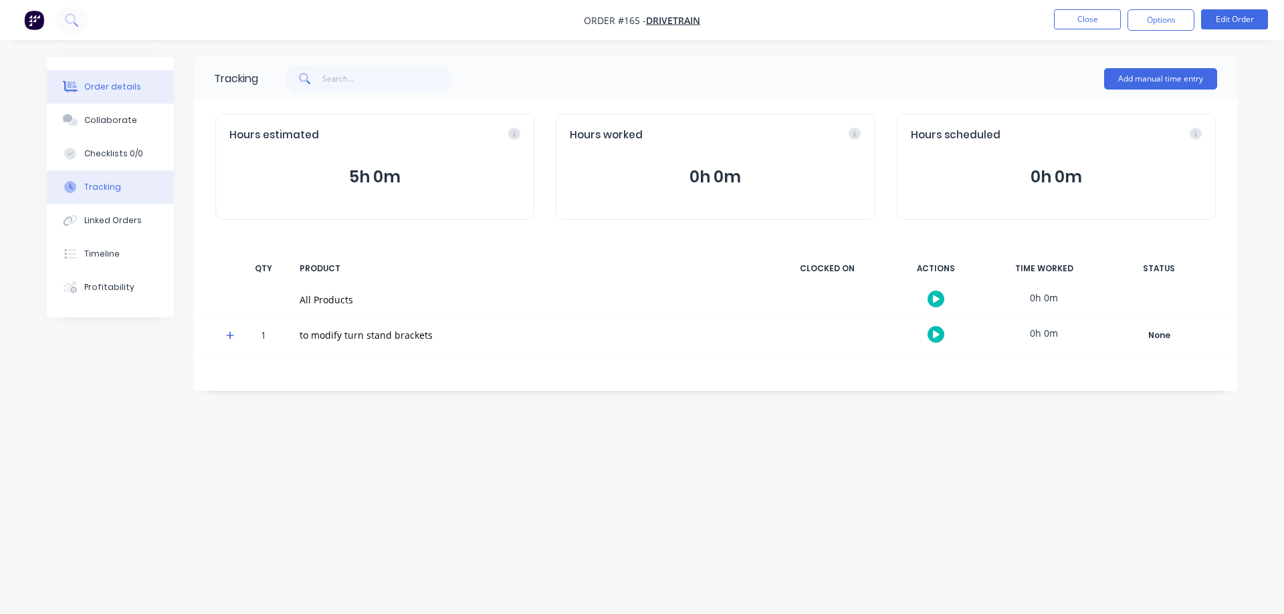
click at [117, 89] on div "Order details" at bounding box center [112, 87] width 57 height 12
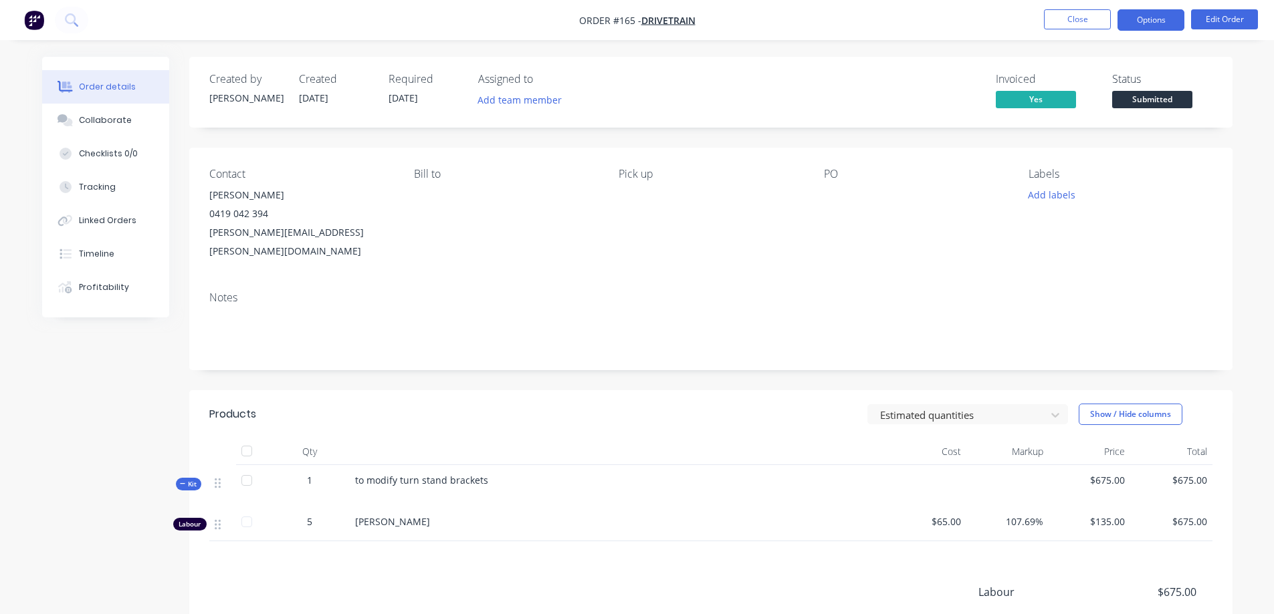
click at [1147, 22] on button "Options" at bounding box center [1150, 19] width 67 height 21
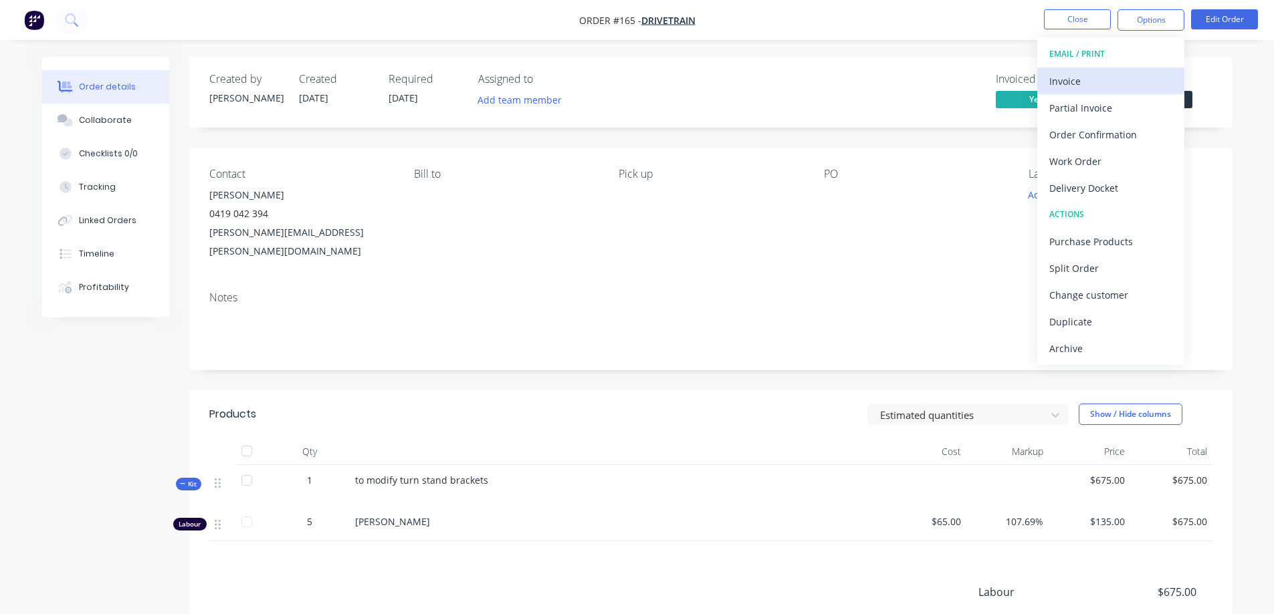
click at [1114, 78] on div "Invoice" at bounding box center [1110, 81] width 123 height 19
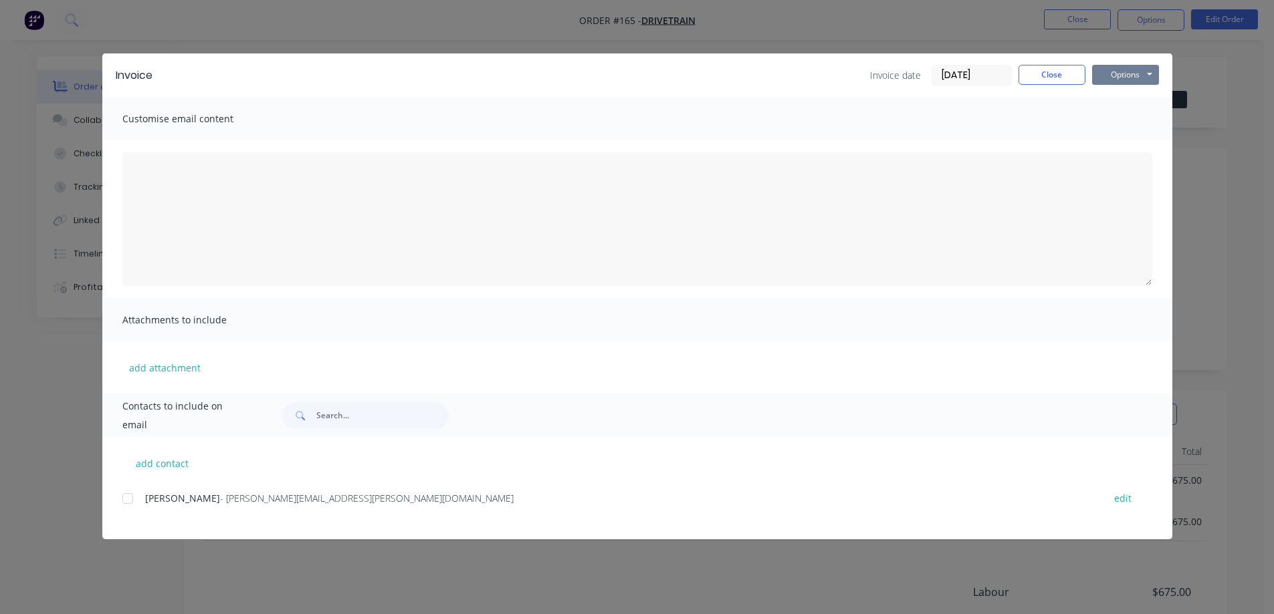
click at [1112, 75] on button "Options" at bounding box center [1125, 75] width 67 height 20
click at [1126, 124] on button "Print" at bounding box center [1135, 121] width 86 height 22
click at [1056, 70] on button "Close" at bounding box center [1051, 75] width 67 height 20
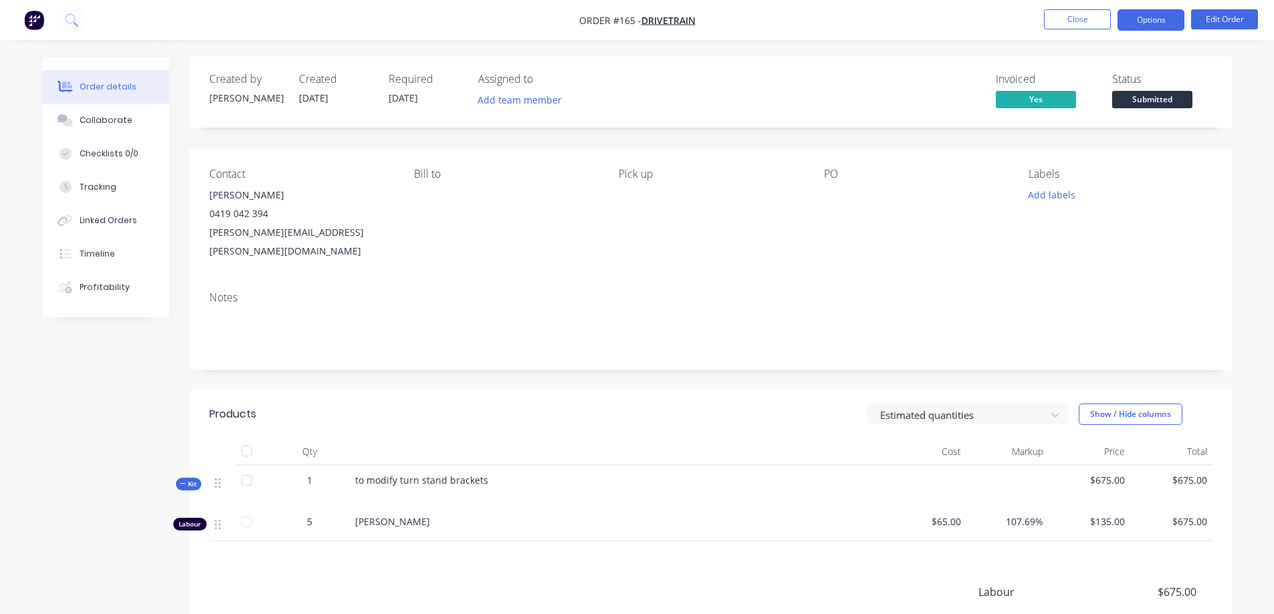
click at [1150, 19] on button "Options" at bounding box center [1150, 19] width 67 height 21
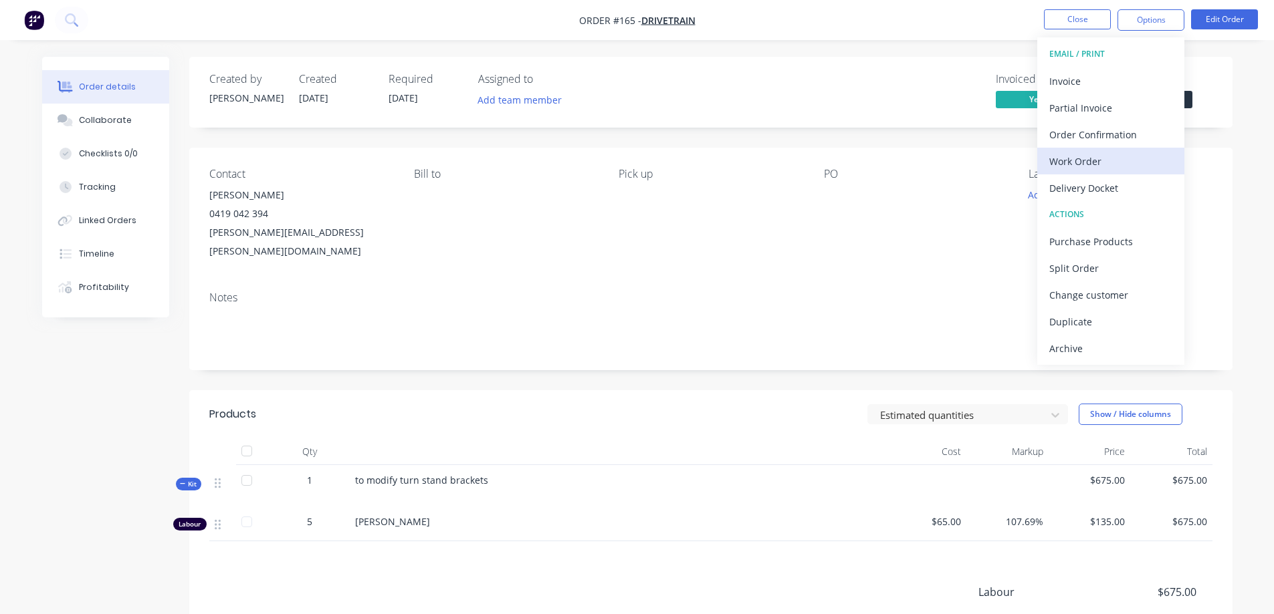
click at [1094, 159] on div "Work Order" at bounding box center [1110, 161] width 123 height 19
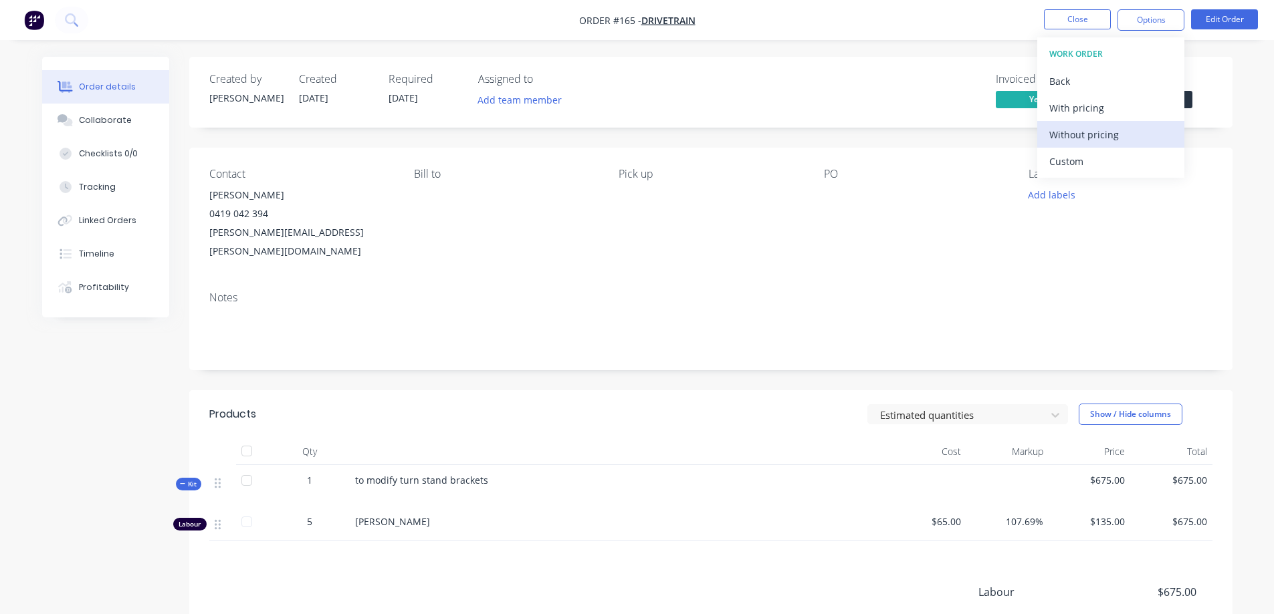
click at [1090, 136] on div "Without pricing" at bounding box center [1110, 134] width 123 height 19
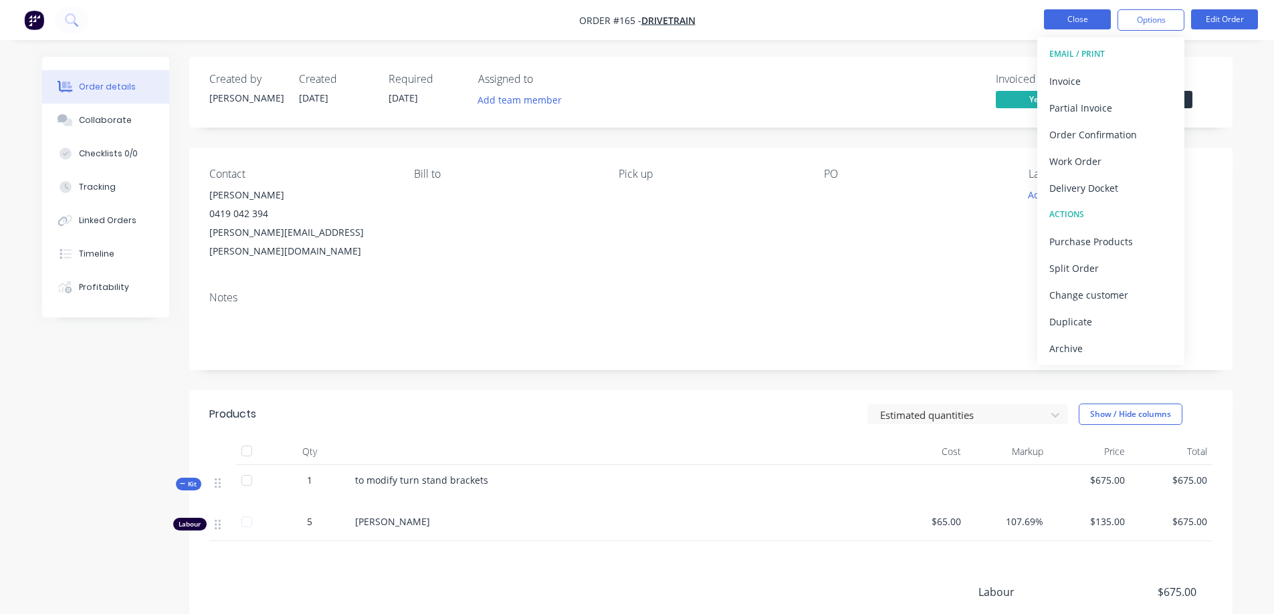
click at [1083, 12] on button "Close" at bounding box center [1077, 19] width 67 height 20
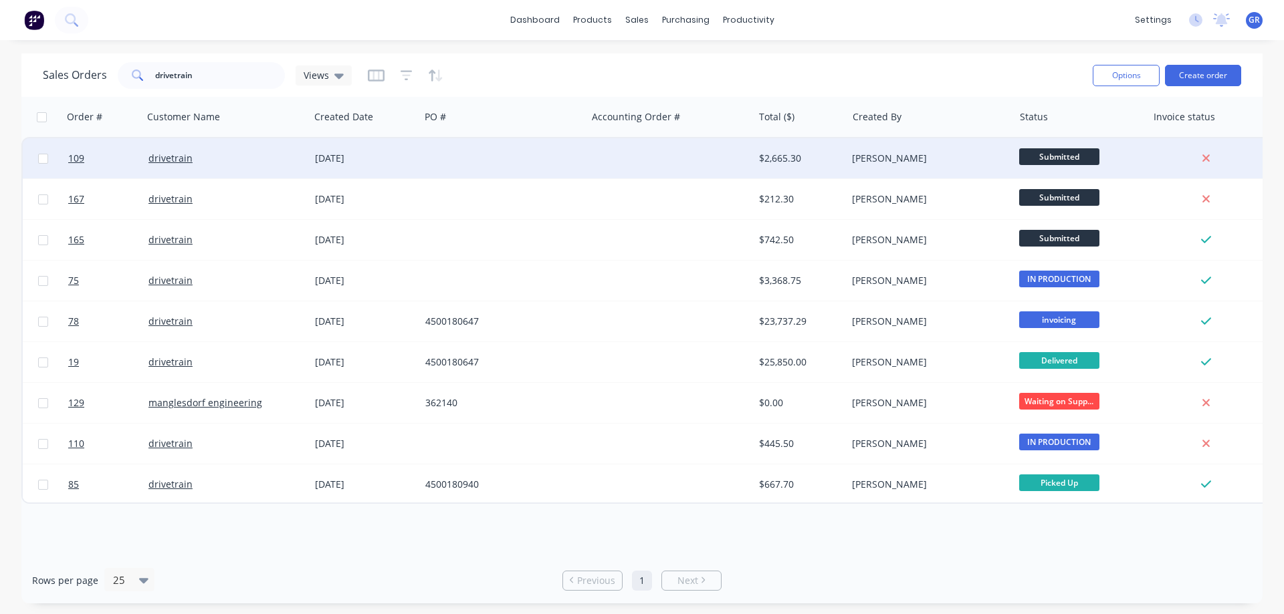
click at [519, 158] on div at bounding box center [503, 158] width 166 height 40
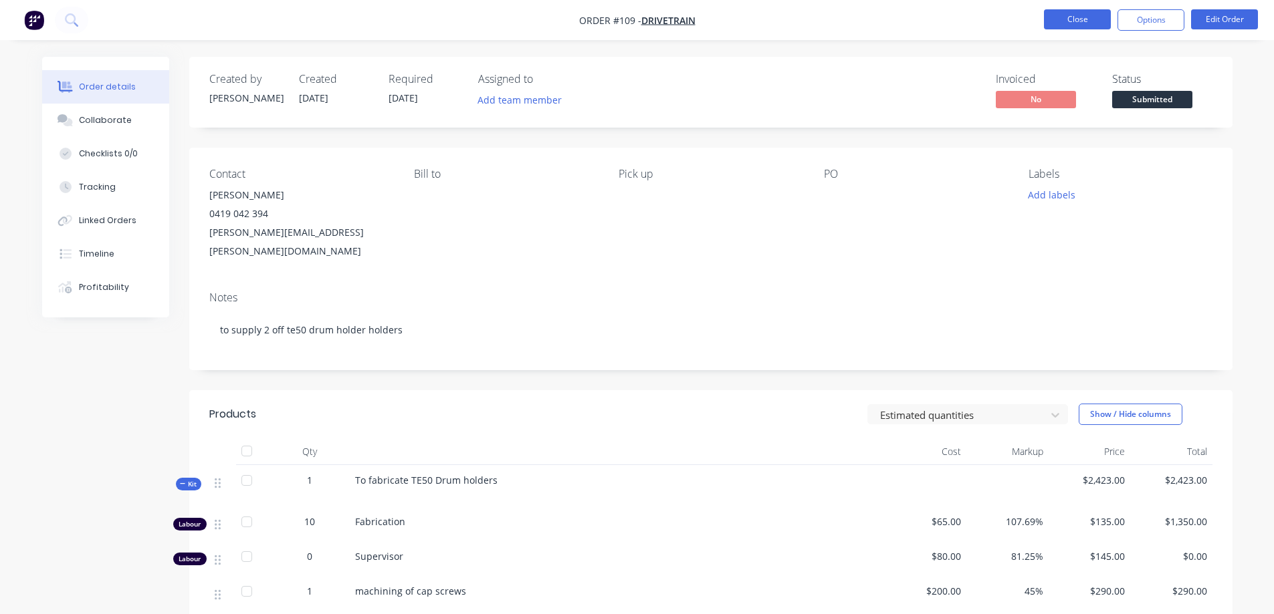
click at [1064, 19] on button "Close" at bounding box center [1077, 19] width 67 height 20
